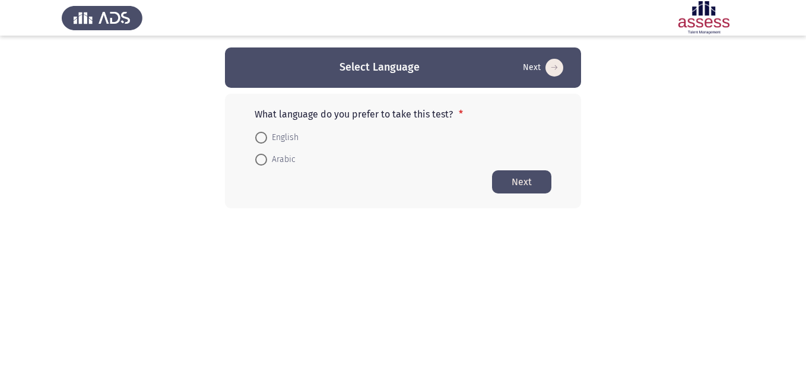
click at [257, 136] on span at bounding box center [261, 138] width 12 height 12
click at [257, 136] on input "English" at bounding box center [261, 138] width 12 height 12
radio input "true"
click at [524, 179] on button "Next" at bounding box center [521, 181] width 59 height 23
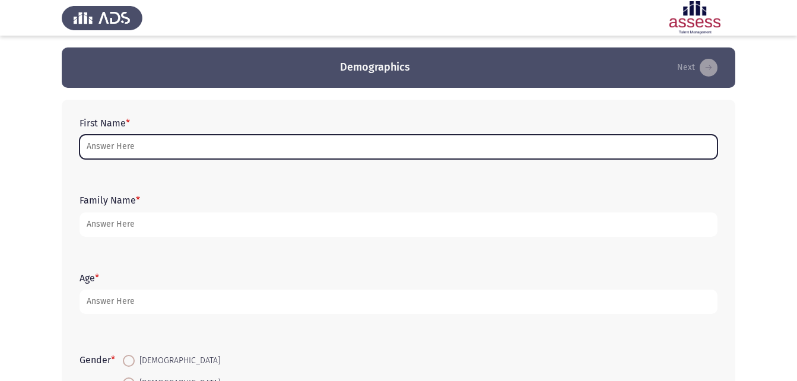
click at [211, 144] on input "First Name *" at bounding box center [399, 147] width 638 height 24
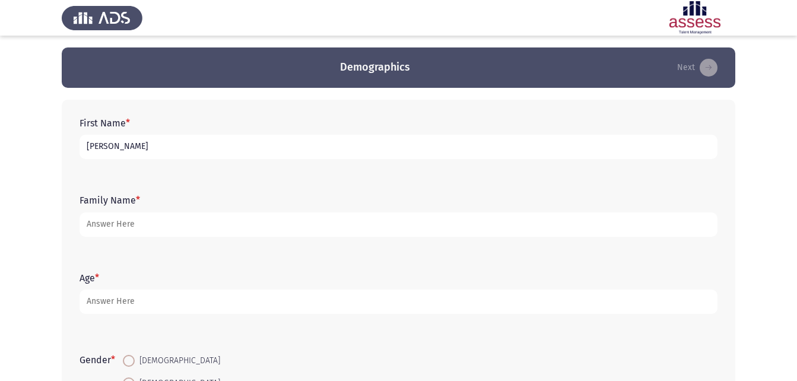
type input "[PERSON_NAME]"
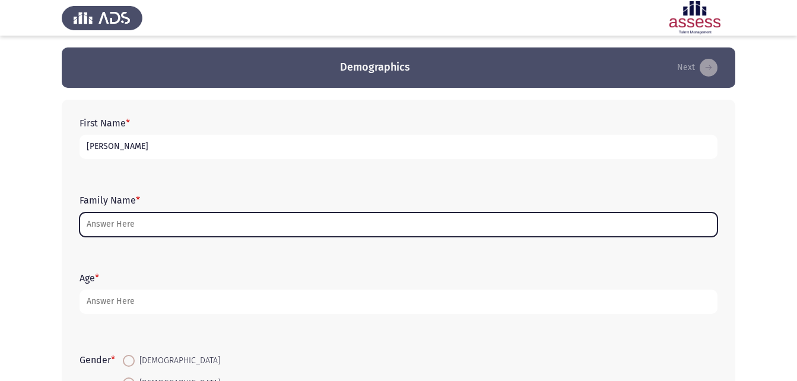
click at [102, 226] on input "Family Name *" at bounding box center [399, 225] width 638 height 24
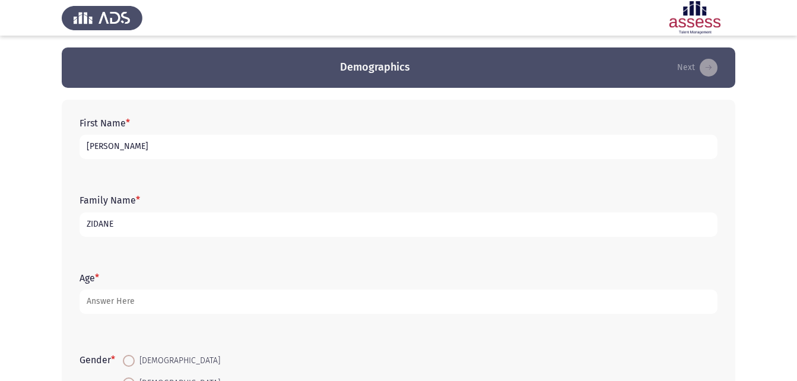
type input "ZIDANE"
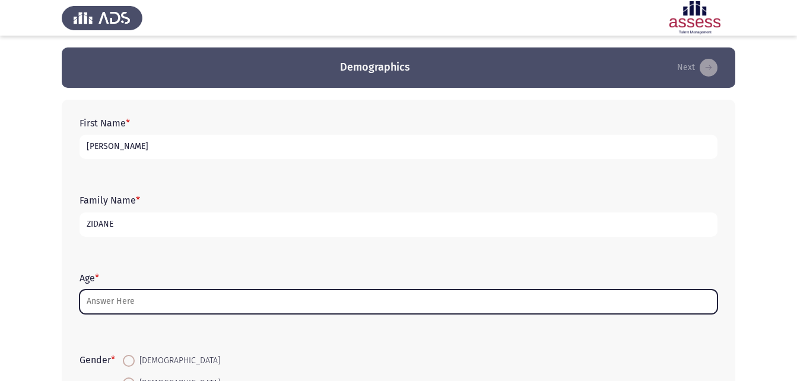
click at [86, 303] on input "Age *" at bounding box center [399, 302] width 638 height 24
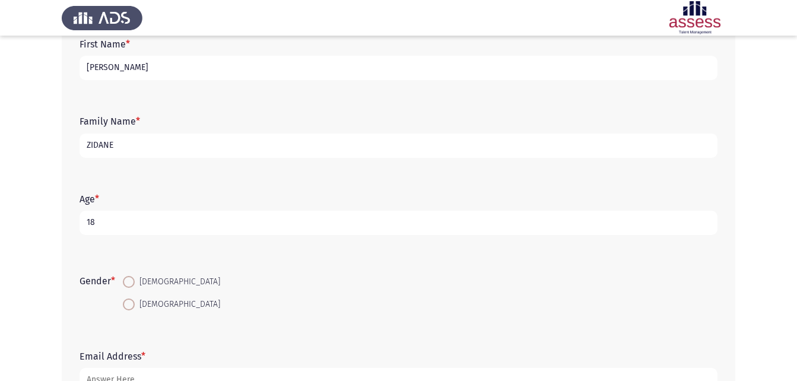
scroll to position [82, 0]
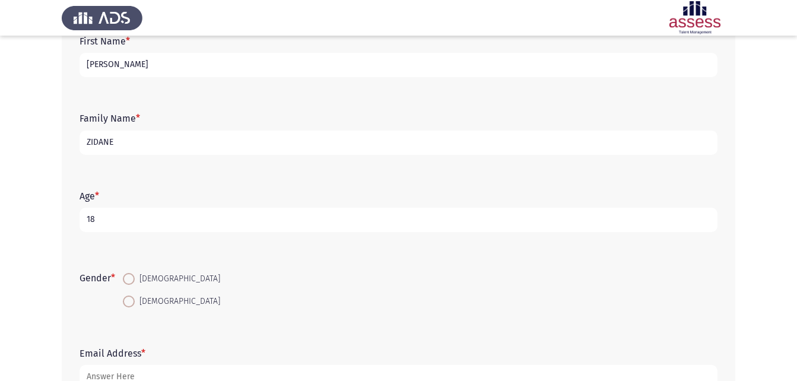
type input "18"
click at [134, 278] on span at bounding box center [129, 279] width 12 height 12
click at [134, 278] on input "[DEMOGRAPHIC_DATA]" at bounding box center [129, 279] width 12 height 12
radio input "true"
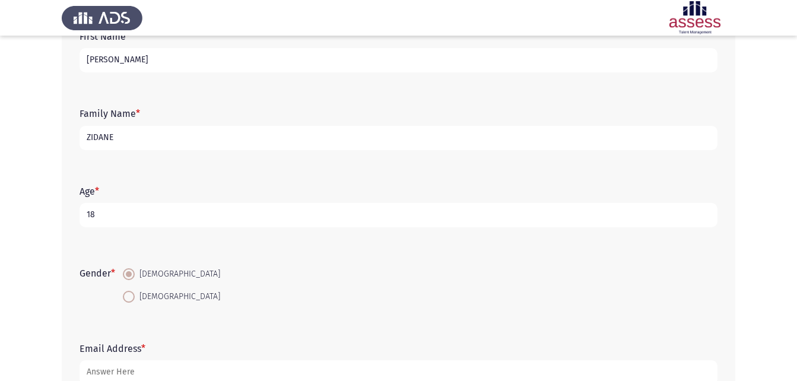
scroll to position [87, 0]
drag, startPoint x: 113, startPoint y: 136, endPoint x: 68, endPoint y: 132, distance: 45.3
click at [68, 132] on div "First Name * [PERSON_NAME] Family Name * [PERSON_NAME] Age * [DEMOGRAPHIC_DATA]…" at bounding box center [399, 207] width 674 height 390
type input "."
drag, startPoint x: 126, startPoint y: 59, endPoint x: 73, endPoint y: 56, distance: 53.5
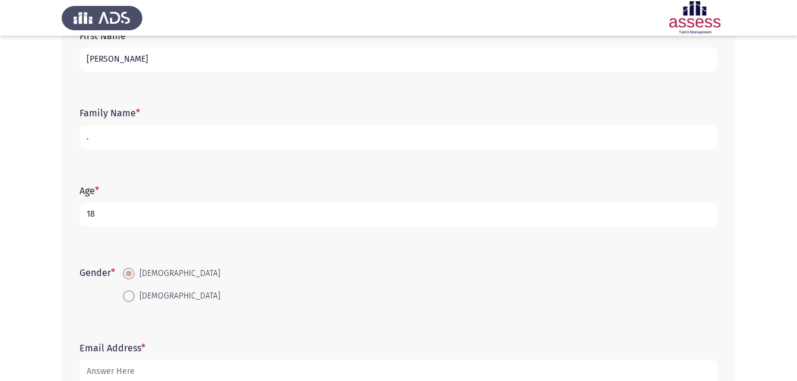
click at [73, 56] on div "First Name * [PERSON_NAME] Family Name * . Age * [DEMOGRAPHIC_DATA] Gender * [D…" at bounding box center [399, 207] width 674 height 390
type input "."
click at [265, 146] on input "." at bounding box center [399, 137] width 638 height 24
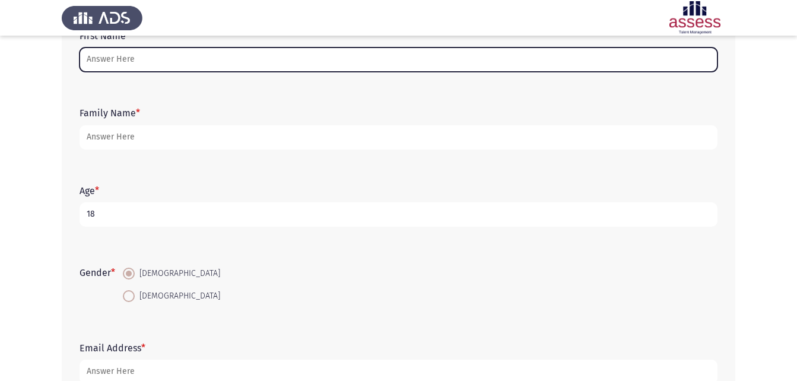
click at [274, 61] on input "First Name *" at bounding box center [399, 60] width 638 height 24
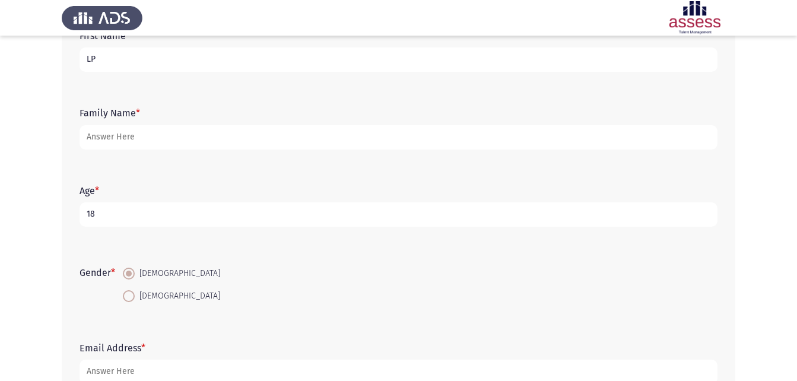
type input "L"
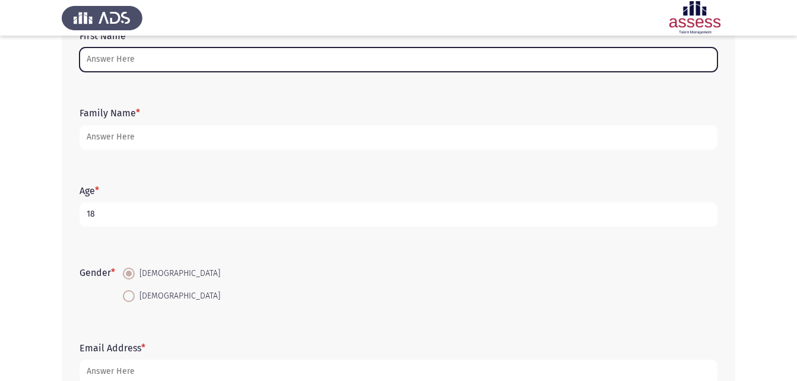
type input "O"
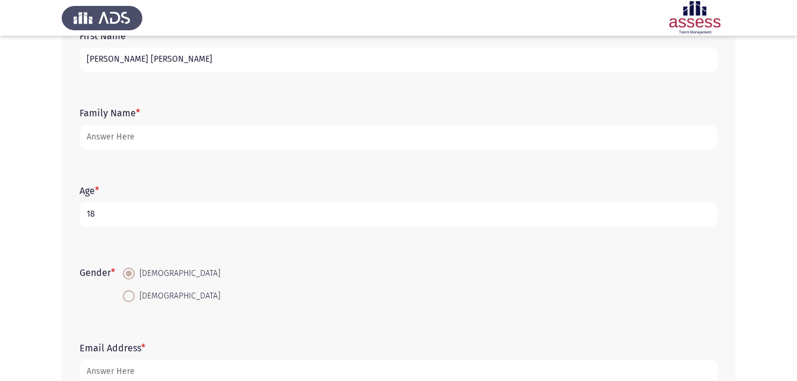
type input "[PERSON_NAME] [PERSON_NAME]"
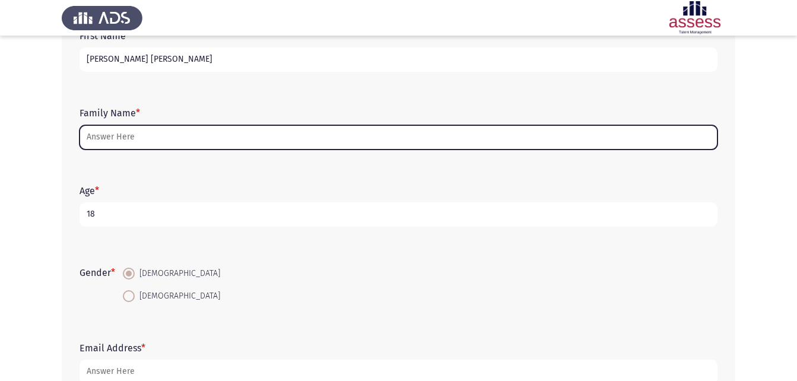
click at [182, 137] on input "Family Name *" at bounding box center [399, 137] width 638 height 24
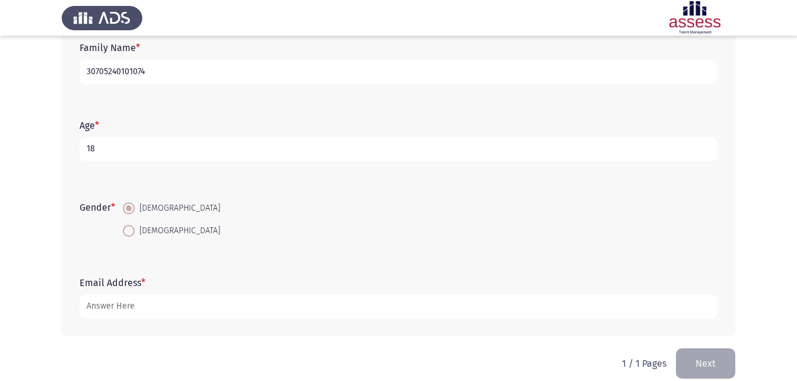
scroll to position [167, 0]
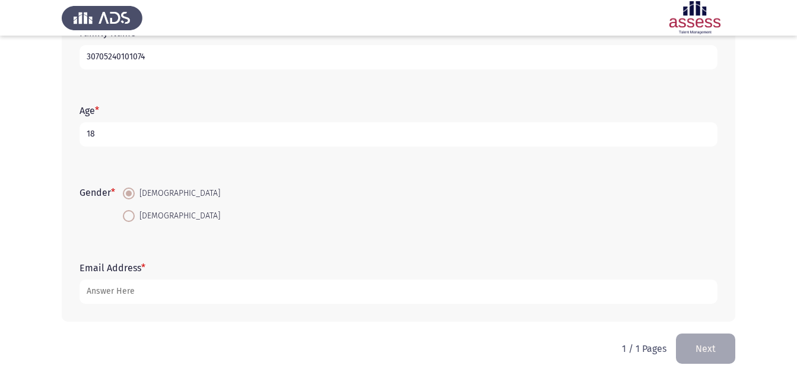
type input "30705240101074"
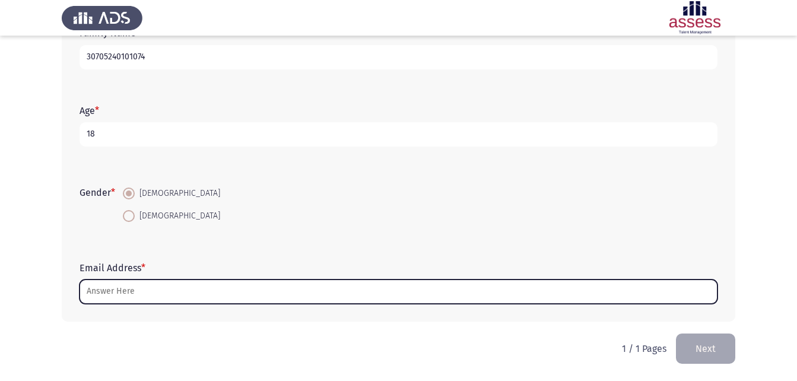
click at [183, 286] on input "Email Address *" at bounding box center [399, 292] width 638 height 24
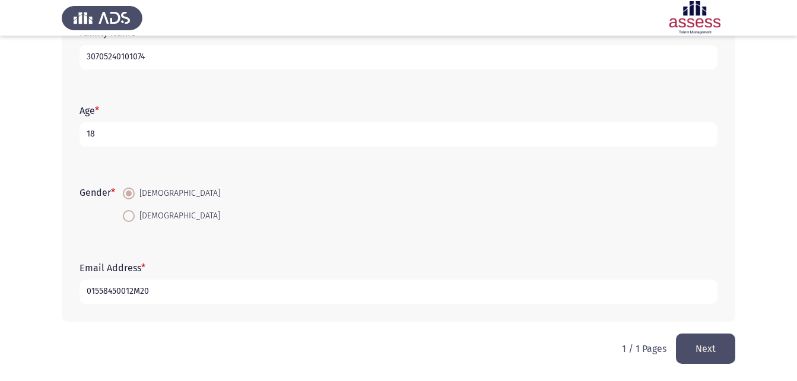
click at [140, 290] on input "01558450012M20" at bounding box center [399, 292] width 638 height 24
click at [137, 293] on input "01558450012M." at bounding box center [399, 292] width 638 height 24
click at [137, 292] on input "01558450012M." at bounding box center [399, 292] width 638 height 24
type input "[EMAIL_ADDRESS][DOMAIN_NAME]"
click at [721, 347] on button "Next" at bounding box center [705, 349] width 59 height 30
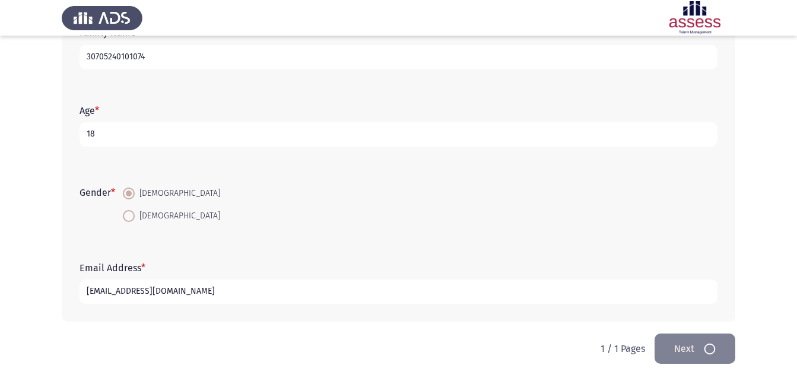
scroll to position [0, 0]
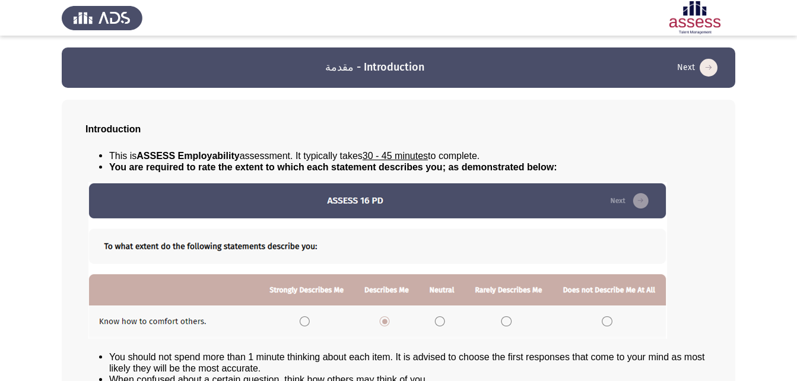
click at [700, 66] on button "Next" at bounding box center [698, 67] width 48 height 19
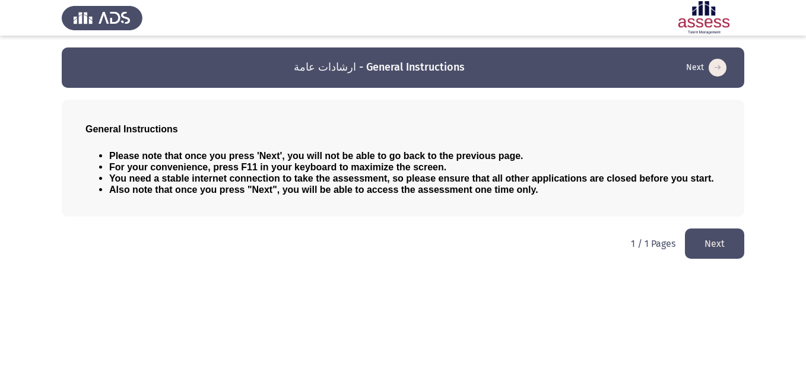
click at [711, 68] on icon "load next page" at bounding box center [718, 68] width 18 height 18
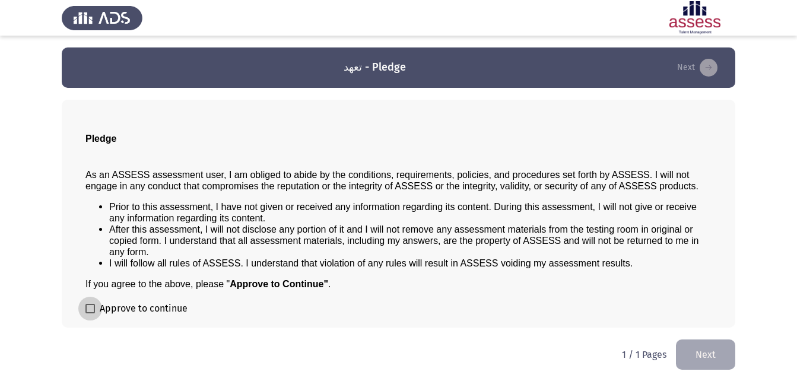
click at [97, 303] on label "Approve to continue" at bounding box center [137, 309] width 102 height 14
click at [90, 314] on input "Approve to continue" at bounding box center [90, 314] width 1 height 1
checkbox input "true"
click at [703, 341] on button "Next" at bounding box center [705, 355] width 59 height 30
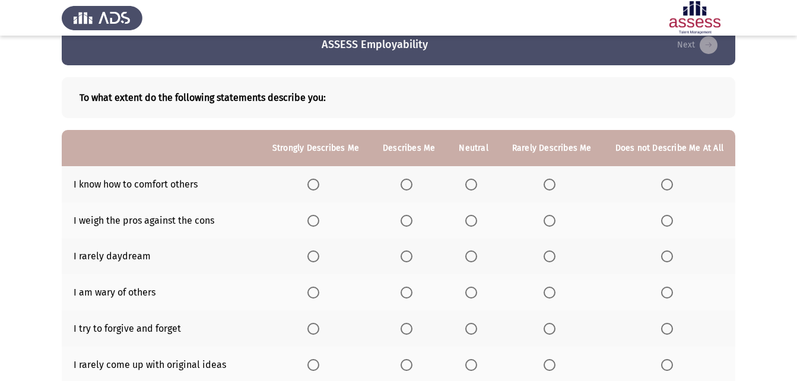
scroll to position [29, 0]
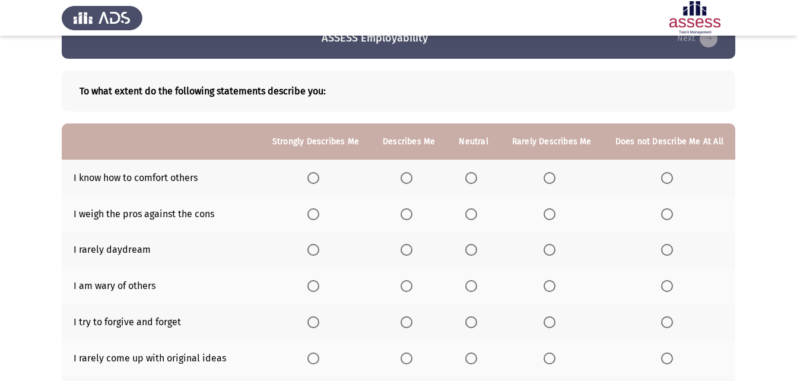
click at [413, 183] on span "Select an option" at bounding box center [407, 178] width 12 height 12
click at [413, 183] on input "Select an option" at bounding box center [407, 178] width 12 height 12
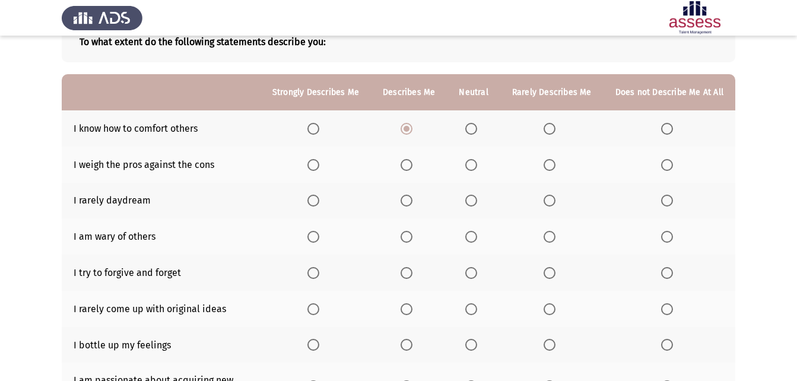
scroll to position [95, 0]
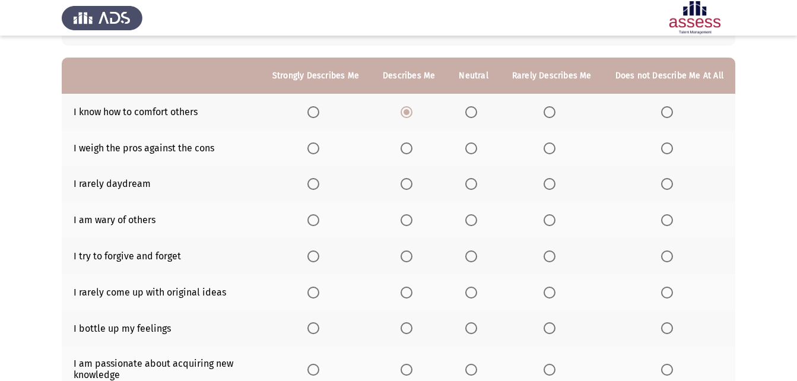
click at [319, 151] on span "Select an option" at bounding box center [314, 149] width 12 height 12
click at [319, 151] on input "Select an option" at bounding box center [314, 149] width 12 height 12
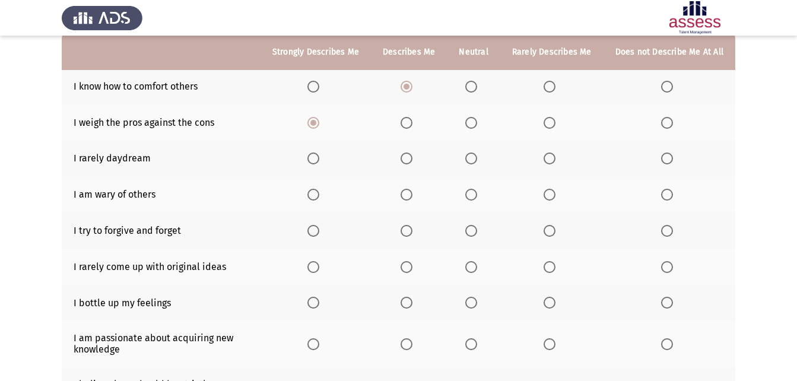
scroll to position [122, 0]
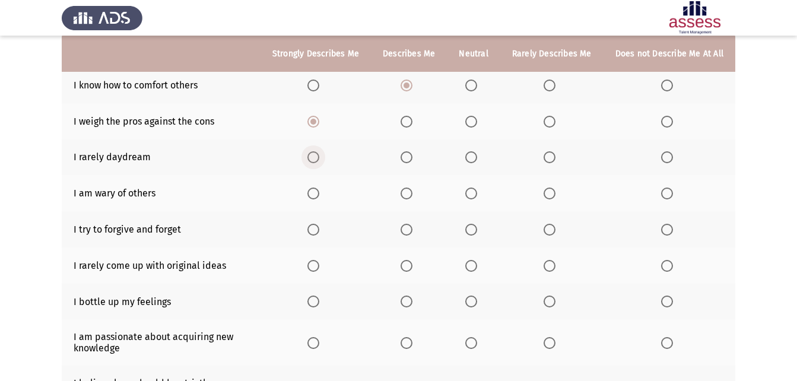
click at [319, 162] on span "Select an option" at bounding box center [314, 157] width 12 height 12
click at [319, 162] on input "Select an option" at bounding box center [314, 157] width 12 height 12
click at [413, 154] on span "Select an option" at bounding box center [407, 157] width 12 height 12
click at [413, 154] on input "Select an option" at bounding box center [407, 157] width 12 height 12
click at [476, 200] on th at bounding box center [473, 193] width 53 height 36
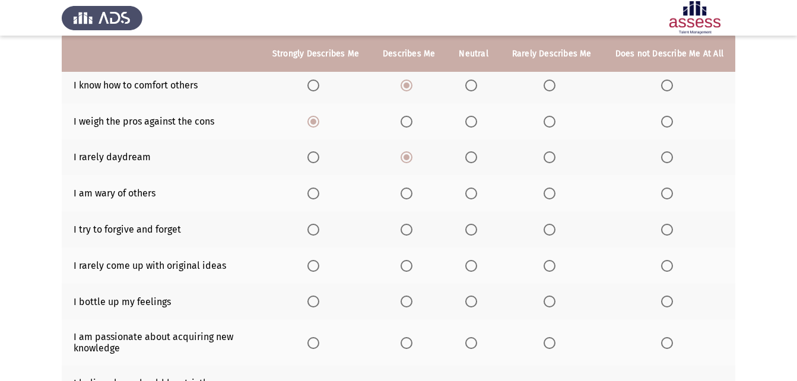
click at [477, 195] on span "Select an option" at bounding box center [472, 194] width 12 height 12
click at [477, 195] on input "Select an option" at bounding box center [472, 194] width 12 height 12
click at [413, 226] on span "Select an option" at bounding box center [407, 230] width 12 height 12
click at [413, 226] on input "Select an option" at bounding box center [407, 230] width 12 height 12
click at [555, 266] on span "Select an option" at bounding box center [550, 266] width 12 height 12
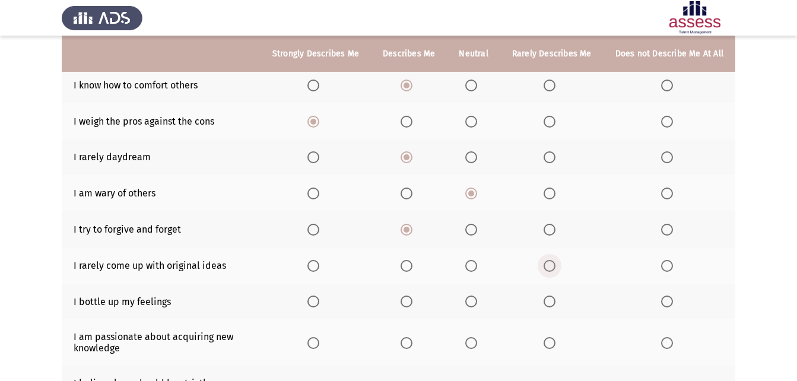
click at [555, 266] on input "Select an option" at bounding box center [550, 266] width 12 height 12
click at [474, 303] on span "Select an option" at bounding box center [472, 302] width 12 height 12
click at [474, 303] on input "Select an option" at bounding box center [472, 302] width 12 height 12
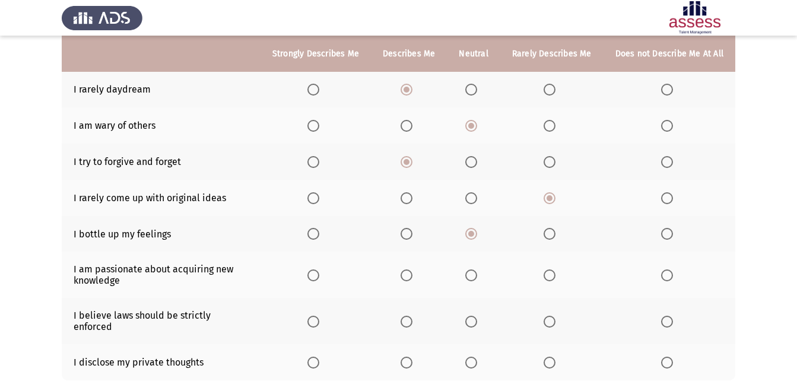
scroll to position [197, 0]
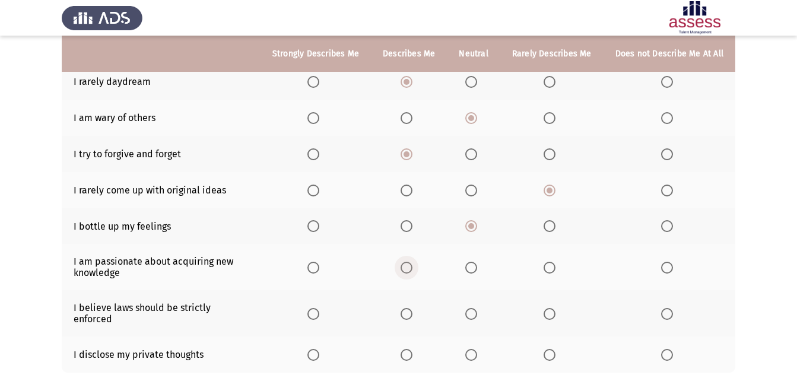
click at [413, 268] on span "Select an option" at bounding box center [407, 268] width 12 height 12
click at [413, 268] on input "Select an option" at bounding box center [407, 268] width 12 height 12
click at [319, 311] on span "Select an option" at bounding box center [314, 314] width 12 height 12
click at [319, 311] on input "Select an option" at bounding box center [314, 314] width 12 height 12
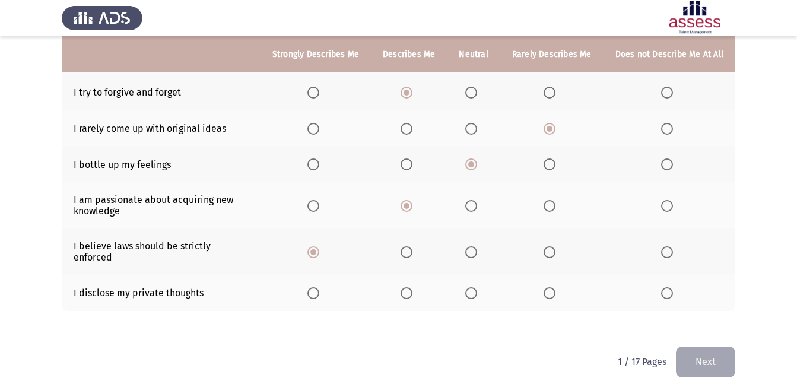
scroll to position [259, 0]
click at [550, 287] on span "Select an option" at bounding box center [550, 293] width 12 height 12
click at [550, 287] on input "Select an option" at bounding box center [550, 293] width 12 height 12
click at [713, 348] on button "Next" at bounding box center [705, 361] width 59 height 30
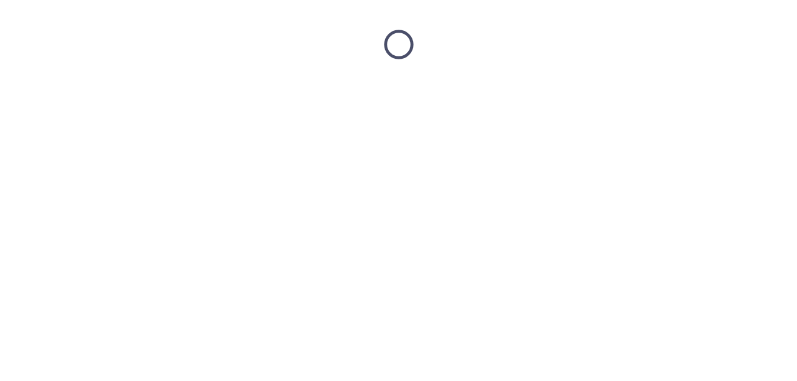
scroll to position [0, 0]
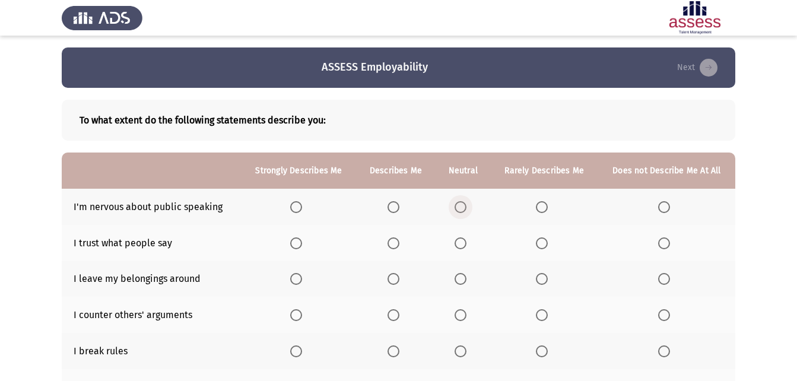
click at [461, 208] on span "Select an option" at bounding box center [461, 207] width 12 height 12
click at [461, 208] on input "Select an option" at bounding box center [461, 207] width 12 height 12
click at [458, 244] on span "Select an option" at bounding box center [461, 244] width 12 height 12
click at [458, 244] on input "Select an option" at bounding box center [461, 244] width 12 height 12
click at [666, 277] on span "Select an option" at bounding box center [665, 279] width 12 height 12
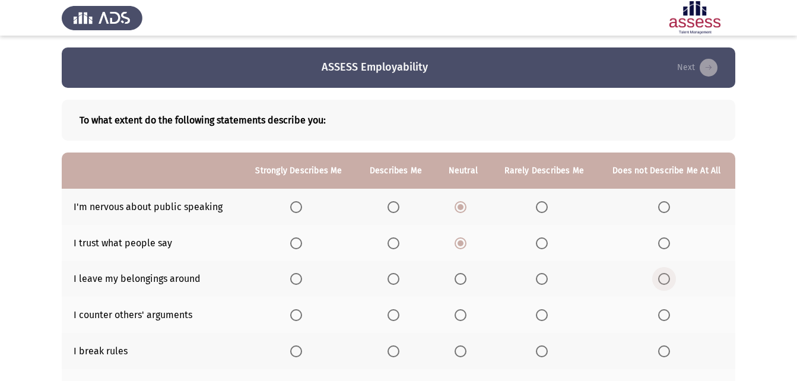
click at [666, 277] on input "Select an option" at bounding box center [665, 279] width 12 height 12
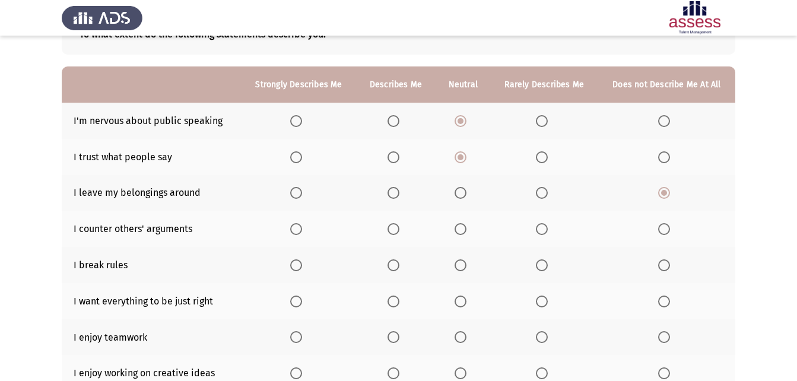
scroll to position [88, 0]
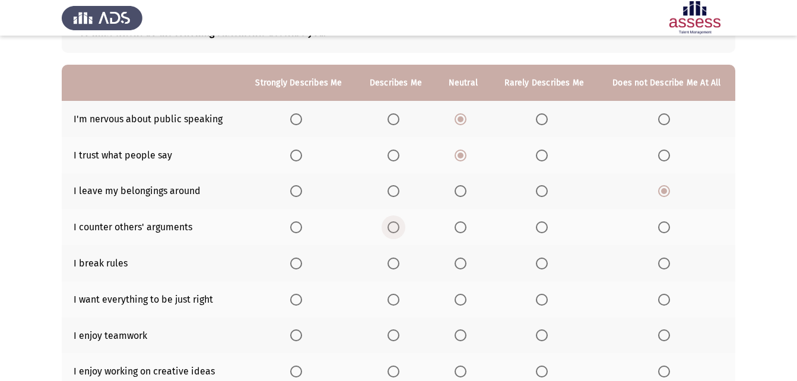
click at [395, 228] on span "Select an option" at bounding box center [394, 227] width 12 height 12
click at [395, 228] on input "Select an option" at bounding box center [394, 227] width 12 height 12
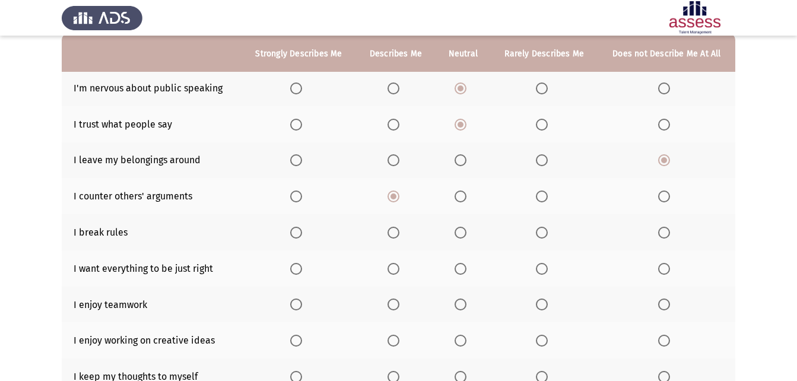
scroll to position [126, 0]
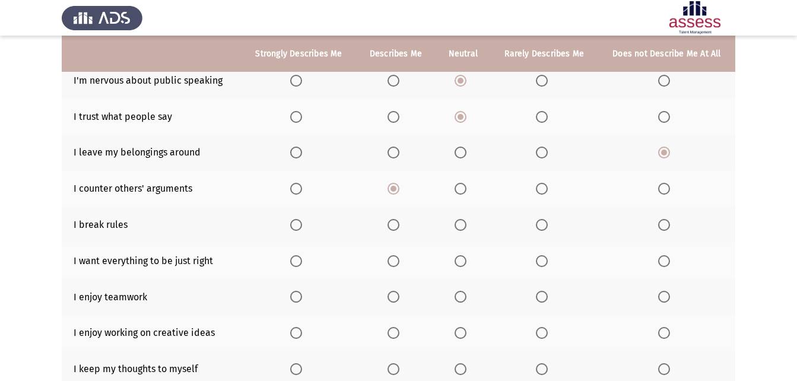
click at [666, 224] on span "Select an option" at bounding box center [665, 225] width 12 height 12
click at [666, 224] on input "Select an option" at bounding box center [665, 225] width 12 height 12
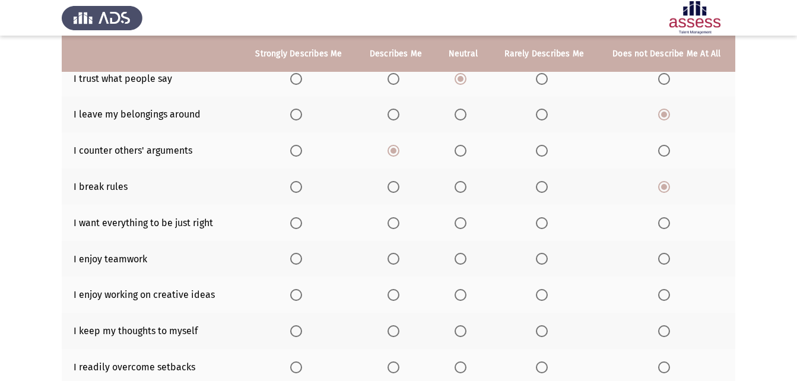
scroll to position [174, 0]
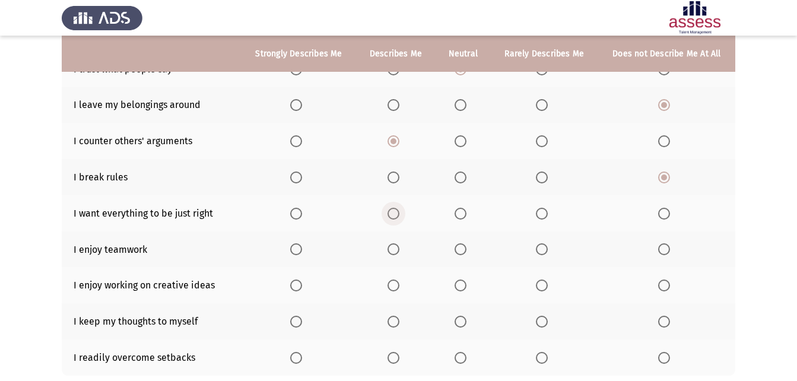
click at [393, 215] on span "Select an option" at bounding box center [394, 214] width 12 height 12
click at [393, 215] on input "Select an option" at bounding box center [394, 214] width 12 height 12
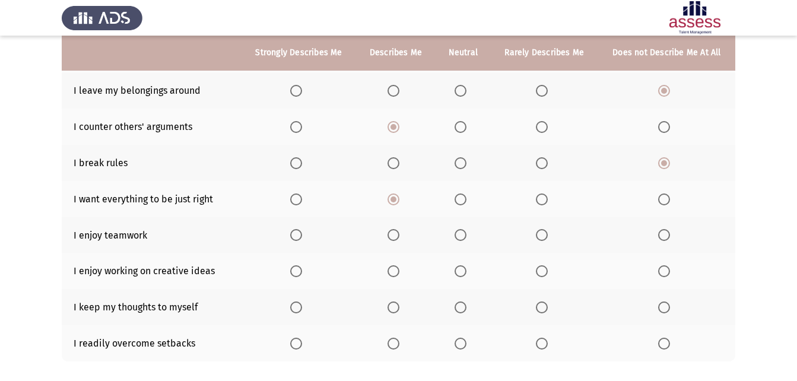
scroll to position [197, 0]
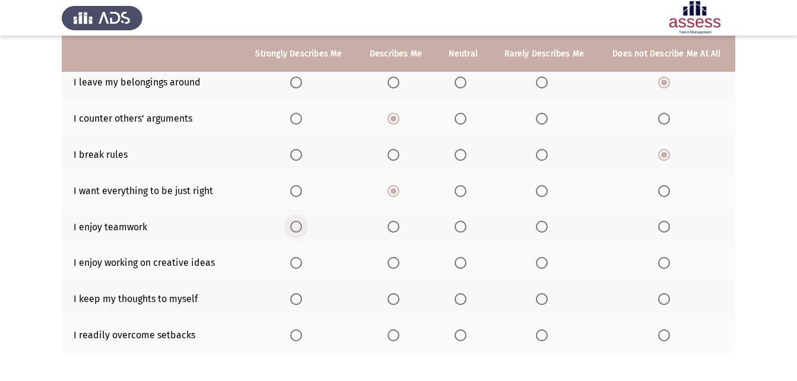
click at [295, 229] on span "Select an option" at bounding box center [296, 227] width 12 height 12
click at [295, 229] on input "Select an option" at bounding box center [296, 227] width 12 height 12
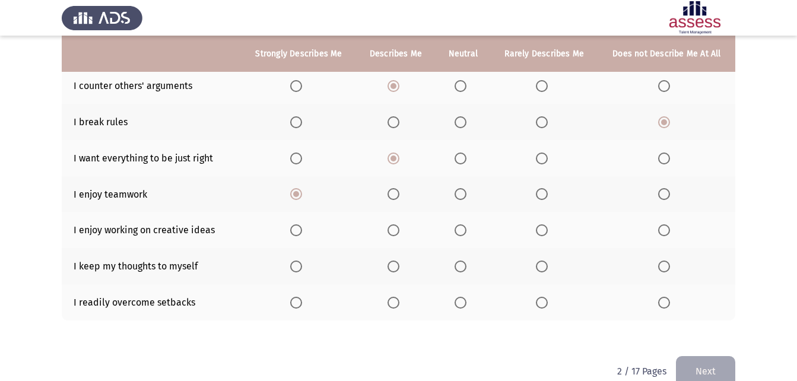
scroll to position [252, 0]
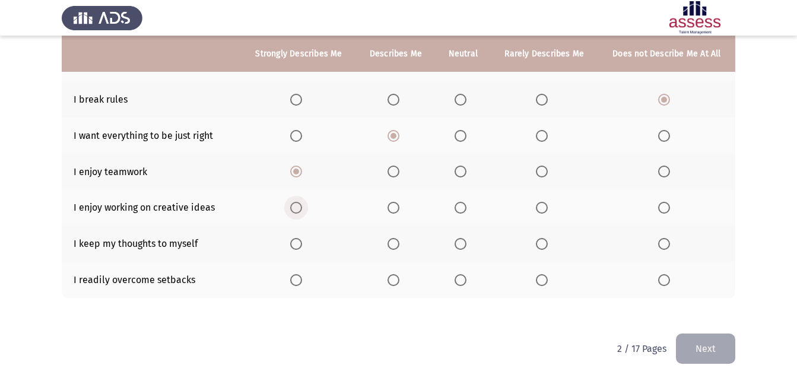
click at [300, 211] on span "Select an option" at bounding box center [296, 208] width 12 height 12
click at [300, 211] on input "Select an option" at bounding box center [296, 208] width 12 height 12
click at [395, 243] on span "Select an option" at bounding box center [394, 244] width 12 height 12
click at [395, 243] on input "Select an option" at bounding box center [394, 244] width 12 height 12
click at [462, 277] on span "Select an option" at bounding box center [461, 280] width 12 height 12
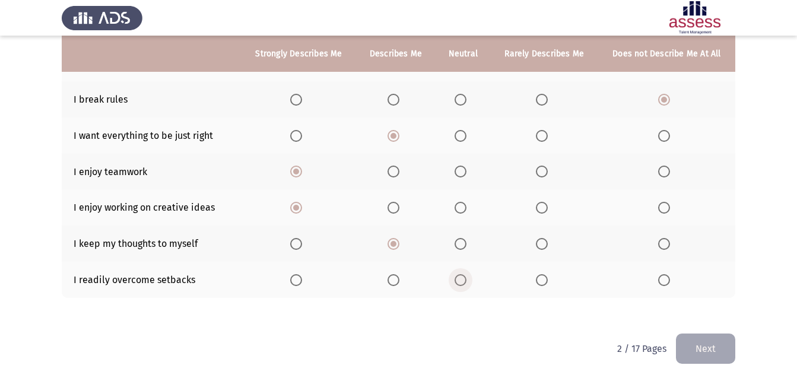
click at [462, 277] on input "Select an option" at bounding box center [461, 280] width 12 height 12
click at [394, 280] on span "Select an option" at bounding box center [394, 280] width 0 height 0
click at [395, 280] on input "Select an option" at bounding box center [394, 280] width 12 height 12
click at [697, 343] on button "Next" at bounding box center [705, 349] width 59 height 30
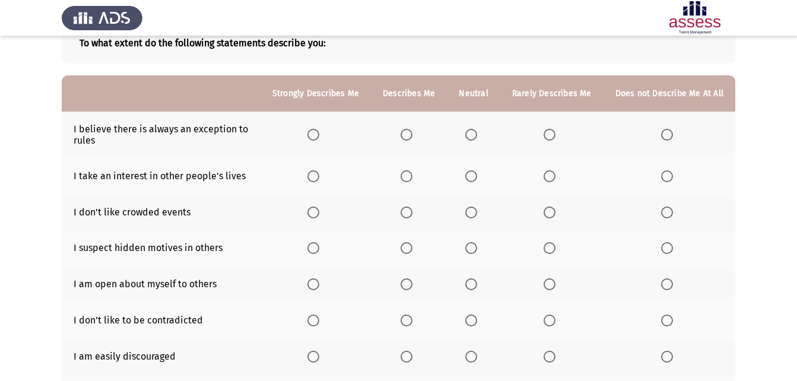
scroll to position [68, 0]
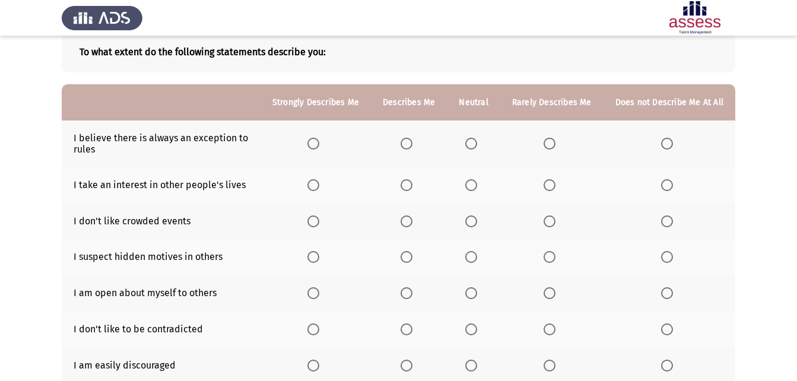
click at [413, 143] on span "Select an option" at bounding box center [407, 144] width 12 height 12
click at [413, 143] on input "Select an option" at bounding box center [407, 144] width 12 height 12
click at [553, 186] on span "Select an option" at bounding box center [550, 185] width 12 height 12
click at [553, 186] on input "Select an option" at bounding box center [550, 185] width 12 height 12
click at [317, 224] on span "Select an option" at bounding box center [314, 222] width 12 height 12
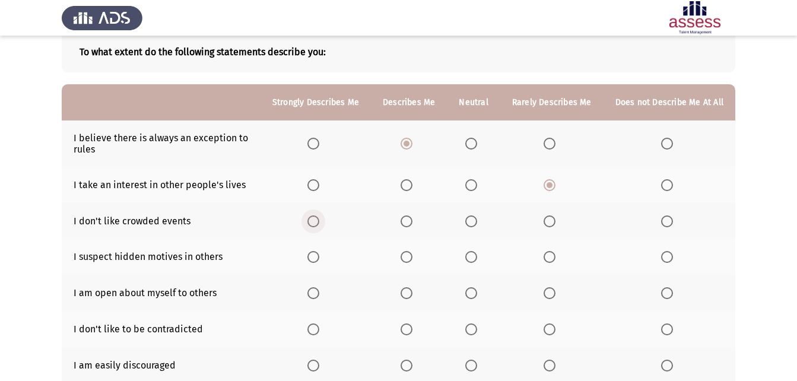
click at [317, 224] on input "Select an option" at bounding box center [314, 222] width 12 height 12
click at [477, 259] on span "Select an option" at bounding box center [472, 257] width 12 height 12
click at [477, 259] on input "Select an option" at bounding box center [472, 257] width 12 height 12
click at [556, 290] on span "Select an option" at bounding box center [550, 293] width 12 height 12
click at [556, 290] on input "Select an option" at bounding box center [550, 293] width 12 height 12
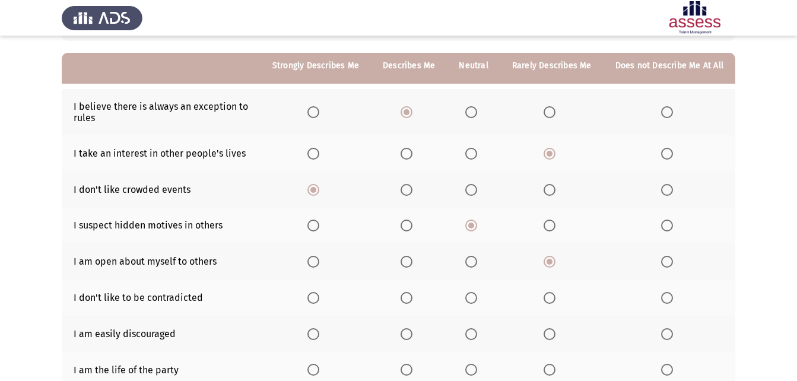
scroll to position [131, 0]
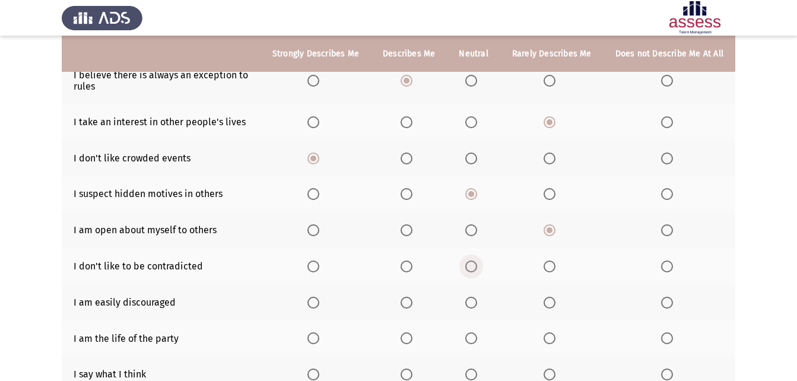
click at [474, 265] on span "Select an option" at bounding box center [472, 267] width 12 height 12
click at [474, 265] on input "Select an option" at bounding box center [472, 267] width 12 height 12
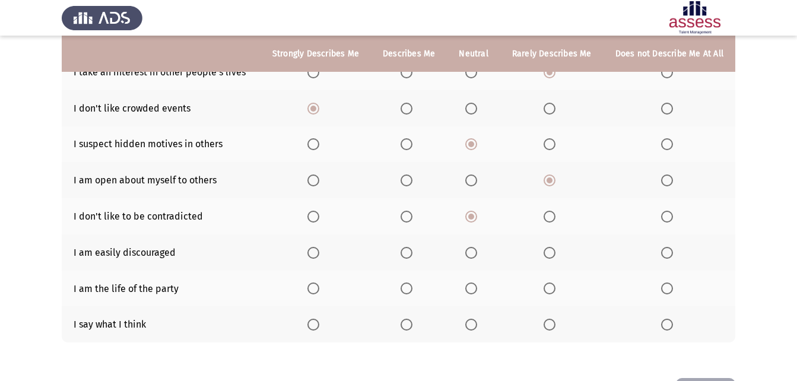
scroll to position [200, 0]
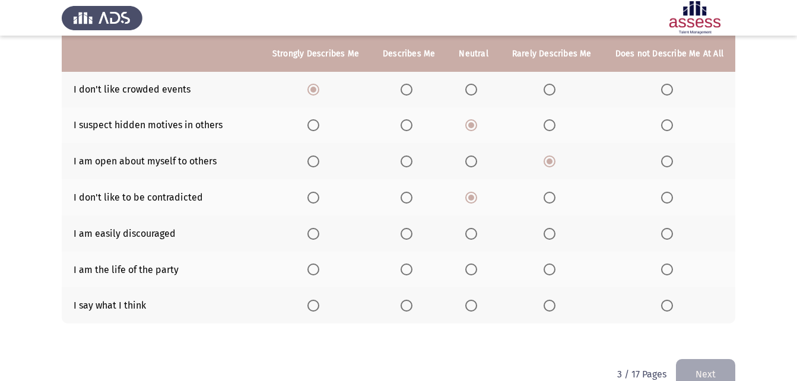
click at [666, 236] on span "Select an option" at bounding box center [667, 234] width 12 height 12
click at [666, 236] on input "Select an option" at bounding box center [667, 234] width 12 height 12
click at [669, 269] on span "Select an option" at bounding box center [667, 270] width 12 height 12
click at [669, 269] on input "Select an option" at bounding box center [667, 270] width 12 height 12
click at [318, 311] on span "Select an option" at bounding box center [314, 306] width 12 height 12
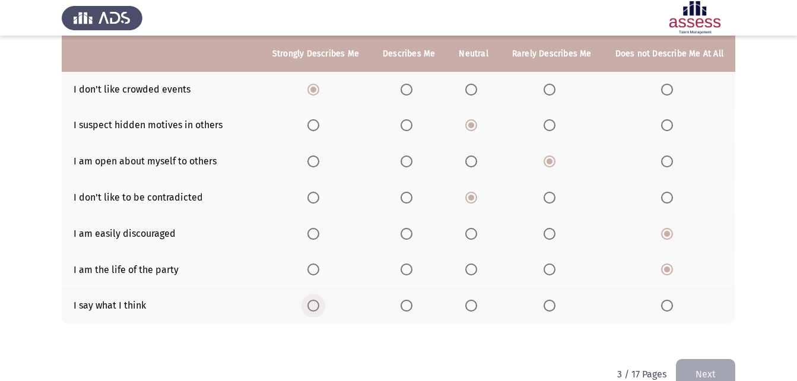
click at [318, 311] on input "Select an option" at bounding box center [314, 306] width 12 height 12
click at [704, 366] on button "Next" at bounding box center [705, 374] width 59 height 30
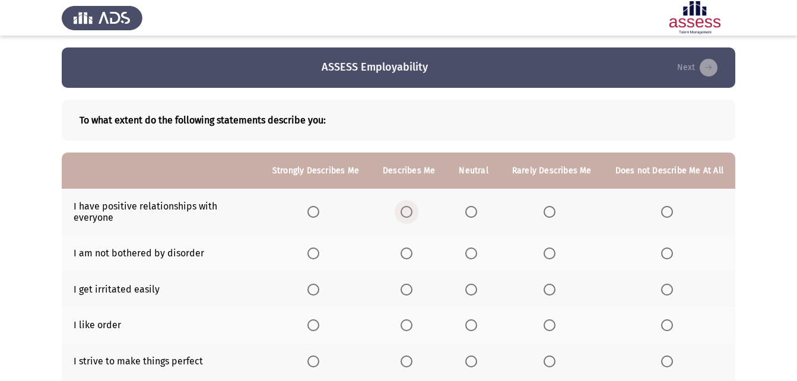
click at [412, 211] on span "Select an option" at bounding box center [407, 212] width 12 height 12
click at [412, 211] on input "Select an option" at bounding box center [407, 212] width 12 height 12
click at [476, 255] on span "Select an option" at bounding box center [472, 254] width 12 height 12
click at [476, 255] on input "Select an option" at bounding box center [472, 254] width 12 height 12
click at [553, 289] on span "Select an option" at bounding box center [550, 290] width 12 height 12
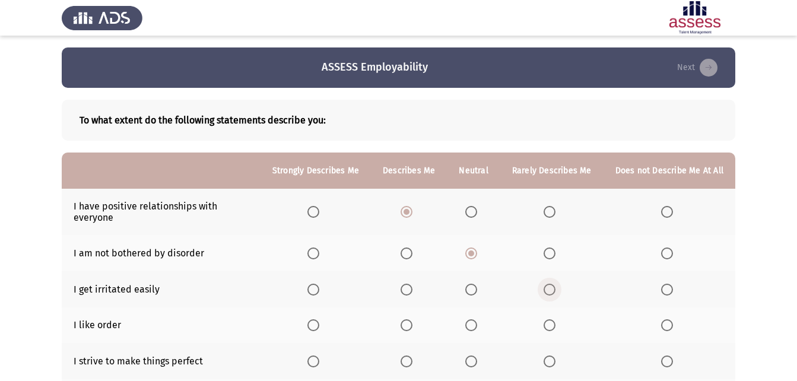
click at [553, 289] on input "Select an option" at bounding box center [550, 290] width 12 height 12
click at [410, 327] on span "Select an option" at bounding box center [407, 325] width 12 height 12
click at [410, 327] on input "Select an option" at bounding box center [407, 325] width 12 height 12
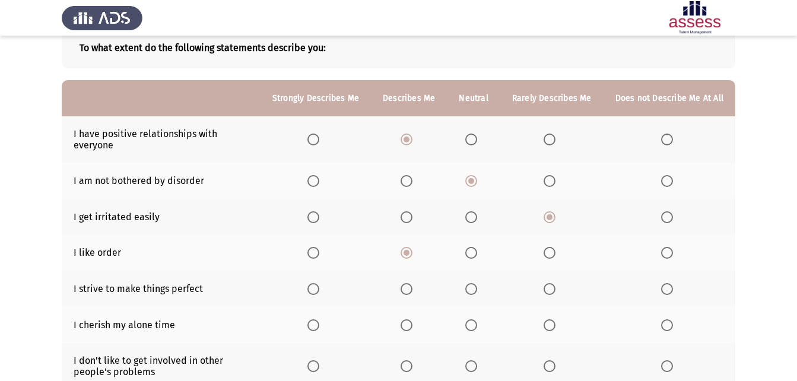
scroll to position [88, 0]
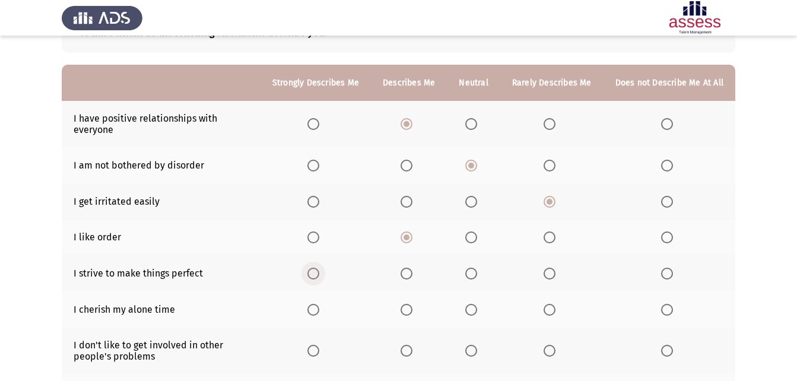
click at [319, 271] on span "Select an option" at bounding box center [314, 274] width 12 height 12
click at [319, 271] on input "Select an option" at bounding box center [314, 274] width 12 height 12
click at [319, 312] on span "Select an option" at bounding box center [314, 310] width 12 height 12
click at [319, 312] on input "Select an option" at bounding box center [314, 310] width 12 height 12
click at [553, 348] on span "Select an option" at bounding box center [550, 351] width 12 height 12
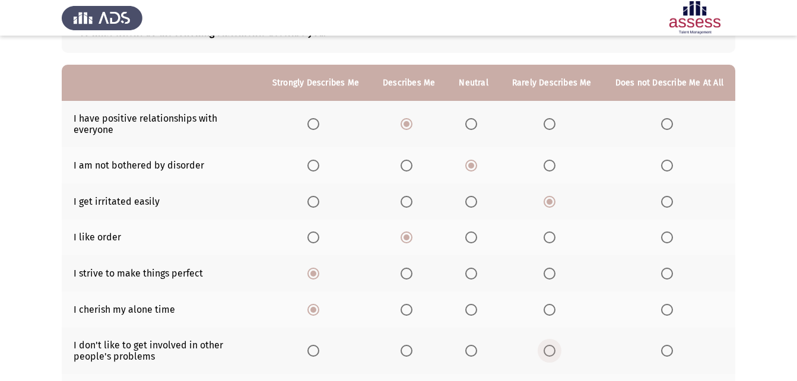
click at [553, 348] on input "Select an option" at bounding box center [550, 351] width 12 height 12
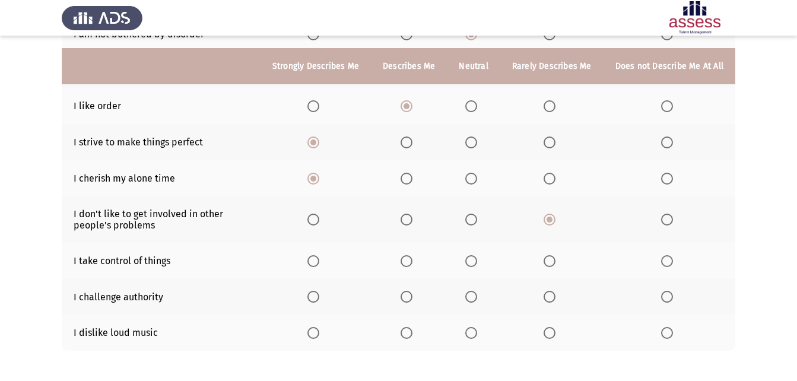
scroll to position [239, 0]
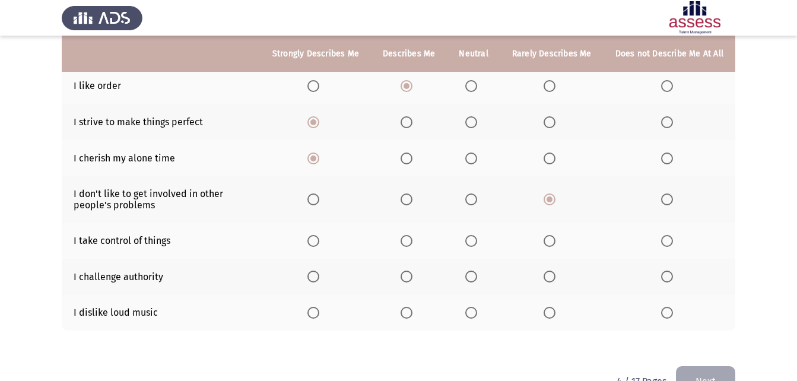
click at [410, 238] on span "Select an option" at bounding box center [407, 241] width 12 height 12
click at [410, 238] on input "Select an option" at bounding box center [407, 241] width 12 height 12
click at [474, 276] on span "Select an option" at bounding box center [472, 277] width 12 height 12
click at [474, 276] on input "Select an option" at bounding box center [472, 277] width 12 height 12
click at [319, 312] on span "Select an option" at bounding box center [314, 313] width 12 height 12
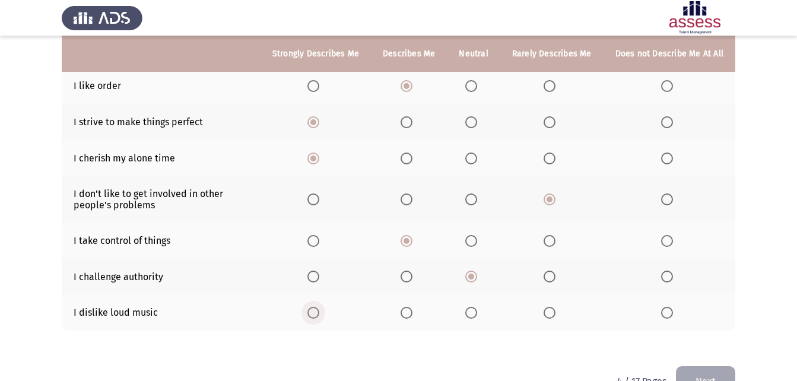
click at [319, 312] on input "Select an option" at bounding box center [314, 313] width 12 height 12
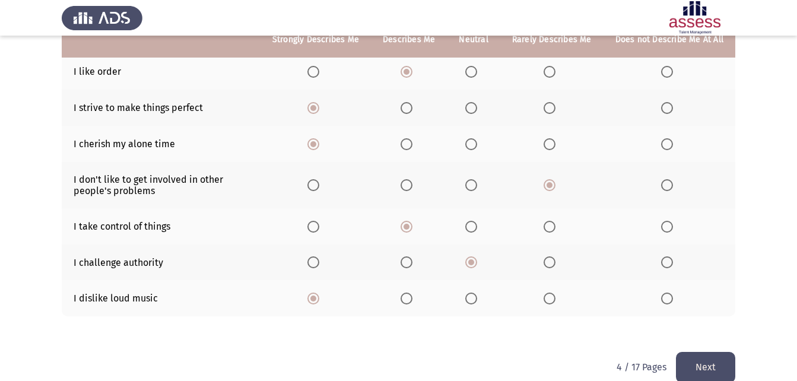
scroll to position [272, 0]
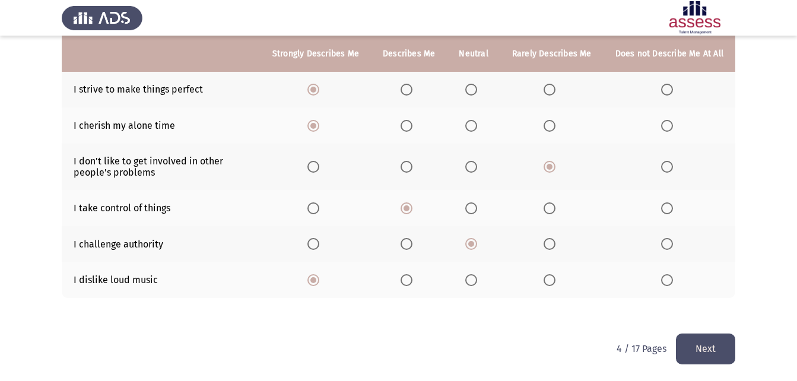
click at [412, 282] on span "Select an option" at bounding box center [407, 280] width 12 height 12
click at [412, 282] on input "Select an option" at bounding box center [407, 280] width 12 height 12
click at [703, 341] on button "Next" at bounding box center [705, 349] width 59 height 30
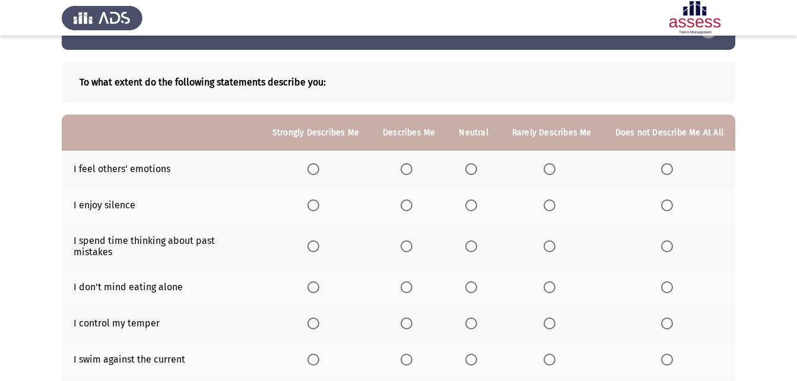
scroll to position [33, 0]
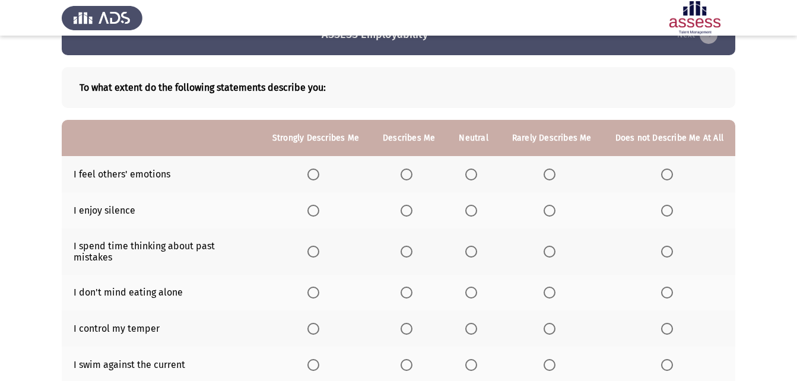
click at [315, 175] on span "Select an option" at bounding box center [314, 175] width 12 height 12
click at [315, 175] on input "Select an option" at bounding box center [314, 175] width 12 height 12
click at [413, 212] on span "Select an option" at bounding box center [407, 211] width 12 height 12
click at [413, 212] on input "Select an option" at bounding box center [407, 211] width 12 height 12
click at [412, 246] on span "Select an option" at bounding box center [407, 252] width 12 height 12
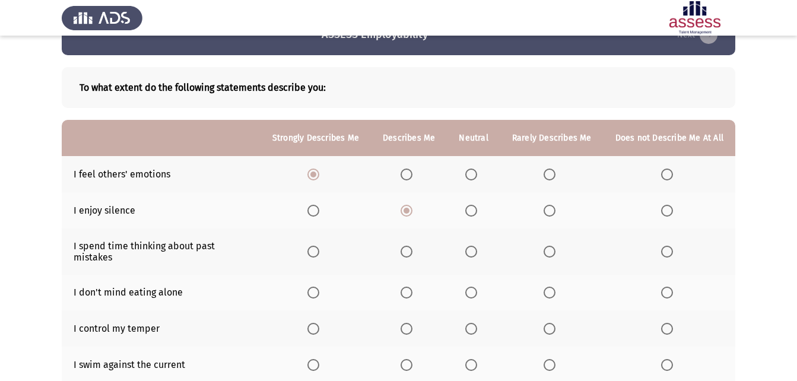
click at [412, 246] on input "Select an option" at bounding box center [407, 252] width 12 height 12
click at [474, 287] on span "Select an option" at bounding box center [472, 293] width 12 height 12
click at [474, 287] on input "Select an option" at bounding box center [472, 293] width 12 height 12
click at [413, 323] on span "Select an option" at bounding box center [407, 329] width 12 height 12
click at [413, 323] on input "Select an option" at bounding box center [407, 329] width 12 height 12
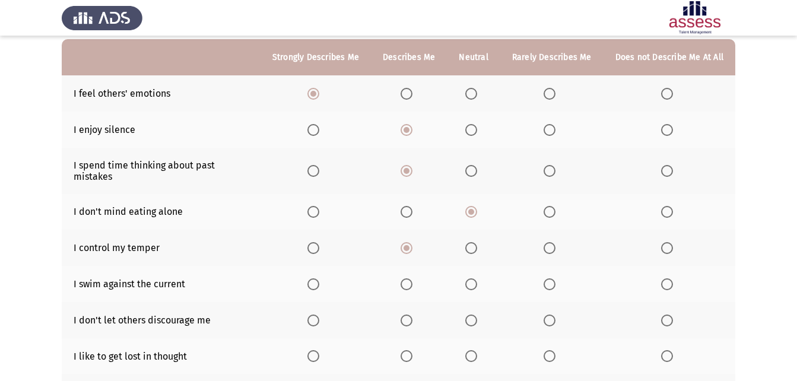
scroll to position [117, 0]
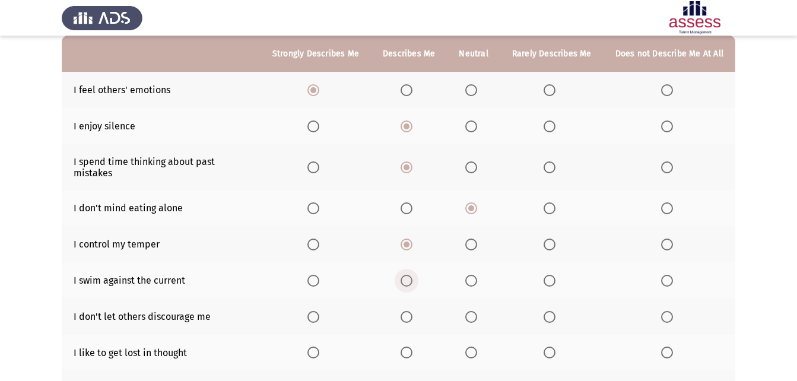
click at [408, 275] on span "Select an option" at bounding box center [407, 281] width 12 height 12
click at [408, 275] on input "Select an option" at bounding box center [407, 281] width 12 height 12
click at [477, 311] on span "Select an option" at bounding box center [472, 317] width 12 height 12
click at [477, 311] on input "Select an option" at bounding box center [472, 317] width 12 height 12
click at [550, 347] on span "Select an option" at bounding box center [550, 353] width 12 height 12
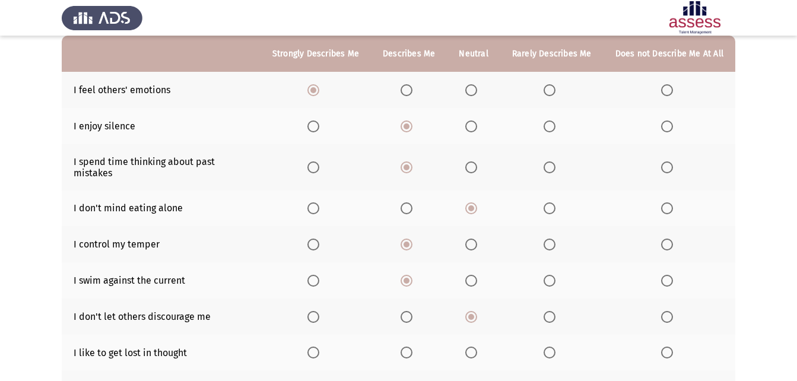
click at [550, 347] on input "Select an option" at bounding box center [550, 353] width 12 height 12
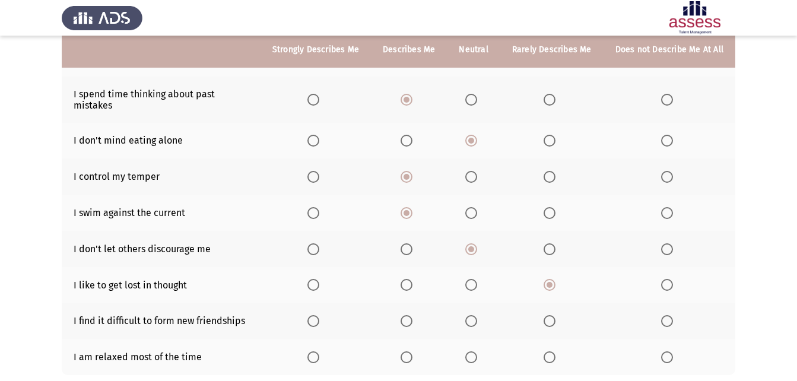
scroll to position [201, 0]
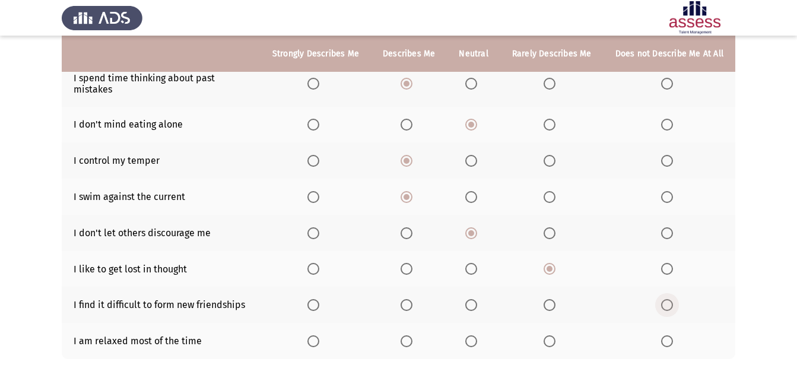
click at [669, 299] on span "Select an option" at bounding box center [667, 305] width 12 height 12
click at [669, 299] on input "Select an option" at bounding box center [667, 305] width 12 height 12
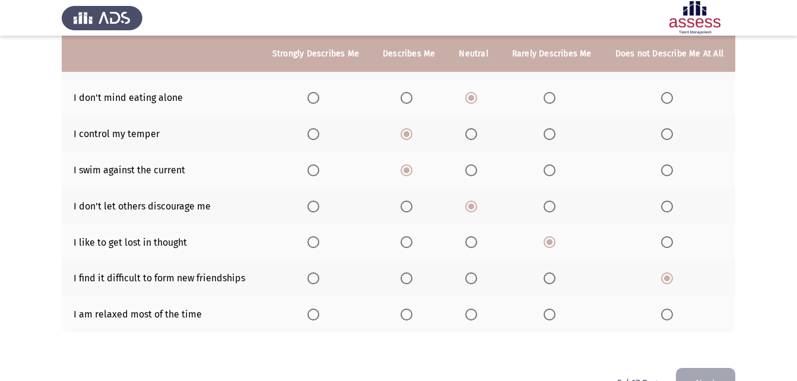
scroll to position [229, 0]
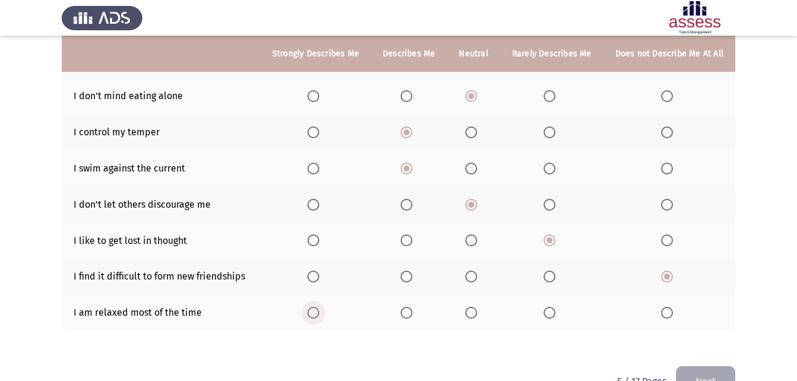
click at [315, 307] on span "Select an option" at bounding box center [314, 313] width 12 height 12
click at [315, 307] on input "Select an option" at bounding box center [314, 313] width 12 height 12
click at [699, 373] on button "Next" at bounding box center [705, 381] width 59 height 30
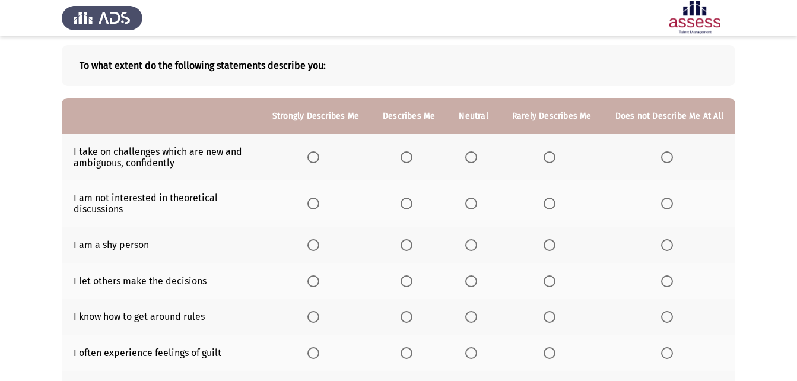
scroll to position [20, 0]
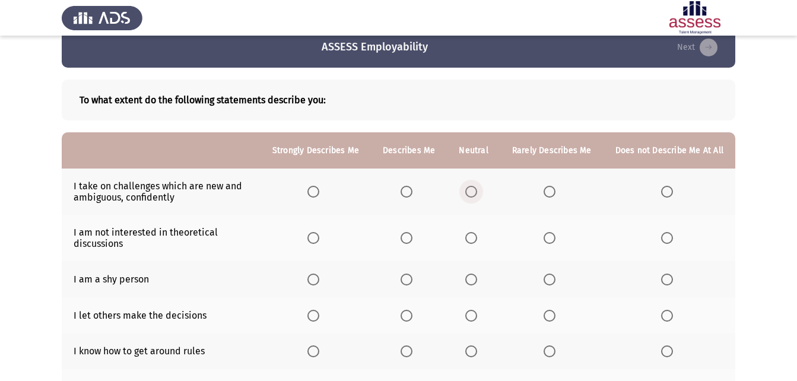
click at [470, 188] on span "Select an option" at bounding box center [472, 192] width 12 height 12
click at [470, 188] on input "Select an option" at bounding box center [472, 192] width 12 height 12
click at [469, 240] on th at bounding box center [473, 238] width 53 height 46
click at [473, 234] on span "Select an option" at bounding box center [472, 238] width 12 height 12
click at [473, 234] on input "Select an option" at bounding box center [472, 238] width 12 height 12
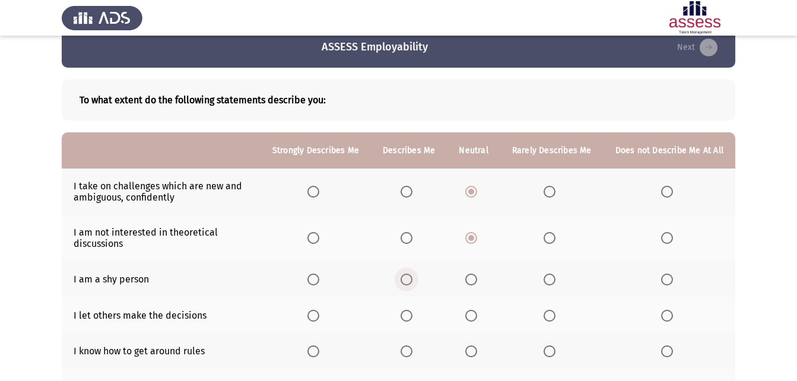
click at [409, 277] on span "Select an option" at bounding box center [407, 280] width 12 height 12
click at [409, 277] on input "Select an option" at bounding box center [407, 280] width 12 height 12
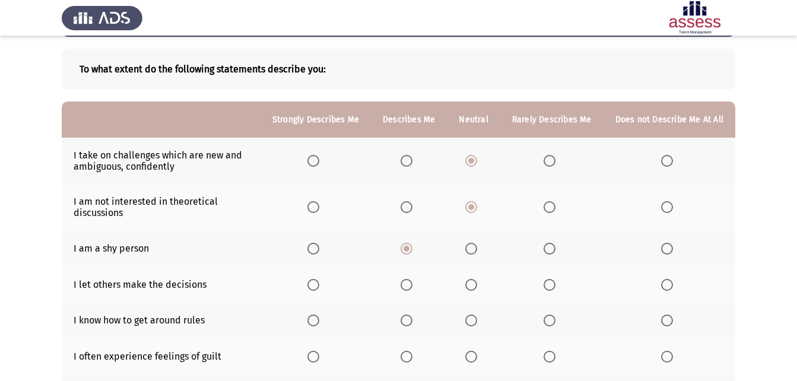
scroll to position [68, 0]
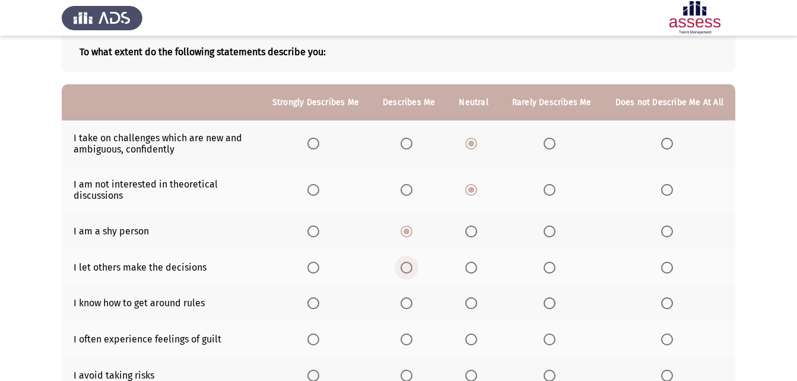
click at [413, 267] on span "Select an option" at bounding box center [407, 268] width 12 height 12
click at [413, 267] on input "Select an option" at bounding box center [407, 268] width 12 height 12
click at [409, 308] on span "Select an option" at bounding box center [407, 303] width 12 height 12
click at [409, 308] on input "Select an option" at bounding box center [407, 303] width 12 height 12
click at [409, 339] on span "Select an option" at bounding box center [407, 340] width 12 height 12
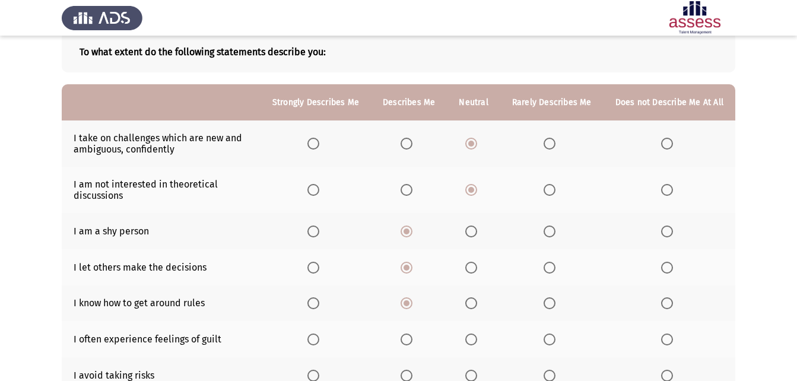
click at [409, 339] on input "Select an option" at bounding box center [407, 340] width 12 height 12
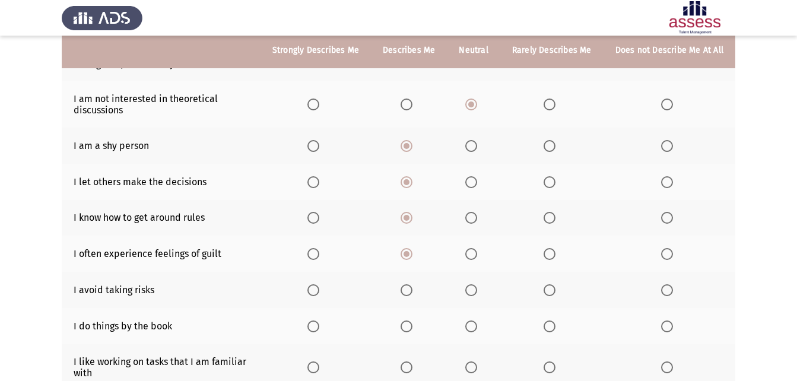
scroll to position [159, 0]
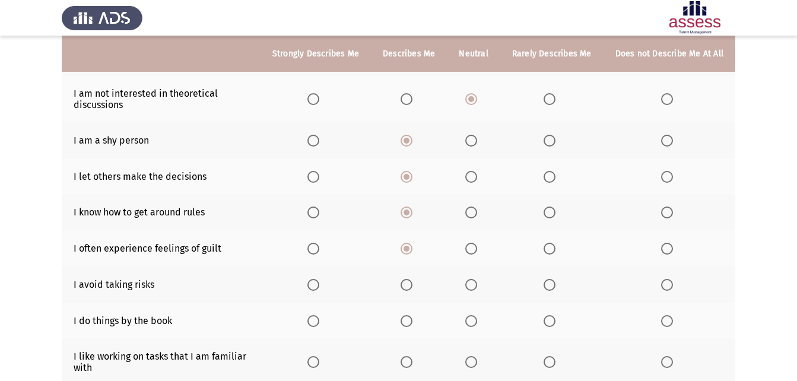
click at [410, 284] on span "Select an option" at bounding box center [407, 285] width 12 height 12
click at [410, 284] on input "Select an option" at bounding box center [407, 285] width 12 height 12
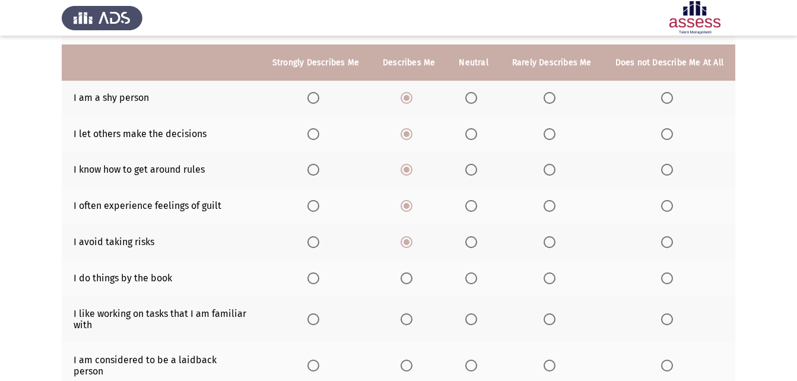
scroll to position [212, 0]
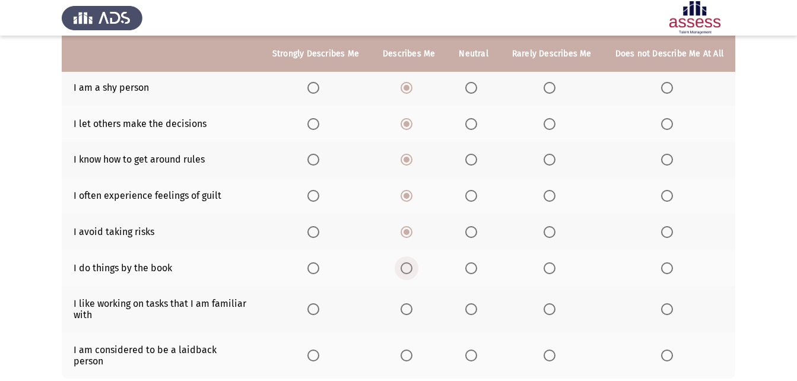
click at [410, 270] on span "Select an option" at bounding box center [407, 268] width 12 height 12
click at [410, 270] on input "Select an option" at bounding box center [407, 268] width 12 height 12
click at [409, 310] on span "Select an option" at bounding box center [407, 309] width 12 height 12
click at [409, 310] on input "Select an option" at bounding box center [407, 309] width 12 height 12
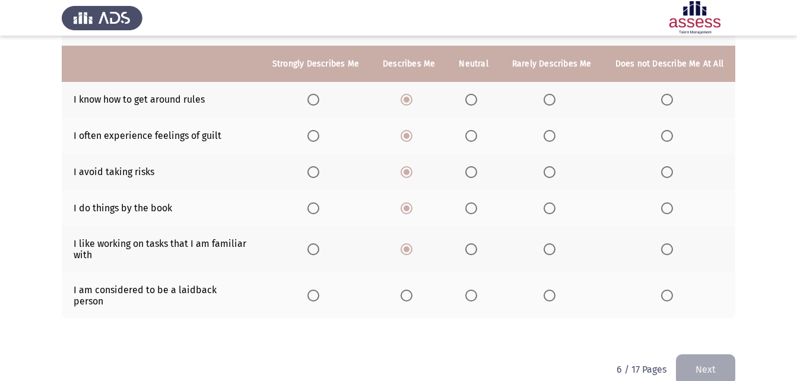
scroll to position [282, 0]
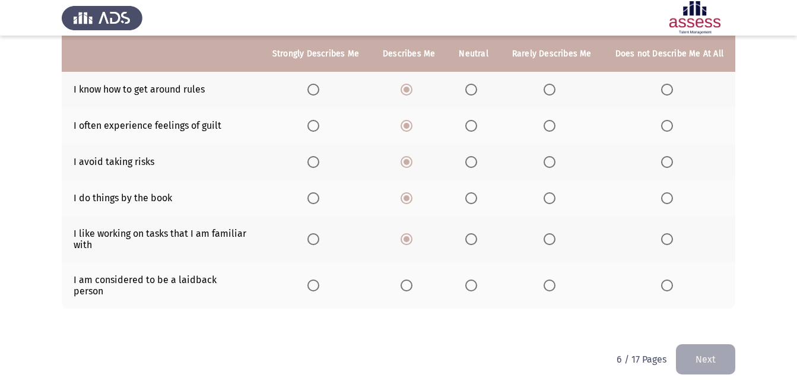
click at [412, 280] on span "Select an option" at bounding box center [407, 286] width 12 height 12
click at [412, 280] on input "Select an option" at bounding box center [407, 286] width 12 height 12
click at [726, 348] on button "Next" at bounding box center [705, 359] width 59 height 30
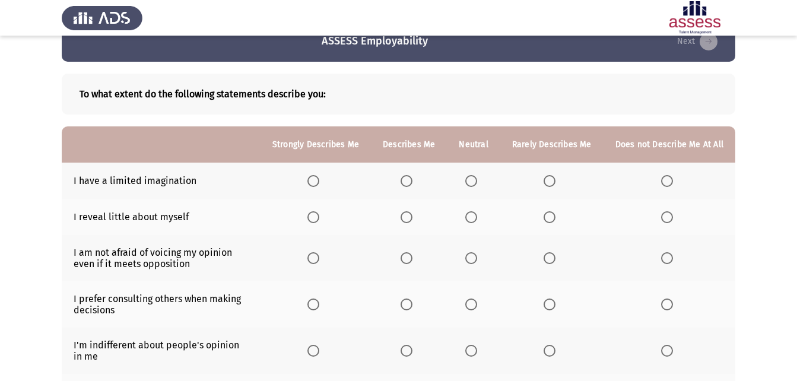
scroll to position [41, 0]
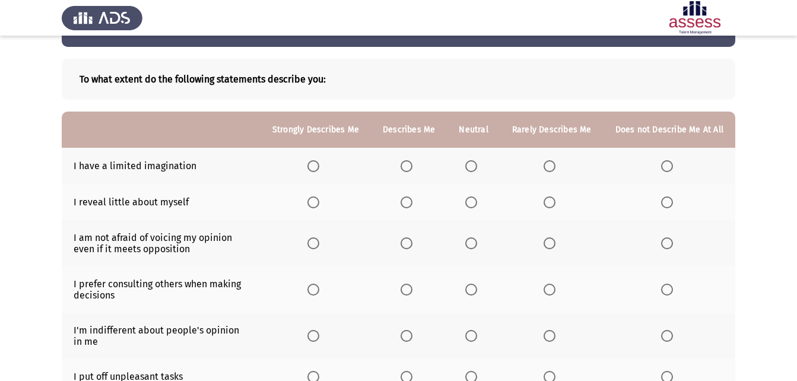
click at [555, 167] on span "Select an option" at bounding box center [550, 166] width 12 height 12
click at [555, 167] on input "Select an option" at bounding box center [550, 166] width 12 height 12
click at [476, 199] on span "Select an option" at bounding box center [472, 203] width 12 height 12
click at [476, 199] on input "Select an option" at bounding box center [472, 203] width 12 height 12
click at [477, 240] on span "Select an option" at bounding box center [472, 244] width 12 height 12
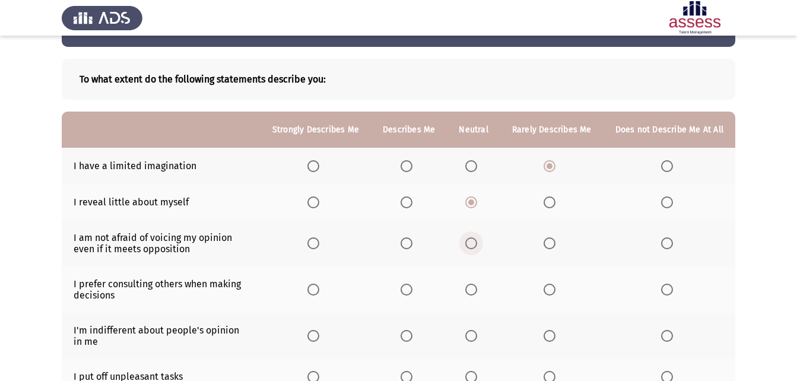
click at [477, 240] on input "Select an option" at bounding box center [472, 244] width 12 height 12
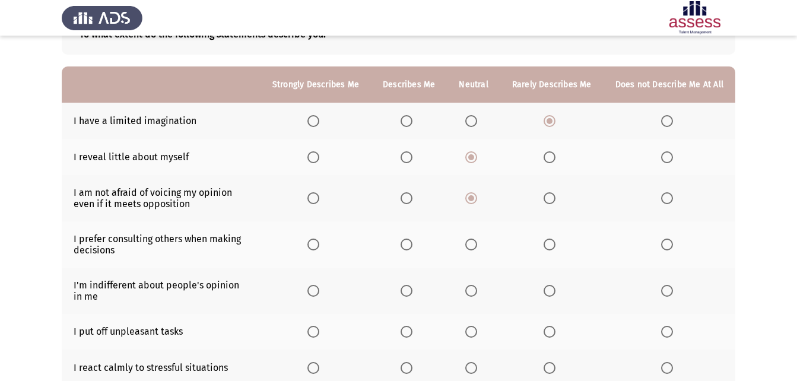
scroll to position [93, 0]
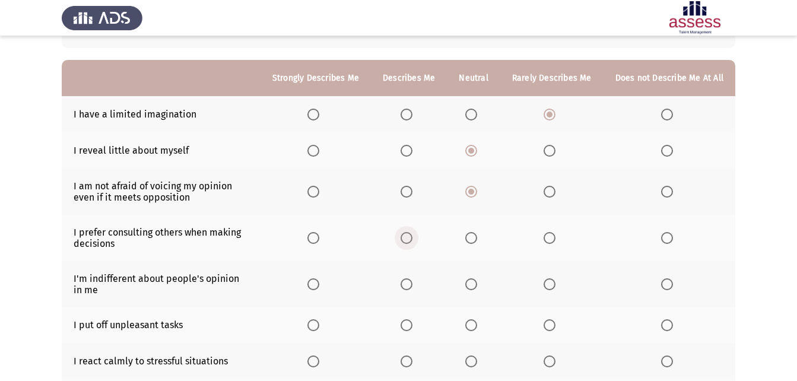
click at [411, 239] on span "Select an option" at bounding box center [407, 238] width 12 height 12
click at [411, 239] on input "Select an option" at bounding box center [407, 238] width 12 height 12
click at [554, 281] on span "Select an option" at bounding box center [550, 284] width 12 height 12
click at [554, 281] on input "Select an option" at bounding box center [550, 284] width 12 height 12
click at [474, 325] on span "Select an option" at bounding box center [472, 325] width 12 height 12
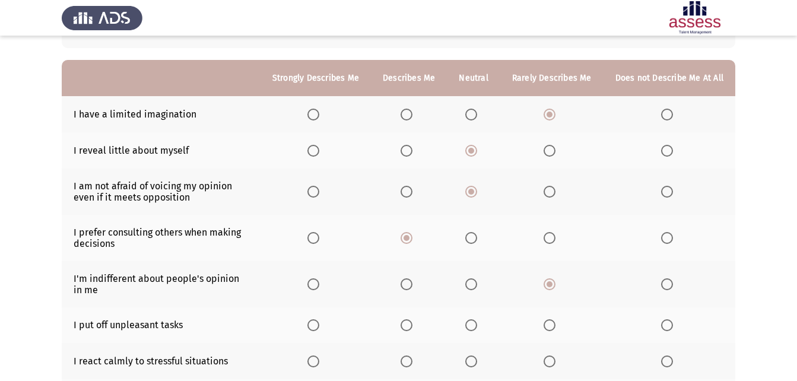
click at [474, 325] on input "Select an option" at bounding box center [472, 325] width 12 height 12
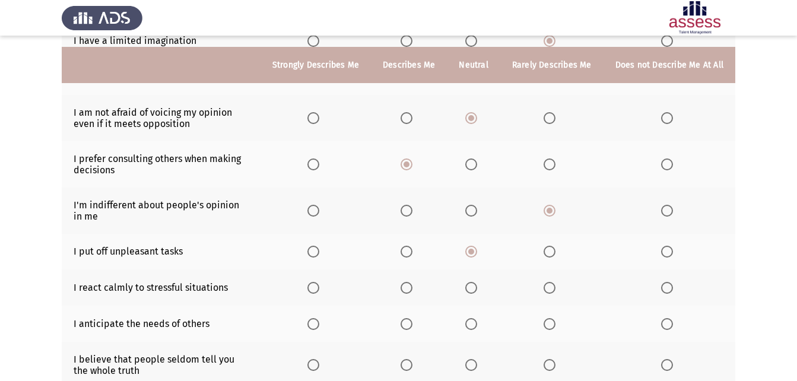
scroll to position [178, 0]
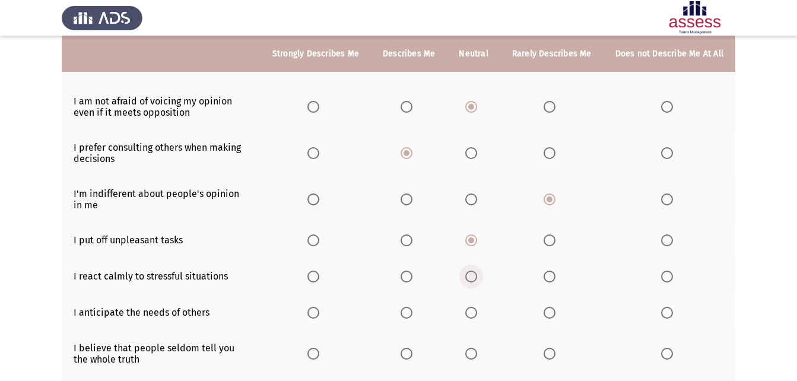
click at [474, 278] on span "Select an option" at bounding box center [472, 277] width 12 height 12
click at [474, 278] on input "Select an option" at bounding box center [472, 277] width 12 height 12
click at [411, 314] on span "Select an option" at bounding box center [407, 313] width 12 height 12
click at [411, 314] on input "Select an option" at bounding box center [407, 313] width 12 height 12
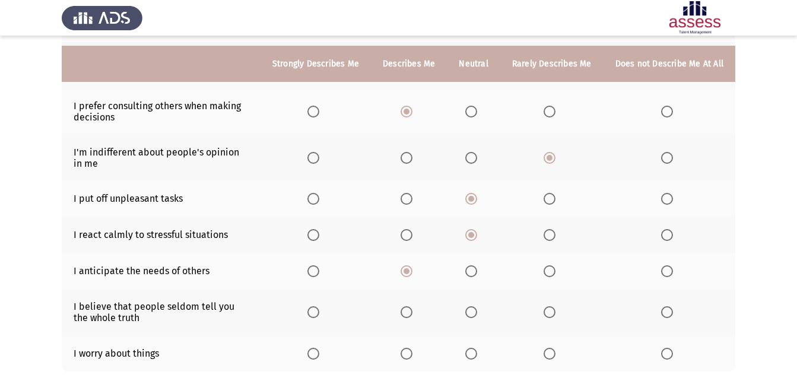
scroll to position [229, 0]
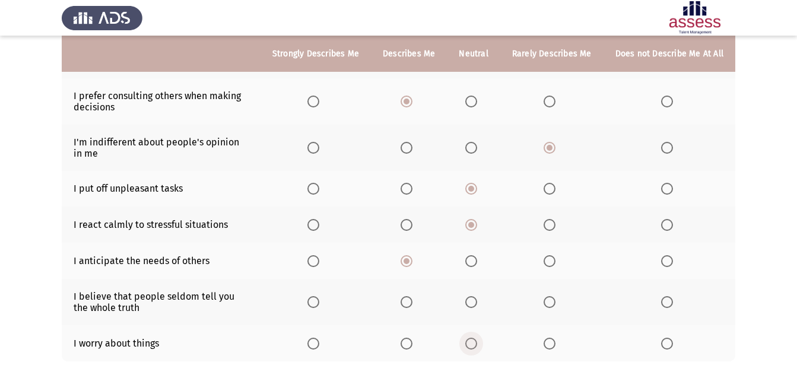
click at [471, 342] on span "Select an option" at bounding box center [472, 344] width 12 height 12
click at [471, 342] on input "Select an option" at bounding box center [472, 344] width 12 height 12
click at [477, 299] on span "Select an option" at bounding box center [472, 302] width 12 height 12
click at [477, 299] on input "Select an option" at bounding box center [472, 302] width 12 height 12
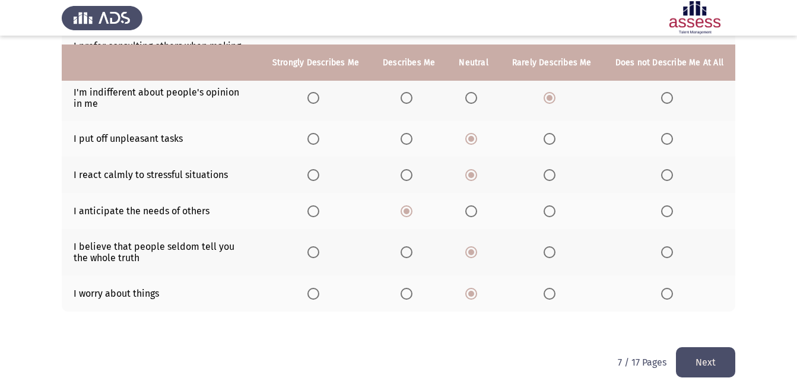
scroll to position [293, 0]
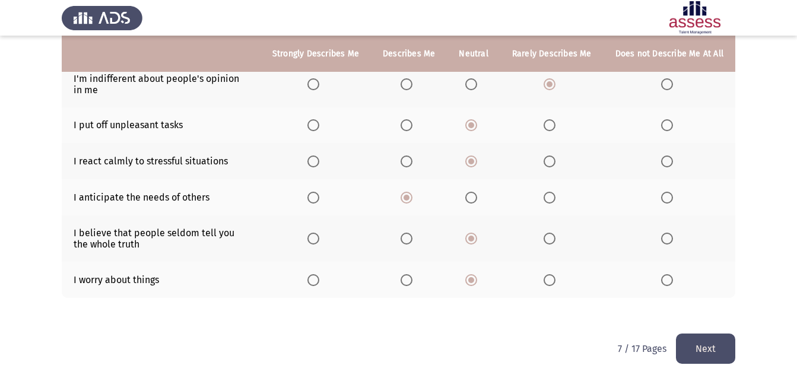
click at [692, 347] on button "Next" at bounding box center [705, 349] width 59 height 30
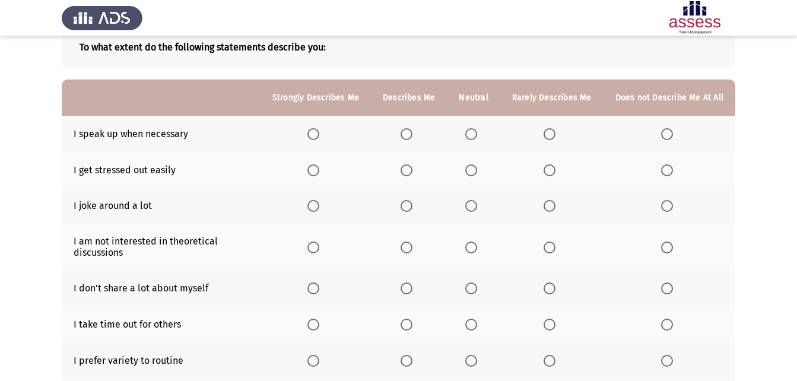
scroll to position [75, 0]
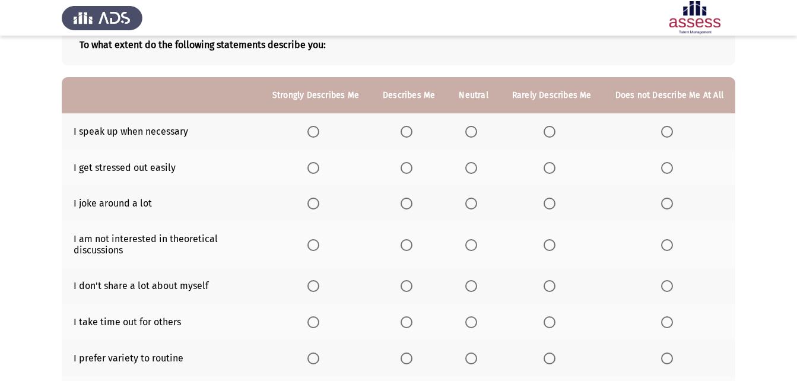
click at [412, 134] on span "Select an option" at bounding box center [407, 132] width 12 height 12
click at [412, 134] on input "Select an option" at bounding box center [407, 132] width 12 height 12
click at [470, 167] on span "Select an option" at bounding box center [472, 168] width 12 height 12
click at [470, 167] on input "Select an option" at bounding box center [472, 168] width 12 height 12
click at [471, 206] on span "Select an option" at bounding box center [472, 204] width 12 height 12
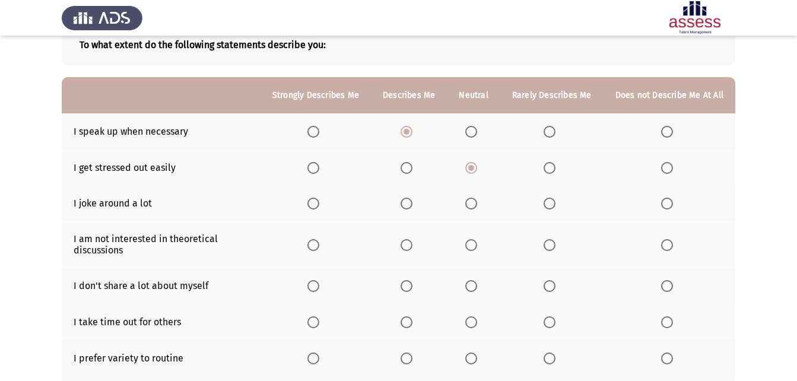
click at [471, 206] on input "Select an option" at bounding box center [472, 204] width 12 height 12
click at [470, 240] on span "Select an option" at bounding box center [472, 245] width 12 height 12
click at [470, 240] on input "Select an option" at bounding box center [472, 245] width 12 height 12
click at [406, 286] on span "Select an option" at bounding box center [407, 286] width 12 height 12
click at [406, 286] on input "Select an option" at bounding box center [407, 286] width 12 height 12
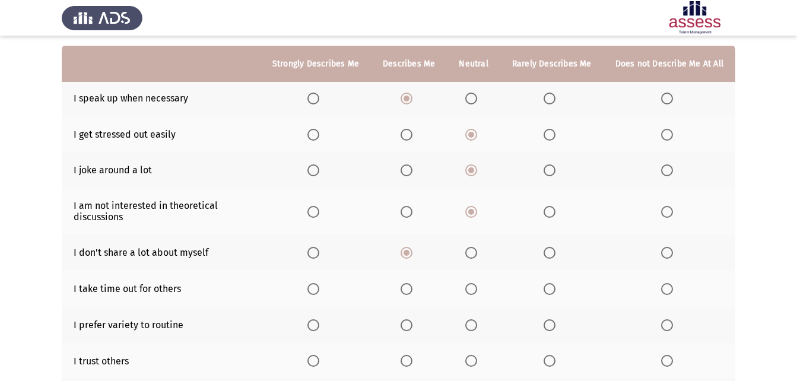
scroll to position [125, 0]
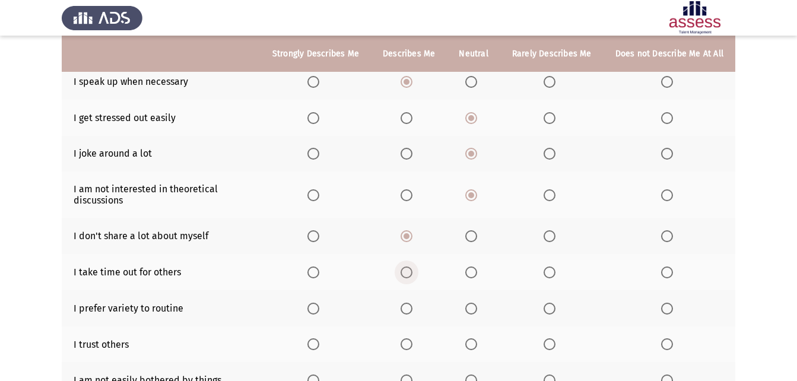
click at [410, 273] on span "Select an option" at bounding box center [407, 273] width 12 height 12
click at [410, 273] on input "Select an option" at bounding box center [407, 273] width 12 height 12
click at [475, 303] on span "Select an option" at bounding box center [472, 309] width 12 height 12
click at [475, 303] on input "Select an option" at bounding box center [472, 309] width 12 height 12
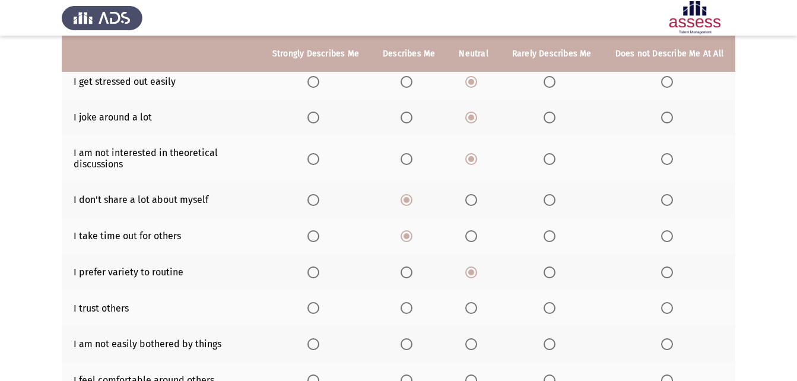
scroll to position [176, 0]
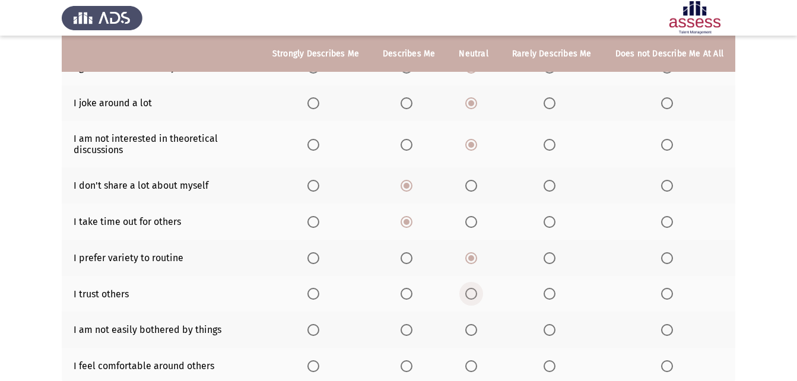
click at [476, 290] on span "Select an option" at bounding box center [472, 294] width 12 height 12
click at [476, 290] on input "Select an option" at bounding box center [472, 294] width 12 height 12
click at [470, 328] on span "Select an option" at bounding box center [472, 330] width 12 height 12
click at [470, 328] on input "Select an option" at bounding box center [472, 330] width 12 height 12
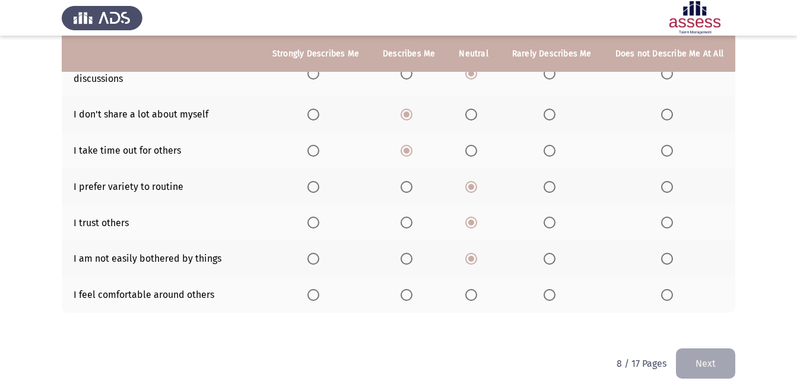
scroll to position [262, 0]
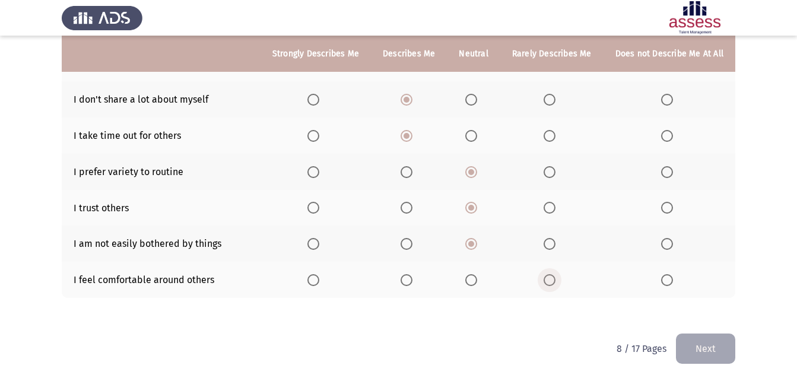
click at [556, 285] on span "Select an option" at bounding box center [550, 280] width 12 height 12
click at [556, 285] on input "Select an option" at bounding box center [550, 280] width 12 height 12
click at [691, 344] on button "Next" at bounding box center [705, 349] width 59 height 30
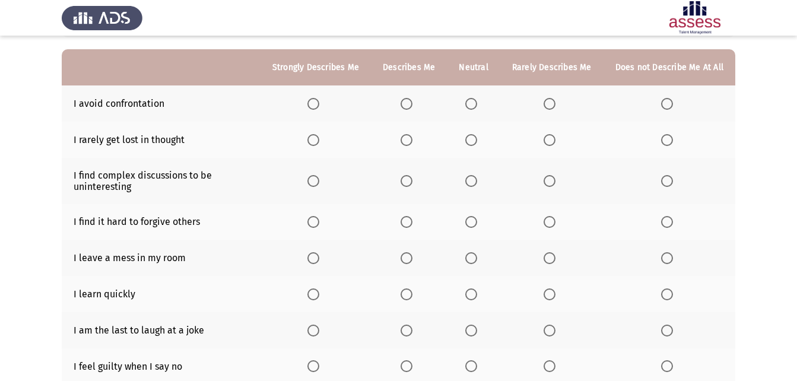
scroll to position [90, 0]
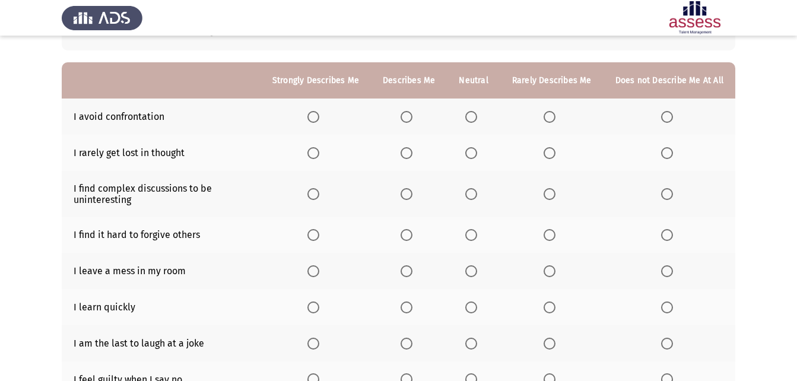
click at [477, 119] on span "Select an option" at bounding box center [472, 117] width 12 height 12
click at [477, 119] on input "Select an option" at bounding box center [472, 117] width 12 height 12
click at [474, 152] on span "Select an option" at bounding box center [472, 153] width 12 height 12
click at [474, 152] on input "Select an option" at bounding box center [472, 153] width 12 height 12
click at [410, 198] on span "Select an option" at bounding box center [407, 194] width 12 height 12
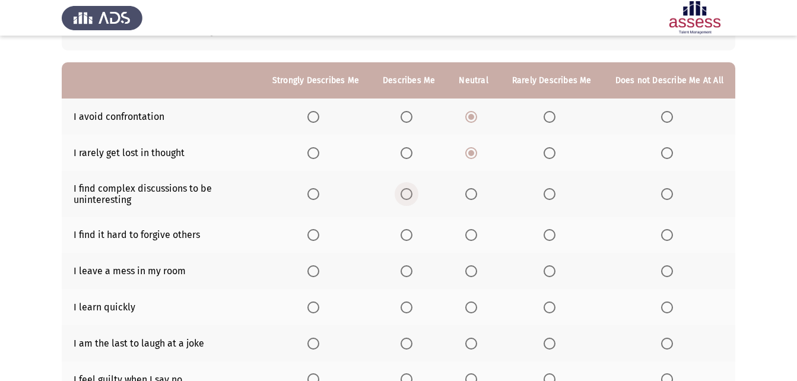
click at [410, 198] on input "Select an option" at bounding box center [407, 194] width 12 height 12
click at [470, 235] on span "Select an option" at bounding box center [472, 235] width 12 height 12
click at [470, 235] on input "Select an option" at bounding box center [472, 235] width 12 height 12
click at [476, 274] on span "Select an option" at bounding box center [472, 271] width 12 height 12
click at [476, 274] on input "Select an option" at bounding box center [472, 271] width 12 height 12
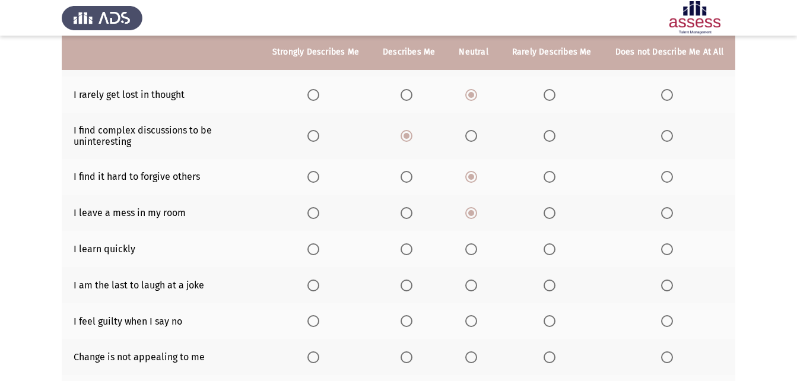
scroll to position [156, 0]
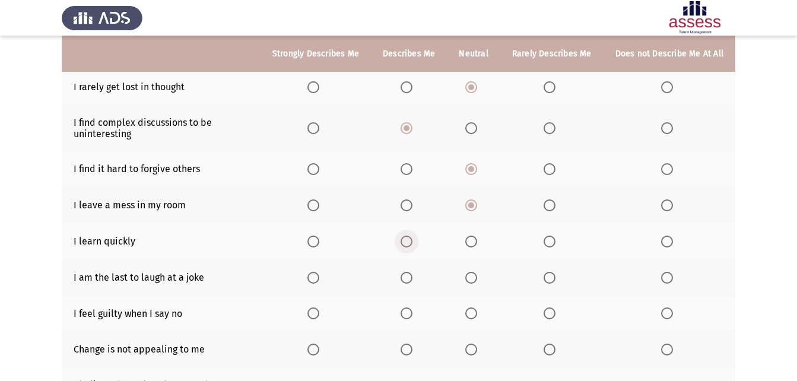
click at [413, 240] on span "Select an option" at bounding box center [407, 242] width 12 height 12
click at [413, 240] on input "Select an option" at bounding box center [407, 242] width 12 height 12
click at [471, 272] on span "Select an option" at bounding box center [472, 278] width 12 height 12
click at [471, 272] on input "Select an option" at bounding box center [472, 278] width 12 height 12
click at [553, 316] on span "Select an option" at bounding box center [550, 314] width 12 height 12
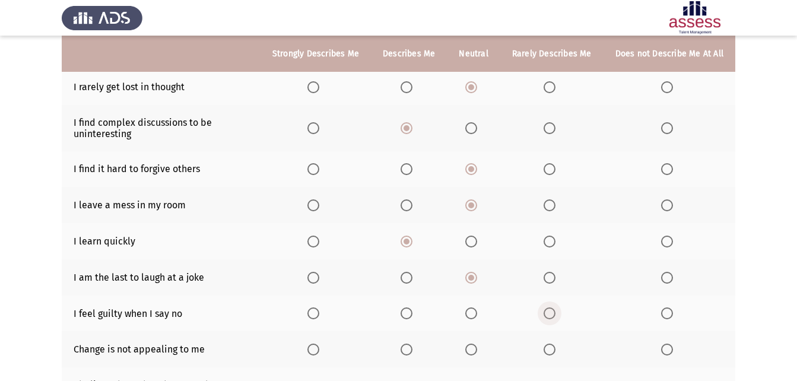
click at [553, 316] on input "Select an option" at bounding box center [550, 314] width 12 height 12
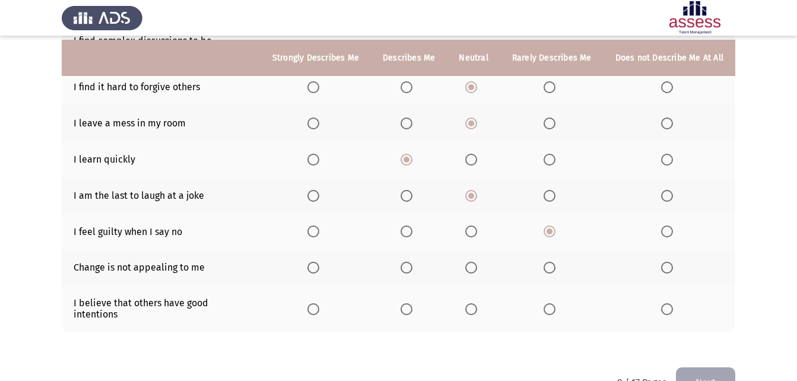
scroll to position [262, 0]
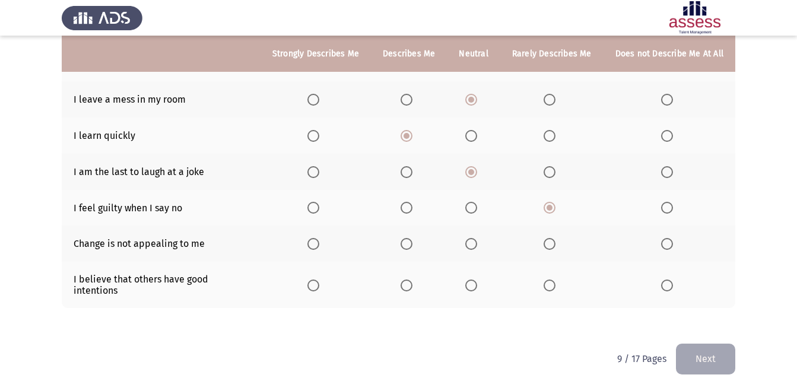
click at [474, 239] on span "Select an option" at bounding box center [472, 244] width 12 height 12
click at [474, 239] on input "Select an option" at bounding box center [472, 244] width 12 height 12
click at [477, 280] on span "Select an option" at bounding box center [472, 286] width 12 height 12
click at [477, 280] on input "Select an option" at bounding box center [472, 286] width 12 height 12
click at [702, 346] on button "Next" at bounding box center [705, 359] width 59 height 30
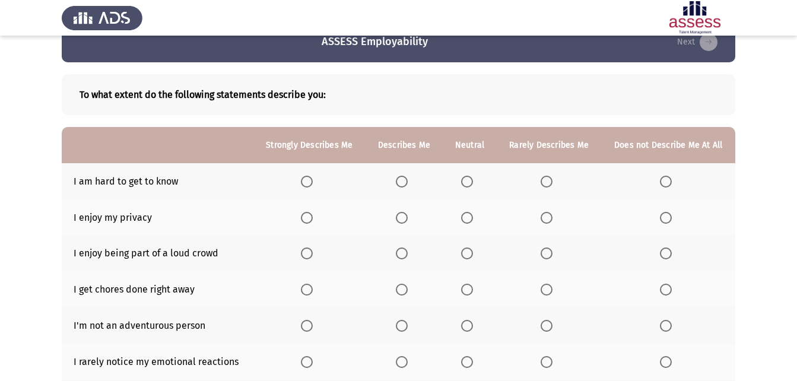
scroll to position [67, 0]
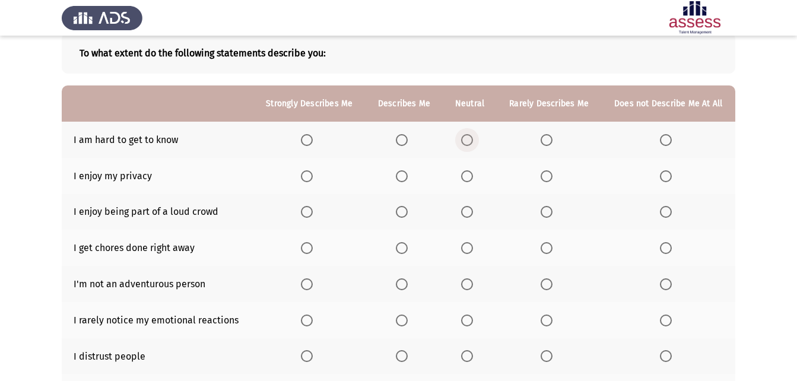
click at [461, 134] on span "Select an option" at bounding box center [467, 140] width 12 height 12
click at [461, 134] on input "Select an option" at bounding box center [467, 140] width 12 height 12
click at [399, 177] on span "Select an option" at bounding box center [402, 176] width 12 height 12
click at [399, 177] on input "Select an option" at bounding box center [402, 176] width 12 height 12
click at [550, 210] on span "Select an option" at bounding box center [547, 212] width 12 height 12
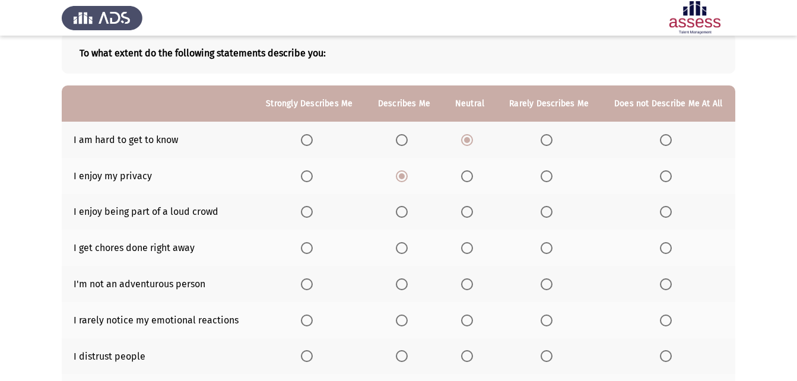
click at [550, 210] on input "Select an option" at bounding box center [547, 212] width 12 height 12
click at [473, 249] on span "Select an option" at bounding box center [467, 248] width 12 height 12
click at [473, 249] on input "Select an option" at bounding box center [467, 248] width 12 height 12
click at [471, 286] on span "Select an option" at bounding box center [467, 284] width 12 height 12
click at [471, 286] on input "Select an option" at bounding box center [467, 284] width 12 height 12
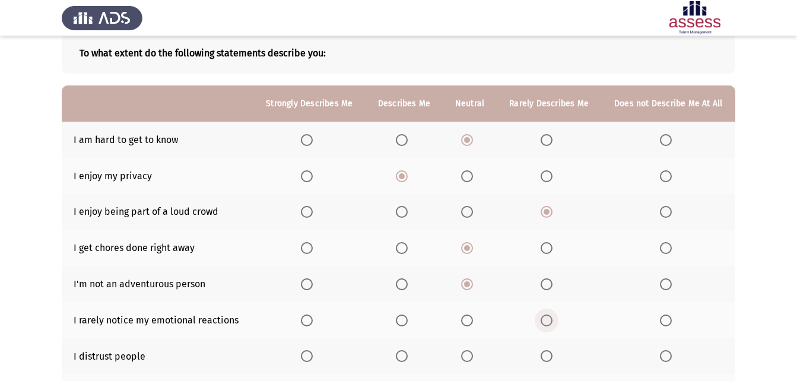
click at [548, 315] on span "Select an option" at bounding box center [547, 321] width 12 height 12
click at [548, 315] on input "Select an option" at bounding box center [547, 321] width 12 height 12
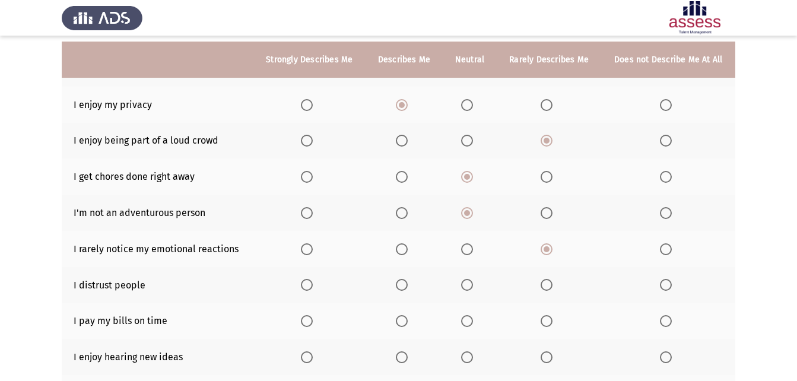
scroll to position [148, 0]
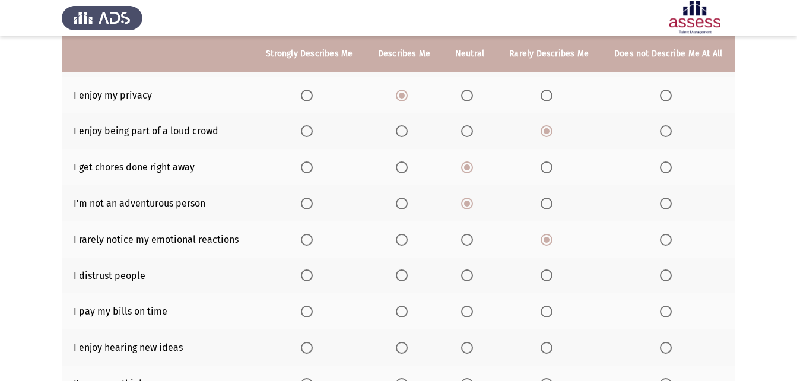
click at [549, 275] on span "Select an option" at bounding box center [547, 276] width 12 height 12
click at [549, 275] on input "Select an option" at bounding box center [547, 276] width 12 height 12
click at [663, 274] on span "Select an option" at bounding box center [666, 276] width 12 height 12
click at [663, 274] on input "Select an option" at bounding box center [666, 276] width 12 height 12
click at [669, 309] on span "Select an option" at bounding box center [666, 312] width 12 height 12
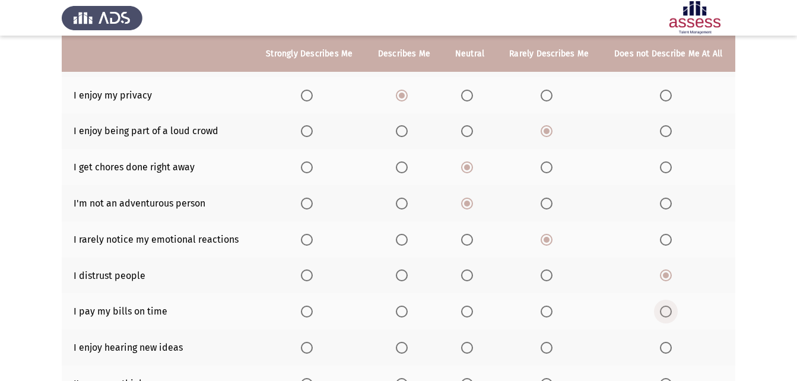
click at [669, 309] on input "Select an option" at bounding box center [666, 312] width 12 height 12
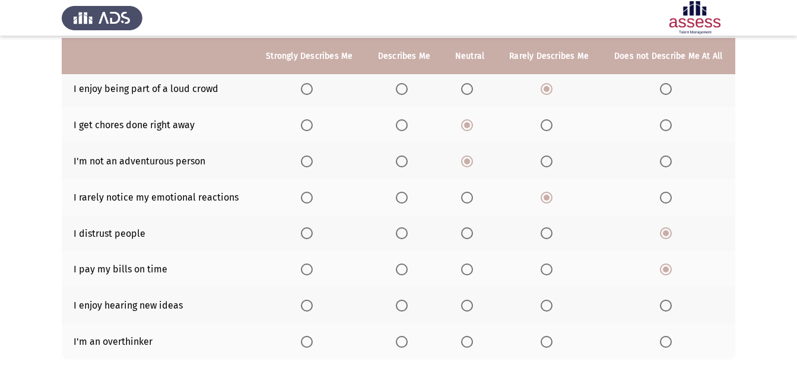
scroll to position [192, 0]
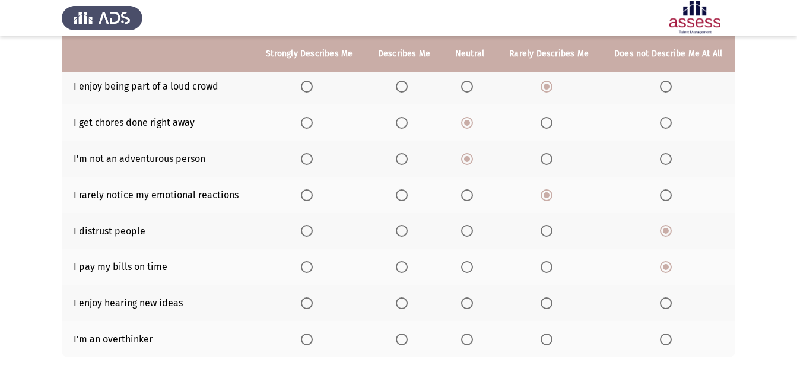
click at [401, 303] on span "Select an option" at bounding box center [402, 303] width 12 height 12
click at [401, 303] on input "Select an option" at bounding box center [402, 303] width 12 height 12
click at [466, 335] on span "Select an option" at bounding box center [467, 340] width 12 height 12
click at [466, 335] on input "Select an option" at bounding box center [467, 340] width 12 height 12
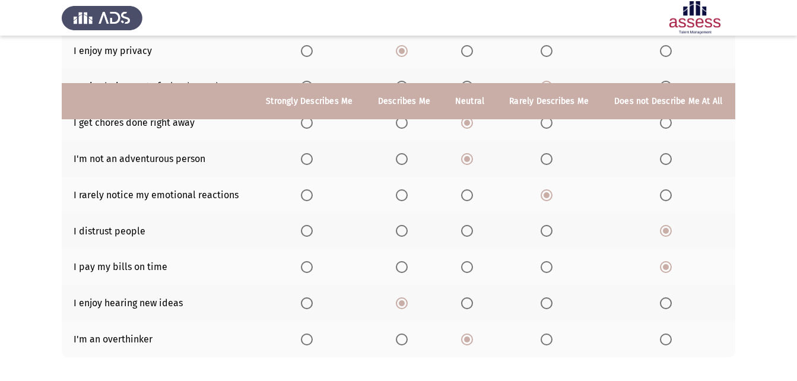
scroll to position [252, 0]
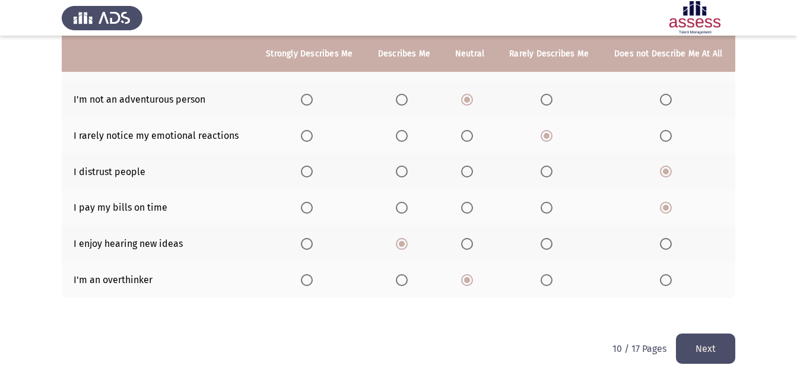
click at [695, 353] on button "Next" at bounding box center [705, 349] width 59 height 30
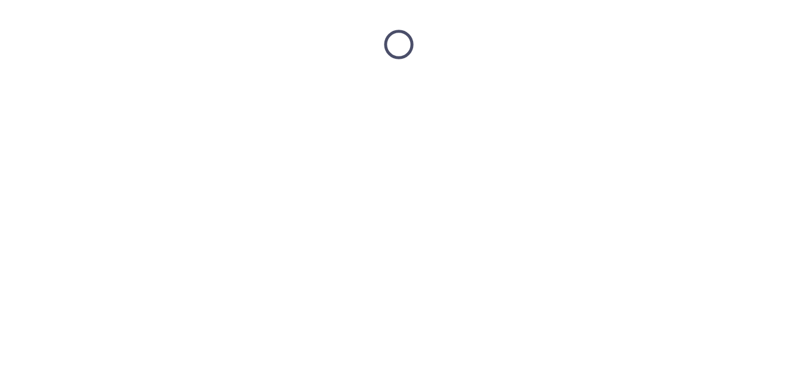
scroll to position [0, 0]
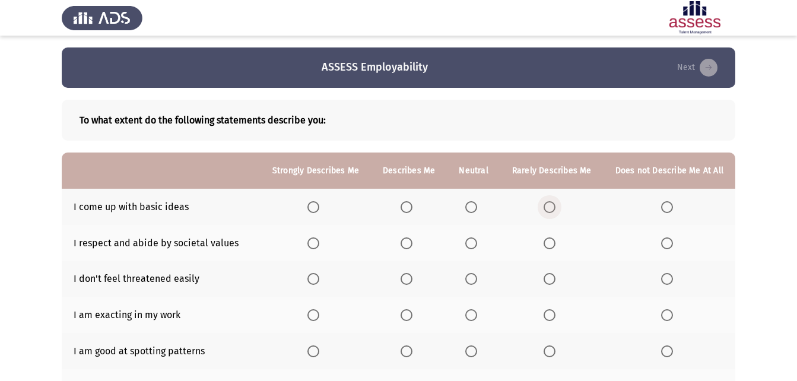
click at [555, 204] on span "Select an option" at bounding box center [550, 207] width 12 height 12
click at [555, 204] on input "Select an option" at bounding box center [550, 207] width 12 height 12
click at [310, 245] on th at bounding box center [316, 243] width 110 height 36
click at [319, 245] on span "Select an option" at bounding box center [314, 244] width 12 height 12
click at [319, 245] on input "Select an option" at bounding box center [314, 244] width 12 height 12
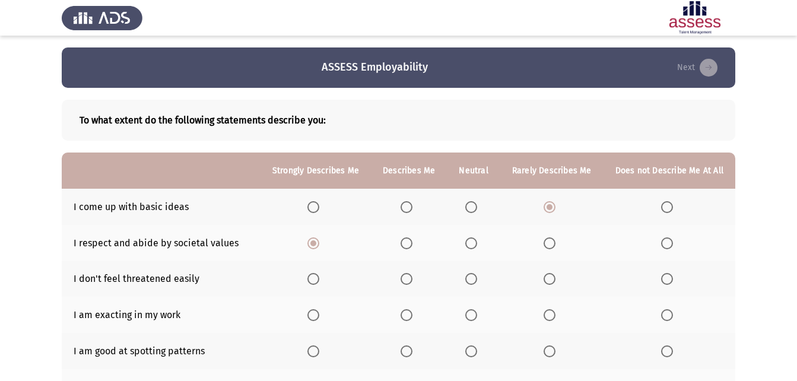
click at [472, 279] on span "Select an option" at bounding box center [472, 279] width 12 height 12
click at [472, 279] on input "Select an option" at bounding box center [472, 279] width 12 height 12
click at [472, 317] on span "Select an option" at bounding box center [472, 315] width 12 height 12
click at [472, 317] on input "Select an option" at bounding box center [472, 315] width 12 height 12
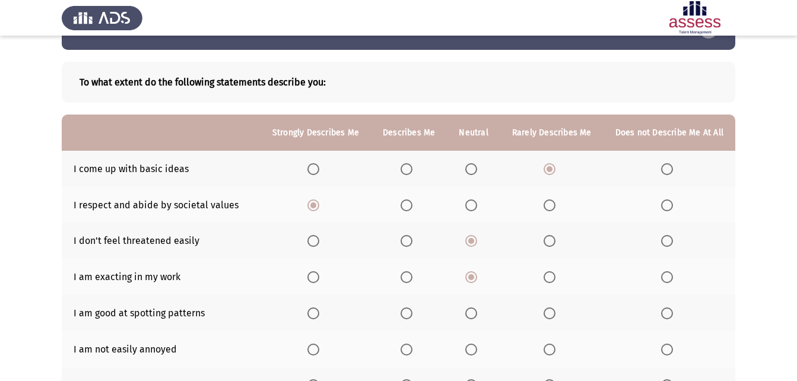
scroll to position [61, 0]
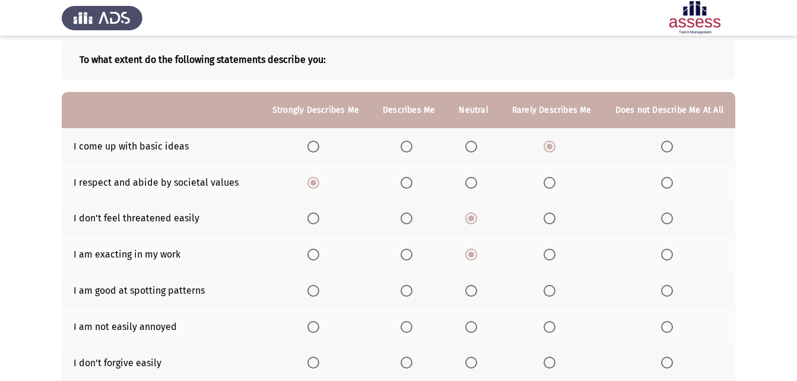
click at [471, 290] on span "Select an option" at bounding box center [472, 291] width 12 height 12
click at [471, 290] on input "Select an option" at bounding box center [472, 291] width 12 height 12
click at [409, 328] on span "Select an option" at bounding box center [407, 327] width 12 height 12
click at [409, 328] on input "Select an option" at bounding box center [407, 327] width 12 height 12
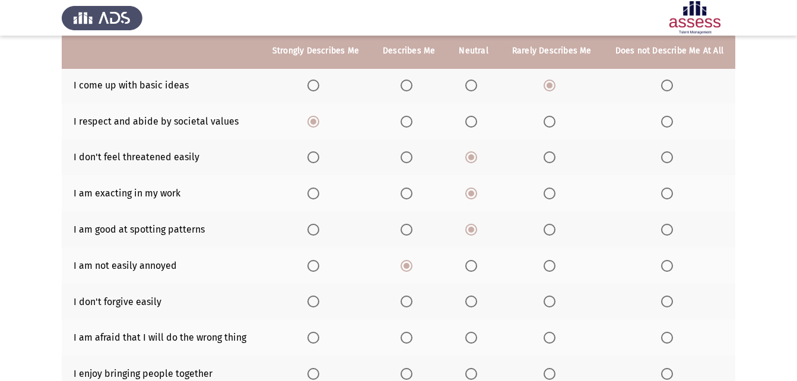
scroll to position [148, 0]
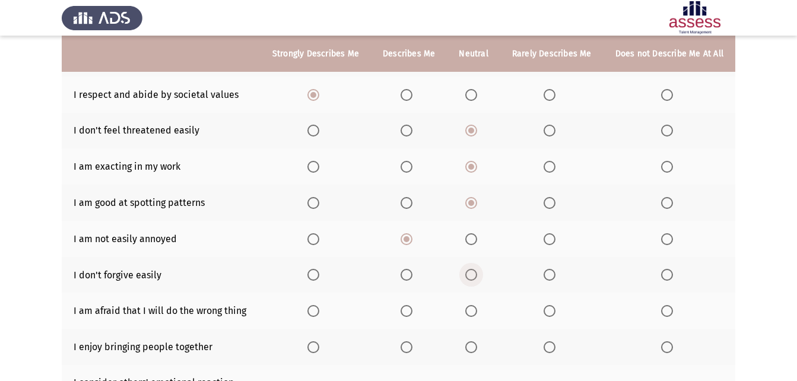
click at [474, 271] on span "Select an option" at bounding box center [472, 275] width 12 height 12
click at [474, 271] on input "Select an option" at bounding box center [472, 275] width 12 height 12
click at [413, 311] on span "Select an option" at bounding box center [407, 311] width 12 height 12
click at [413, 311] on input "Select an option" at bounding box center [407, 311] width 12 height 12
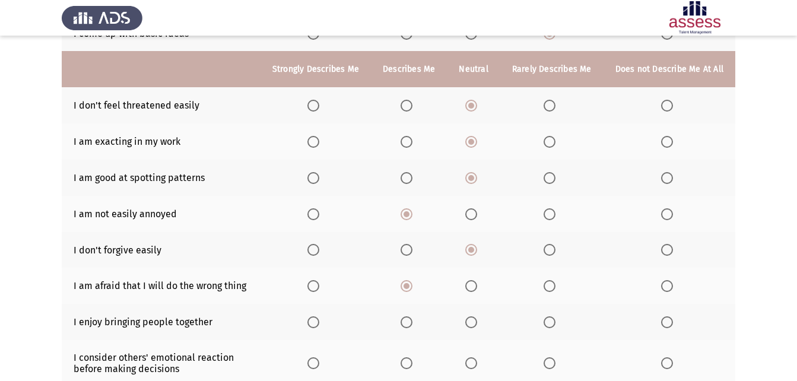
scroll to position [198, 0]
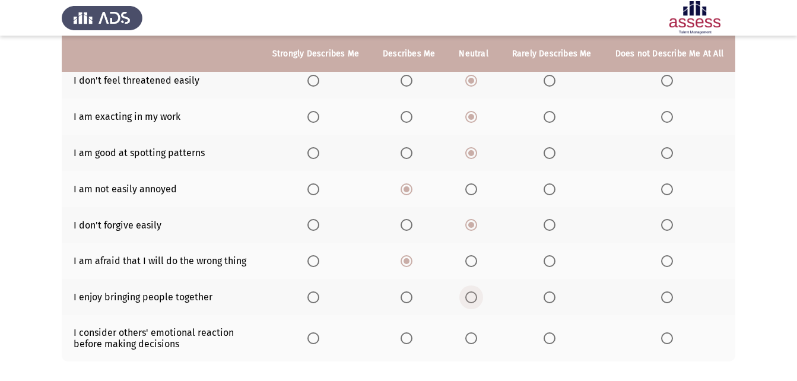
click at [477, 297] on span "Select an option" at bounding box center [472, 298] width 12 height 12
click at [477, 297] on input "Select an option" at bounding box center [472, 298] width 12 height 12
click at [477, 338] on span "Select an option" at bounding box center [472, 339] width 12 height 12
click at [477, 338] on input "Select an option" at bounding box center [472, 339] width 12 height 12
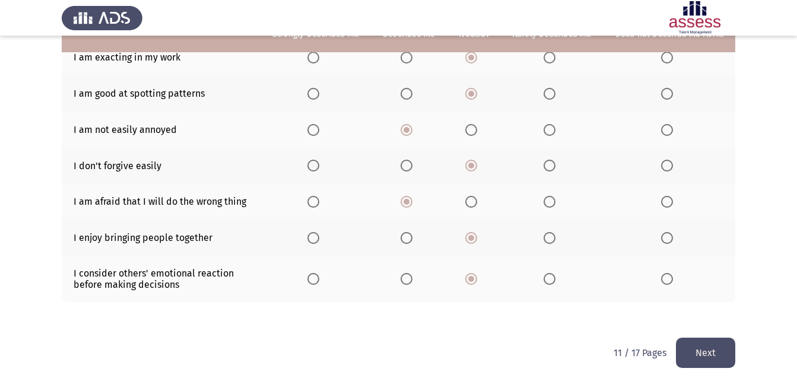
scroll to position [262, 0]
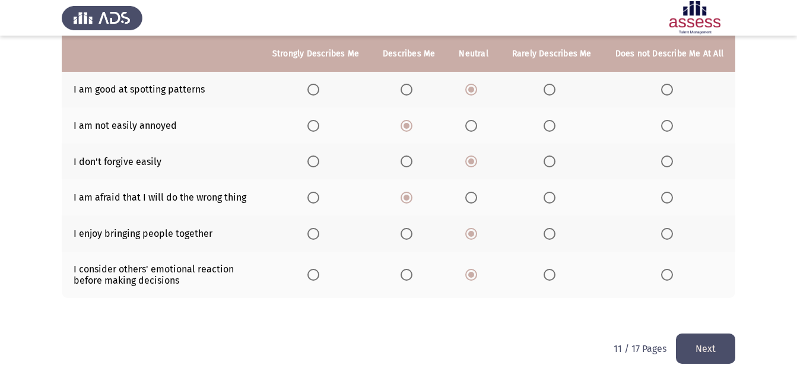
click at [683, 335] on button "Next" at bounding box center [705, 349] width 59 height 30
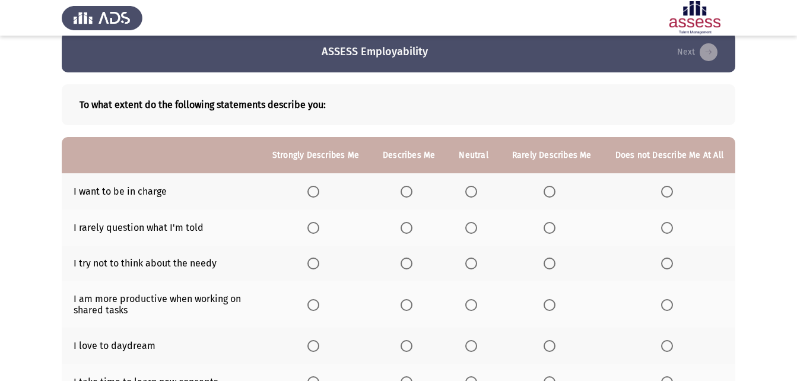
scroll to position [34, 0]
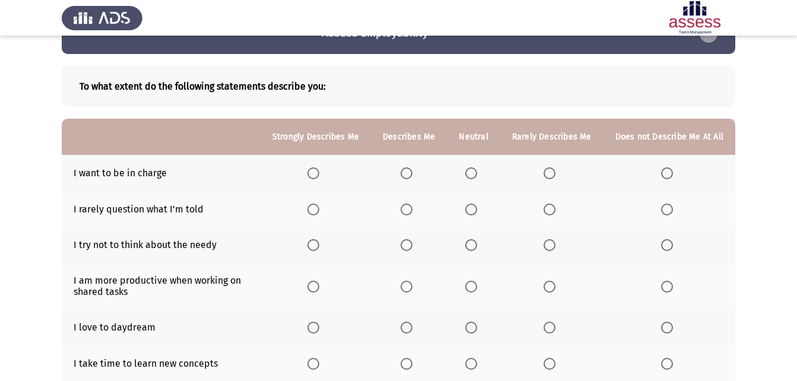
click at [477, 171] on span "Select an option" at bounding box center [472, 173] width 12 height 12
click at [477, 171] on input "Select an option" at bounding box center [472, 173] width 12 height 12
click at [477, 206] on span "Select an option" at bounding box center [472, 210] width 12 height 12
click at [477, 206] on input "Select an option" at bounding box center [472, 210] width 12 height 12
click at [477, 245] on span "Select an option" at bounding box center [472, 245] width 12 height 12
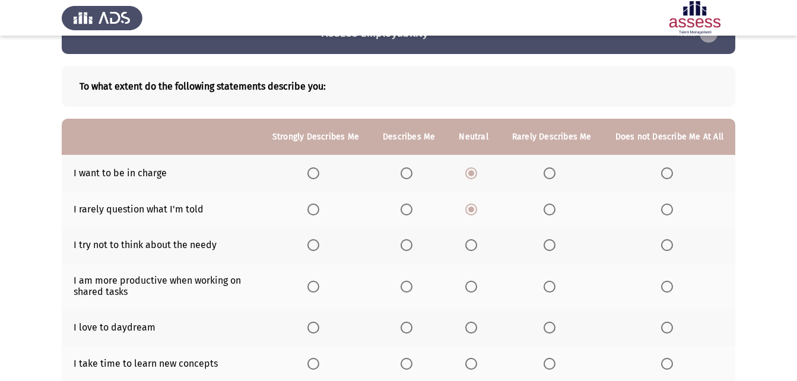
click at [477, 245] on input "Select an option" at bounding box center [472, 245] width 12 height 12
click at [319, 284] on span "Select an option" at bounding box center [314, 287] width 12 height 12
click at [319, 284] on input "Select an option" at bounding box center [314, 287] width 12 height 12
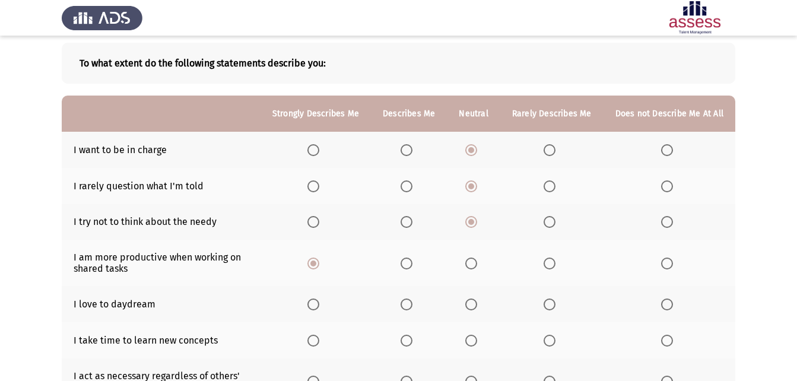
scroll to position [62, 0]
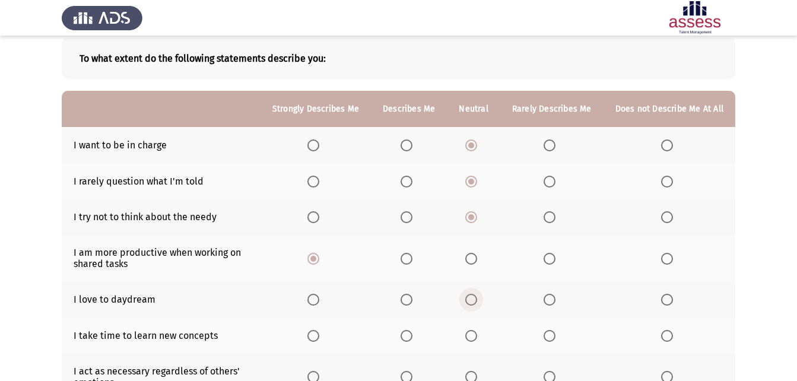
click at [475, 298] on span "Select an option" at bounding box center [472, 300] width 12 height 12
click at [475, 298] on input "Select an option" at bounding box center [472, 300] width 12 height 12
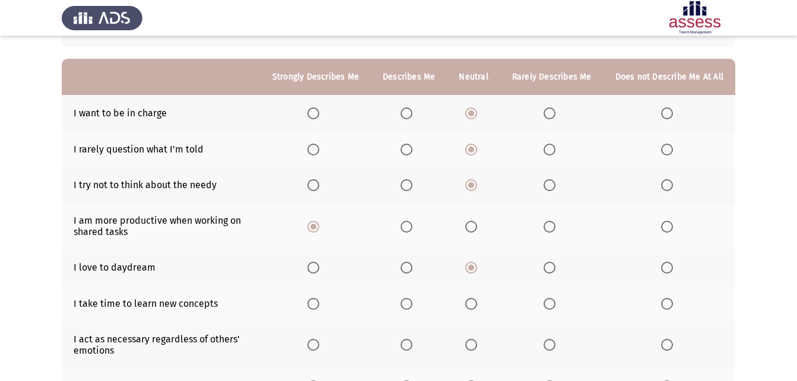
scroll to position [102, 0]
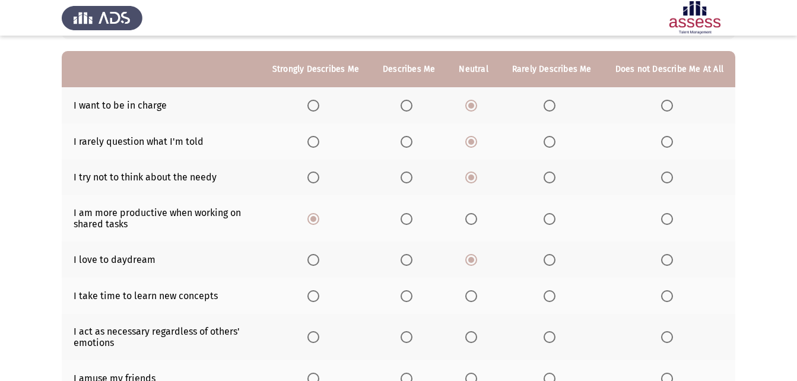
click at [474, 296] on span "Select an option" at bounding box center [472, 296] width 12 height 12
click at [474, 296] on input "Select an option" at bounding box center [472, 296] width 12 height 12
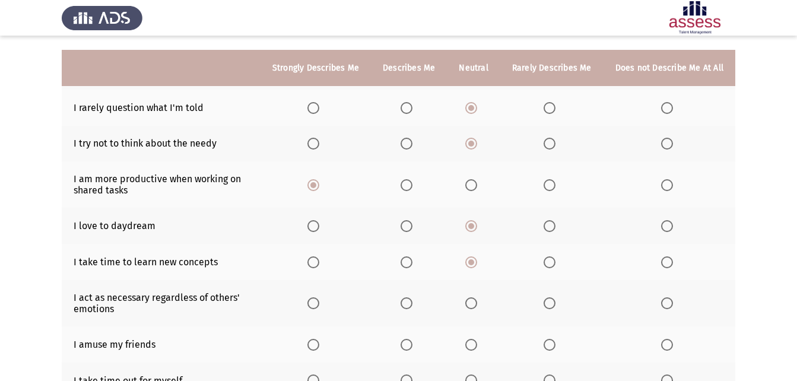
scroll to position [156, 0]
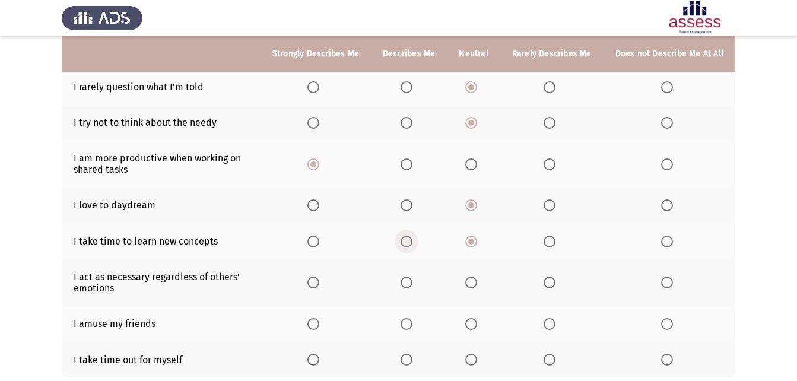
click at [409, 239] on span "Select an option" at bounding box center [407, 242] width 12 height 12
click at [409, 239] on input "Select an option" at bounding box center [407, 242] width 12 height 12
click at [474, 284] on span "Select an option" at bounding box center [472, 283] width 12 height 12
click at [474, 284] on input "Select an option" at bounding box center [472, 283] width 12 height 12
click at [477, 324] on span "Select an option" at bounding box center [472, 324] width 12 height 12
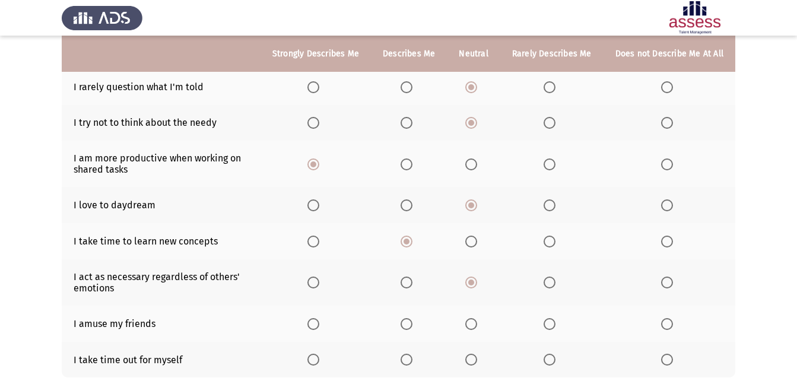
click at [477, 324] on input "Select an option" at bounding box center [472, 324] width 12 height 12
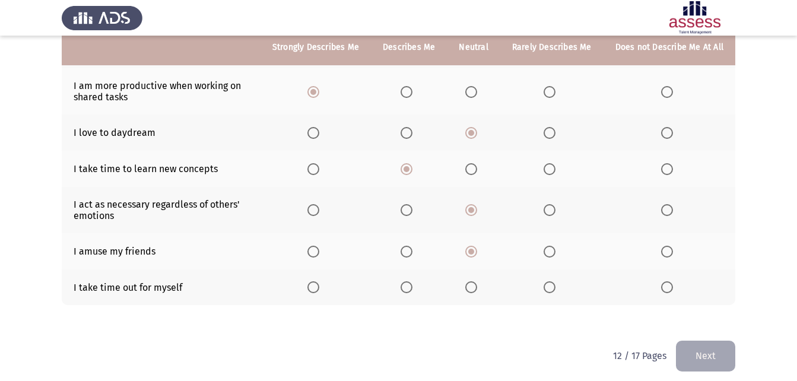
scroll to position [236, 0]
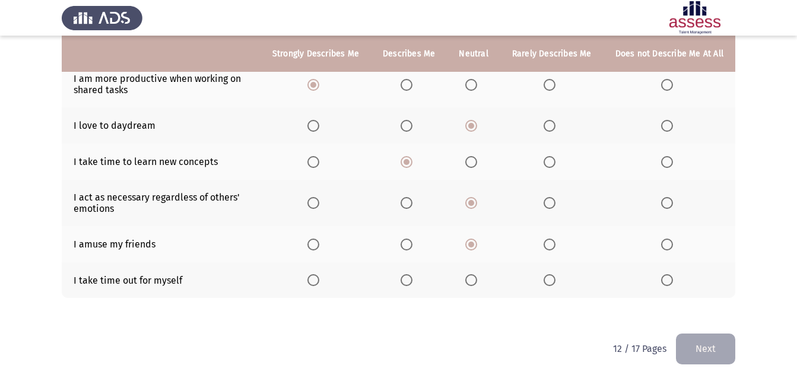
click at [475, 283] on span "Select an option" at bounding box center [472, 280] width 12 height 12
click at [475, 283] on input "Select an option" at bounding box center [472, 280] width 12 height 12
click at [698, 341] on button "Next" at bounding box center [705, 349] width 59 height 30
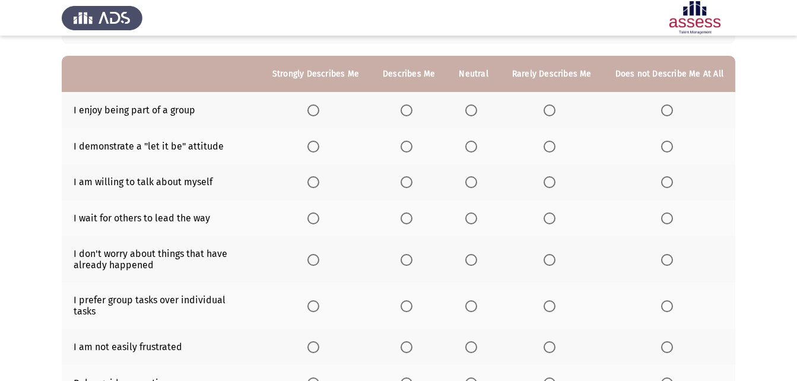
scroll to position [84, 0]
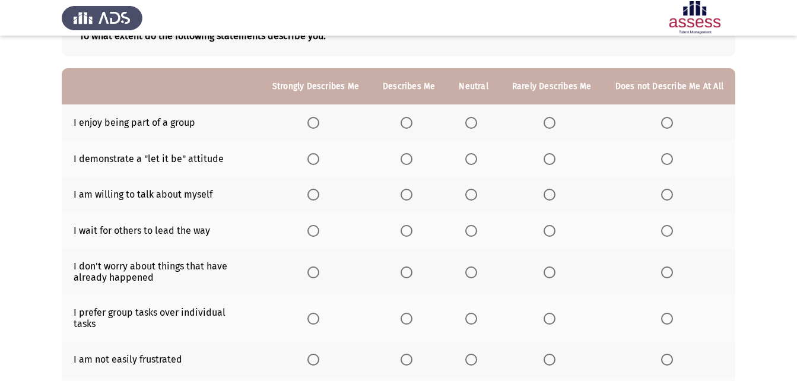
click at [411, 122] on span "Select an option" at bounding box center [407, 123] width 12 height 12
click at [411, 122] on input "Select an option" at bounding box center [407, 123] width 12 height 12
click at [553, 194] on span "Select an option" at bounding box center [550, 195] width 12 height 12
click at [553, 194] on input "Select an option" at bounding box center [550, 195] width 12 height 12
click at [474, 157] on span "Select an option" at bounding box center [472, 159] width 12 height 12
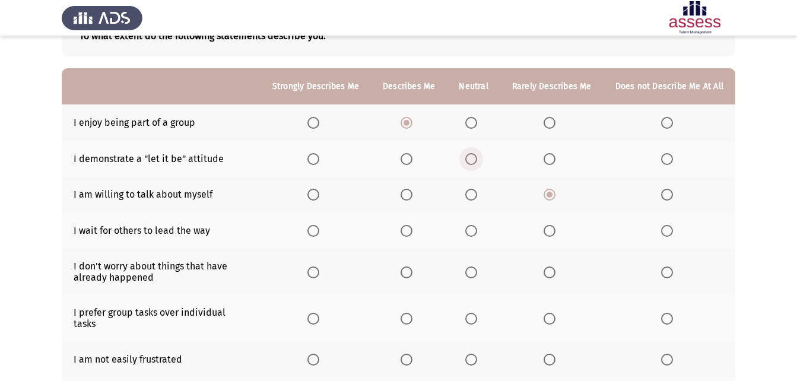
click at [474, 157] on input "Select an option" at bounding box center [472, 159] width 12 height 12
click at [471, 195] on span "Select an option" at bounding box center [471, 195] width 0 height 0
click at [475, 194] on input "Select an option" at bounding box center [472, 195] width 12 height 12
click at [411, 229] on span "Select an option" at bounding box center [407, 231] width 12 height 12
click at [411, 229] on input "Select an option" at bounding box center [407, 231] width 12 height 12
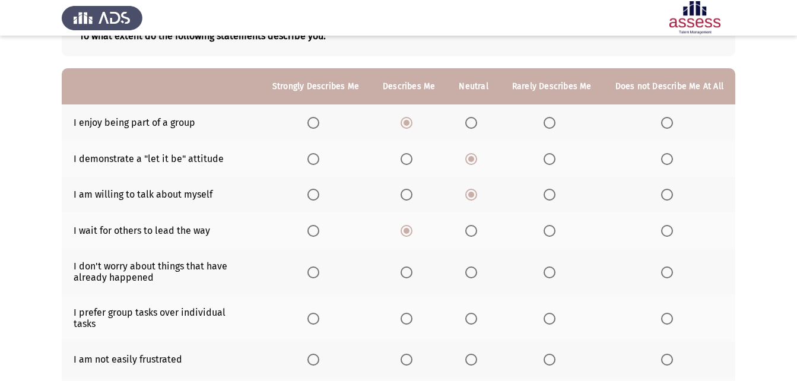
click at [475, 268] on span "Select an option" at bounding box center [472, 273] width 12 height 12
click at [475, 268] on input "Select an option" at bounding box center [472, 273] width 12 height 12
click at [413, 313] on span "Select an option" at bounding box center [407, 319] width 12 height 12
click at [413, 313] on input "Select an option" at bounding box center [407, 319] width 12 height 12
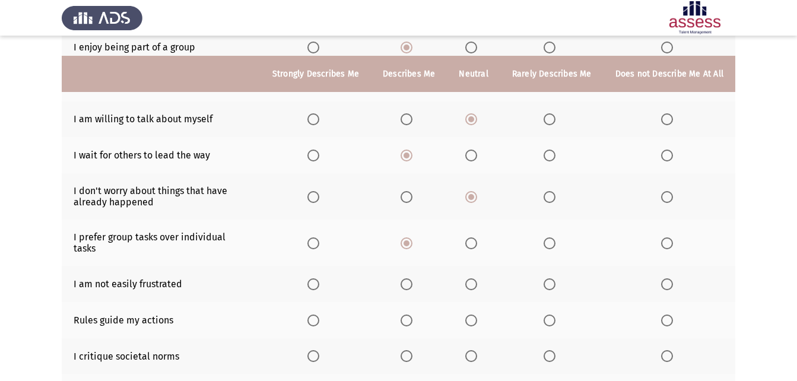
scroll to position [180, 0]
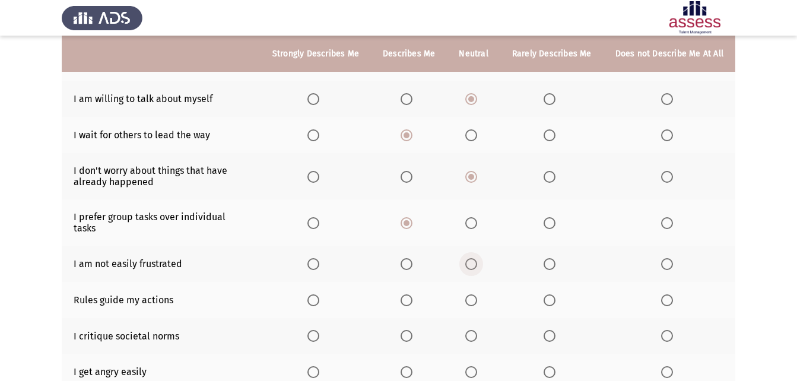
click at [477, 258] on span "Select an option" at bounding box center [472, 264] width 12 height 12
click at [477, 258] on input "Select an option" at bounding box center [472, 264] width 12 height 12
click at [472, 295] on span "Select an option" at bounding box center [472, 301] width 12 height 12
click at [472, 295] on input "Select an option" at bounding box center [472, 301] width 12 height 12
click at [477, 330] on span "Select an option" at bounding box center [472, 336] width 12 height 12
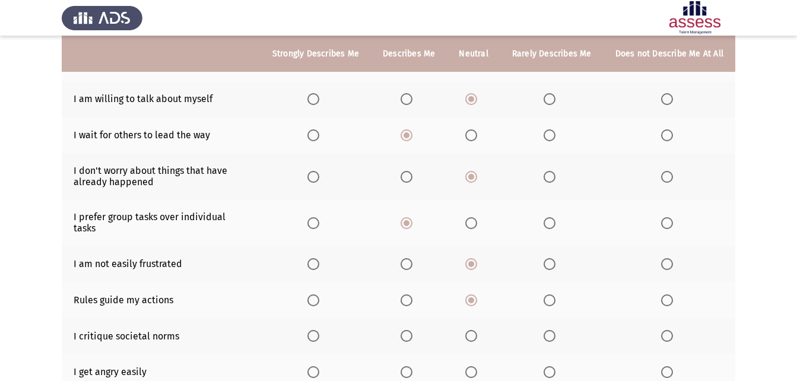
click at [477, 330] on input "Select an option" at bounding box center [472, 336] width 12 height 12
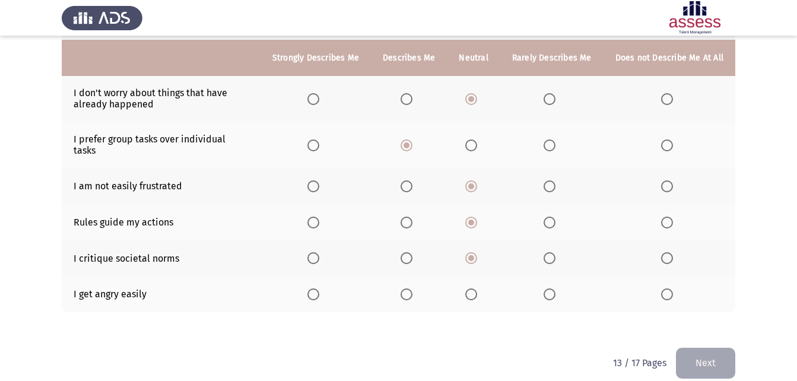
scroll to position [262, 0]
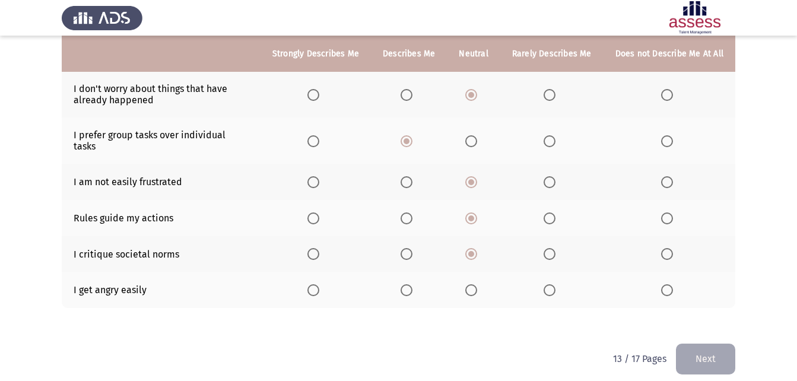
click at [469, 284] on span "Select an option" at bounding box center [472, 290] width 12 height 12
click at [469, 284] on input "Select an option" at bounding box center [472, 290] width 12 height 12
click at [726, 346] on button "Next" at bounding box center [705, 359] width 59 height 30
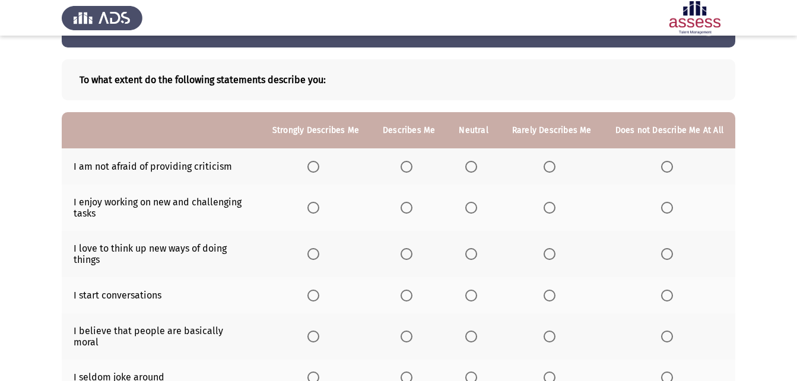
scroll to position [39, 0]
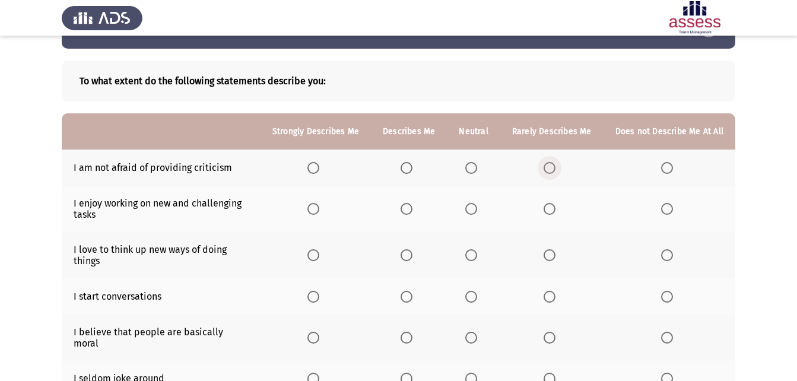
click at [556, 167] on span "Select an option" at bounding box center [550, 168] width 12 height 12
click at [556, 167] on input "Select an option" at bounding box center [550, 168] width 12 height 12
click at [409, 204] on span "Select an option" at bounding box center [407, 209] width 12 height 12
click at [409, 204] on input "Select an option" at bounding box center [407, 209] width 12 height 12
click at [413, 256] on span "Select an option" at bounding box center [407, 255] width 12 height 12
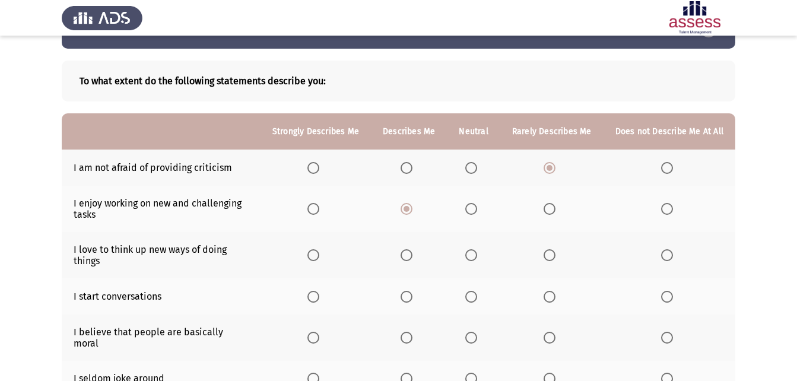
click at [413, 256] on input "Select an option" at bounding box center [407, 255] width 12 height 12
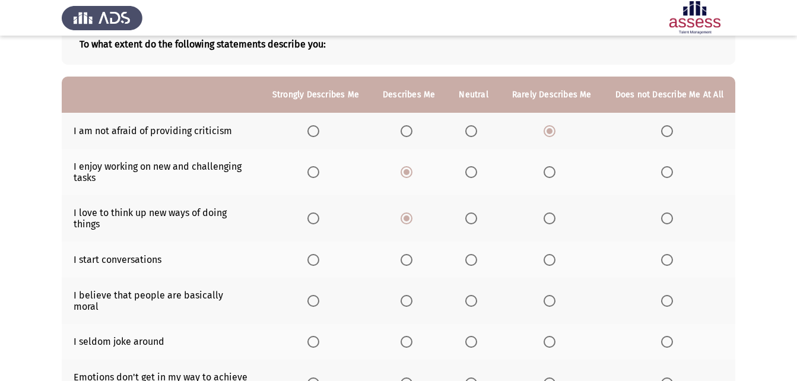
scroll to position [91, 0]
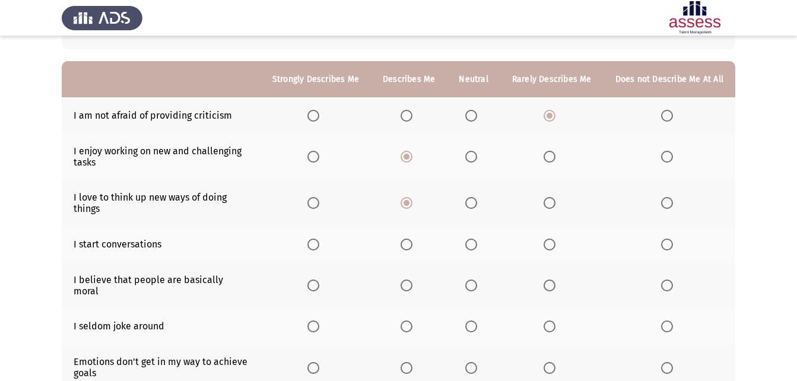
click at [477, 239] on span "Select an option" at bounding box center [472, 245] width 12 height 12
click at [477, 239] on input "Select an option" at bounding box center [472, 245] width 12 height 12
click at [407, 280] on span "Select an option" at bounding box center [407, 286] width 12 height 12
click at [407, 280] on input "Select an option" at bounding box center [407, 286] width 12 height 12
click at [474, 321] on span "Select an option" at bounding box center [472, 327] width 12 height 12
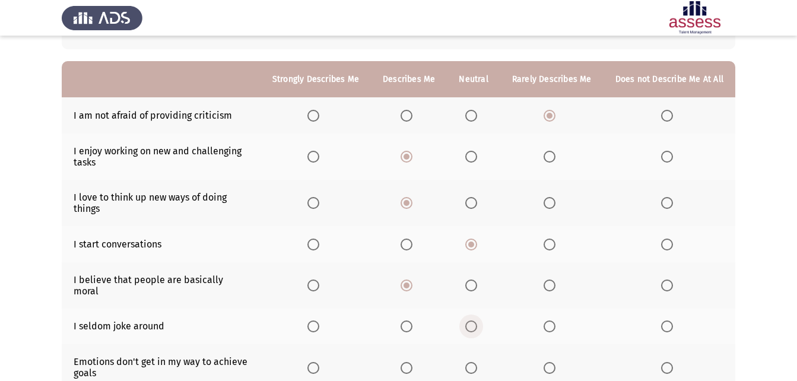
click at [474, 321] on input "Select an option" at bounding box center [472, 327] width 12 height 12
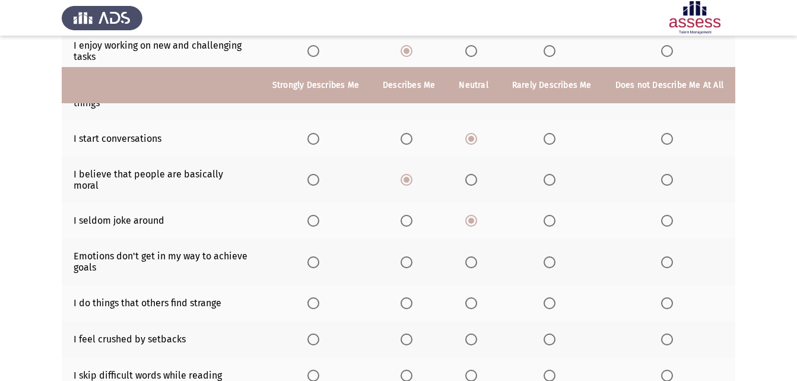
scroll to position [185, 0]
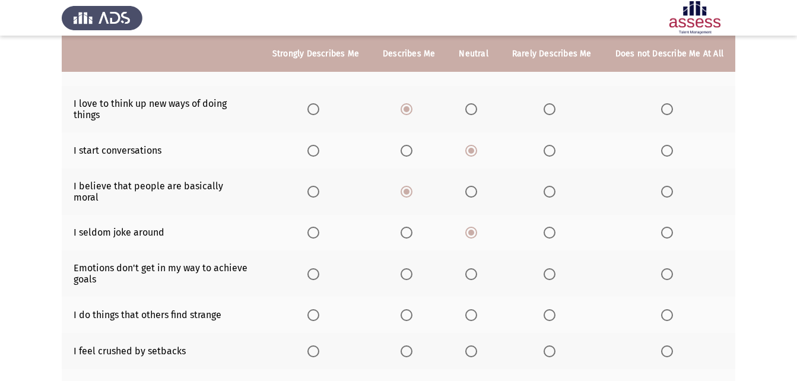
click at [471, 268] on span "Select an option" at bounding box center [472, 274] width 12 height 12
click at [471, 268] on input "Select an option" at bounding box center [472, 274] width 12 height 12
click at [408, 309] on span "Select an option" at bounding box center [407, 315] width 12 height 12
click at [408, 309] on input "Select an option" at bounding box center [407, 315] width 12 height 12
click at [474, 346] on span "Select an option" at bounding box center [472, 352] width 12 height 12
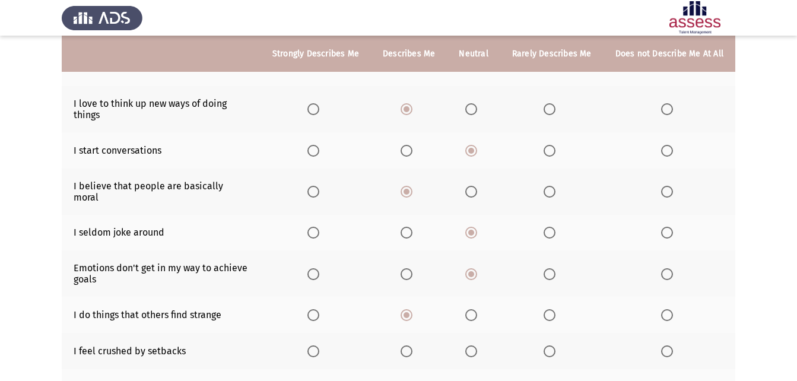
click at [474, 346] on input "Select an option" at bounding box center [472, 352] width 12 height 12
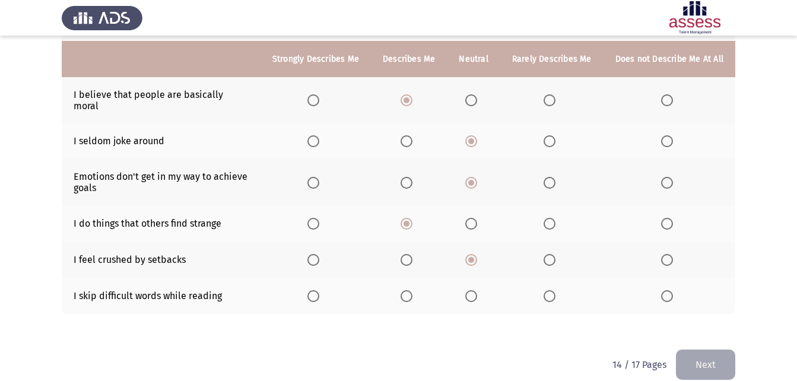
scroll to position [282, 0]
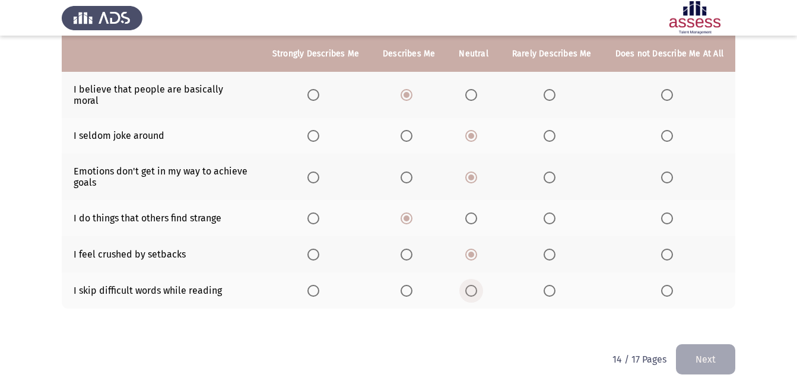
click at [477, 285] on span "Select an option" at bounding box center [472, 291] width 12 height 12
click at [477, 285] on input "Select an option" at bounding box center [472, 291] width 12 height 12
click at [701, 344] on button "Next" at bounding box center [705, 359] width 59 height 30
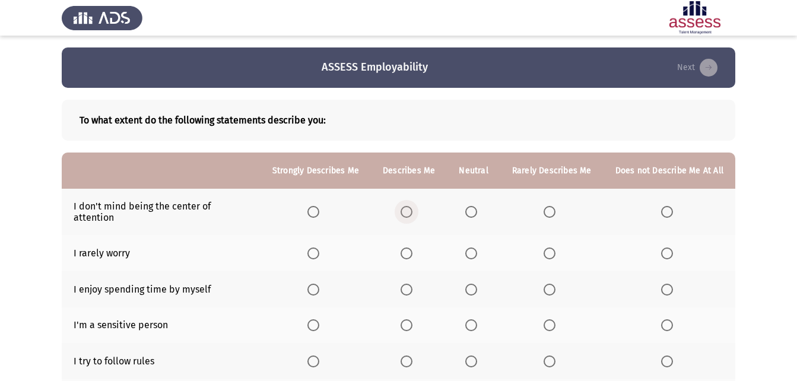
click at [409, 207] on span "Select an option" at bounding box center [407, 212] width 12 height 12
click at [409, 207] on input "Select an option" at bounding box center [407, 212] width 12 height 12
click at [477, 247] on mat-radio-button "Select an option" at bounding box center [474, 253] width 17 height 12
click at [477, 248] on span "Select an option" at bounding box center [472, 254] width 12 height 12
click at [477, 248] on input "Select an option" at bounding box center [472, 254] width 12 height 12
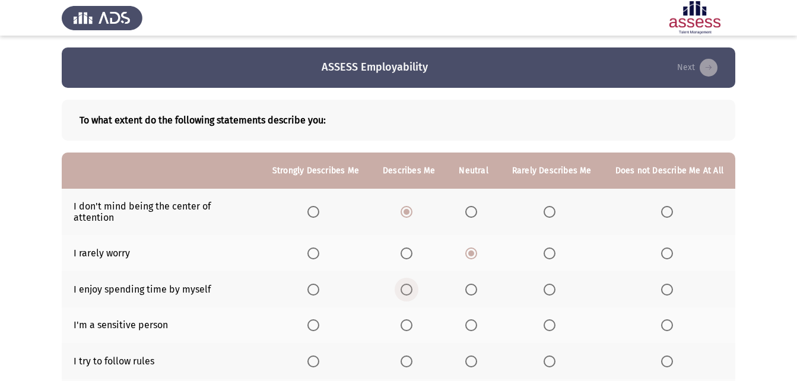
click at [410, 284] on span "Select an option" at bounding box center [407, 290] width 12 height 12
click at [410, 284] on input "Select an option" at bounding box center [407, 290] width 12 height 12
click at [476, 319] on span "Select an option" at bounding box center [472, 325] width 12 height 12
click at [476, 319] on input "Select an option" at bounding box center [472, 325] width 12 height 12
click at [477, 356] on span "Select an option" at bounding box center [472, 362] width 12 height 12
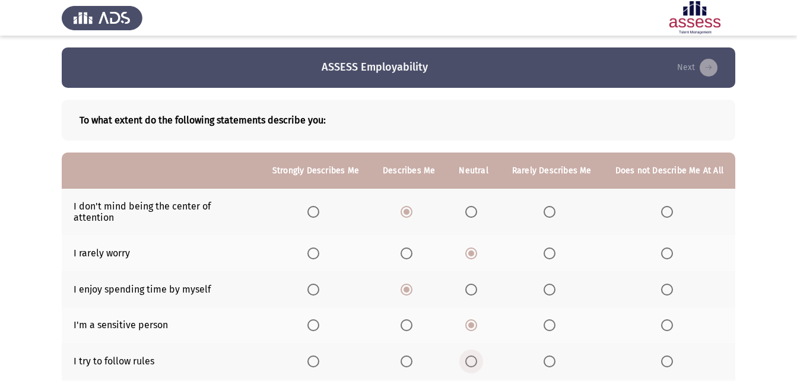
click at [477, 356] on input "Select an option" at bounding box center [472, 362] width 12 height 12
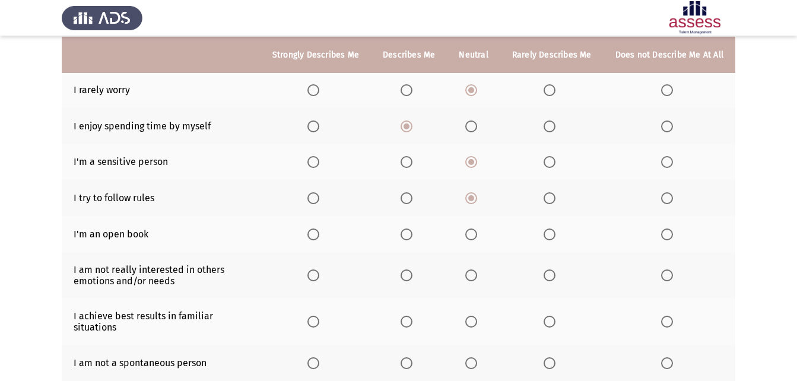
scroll to position [164, 0]
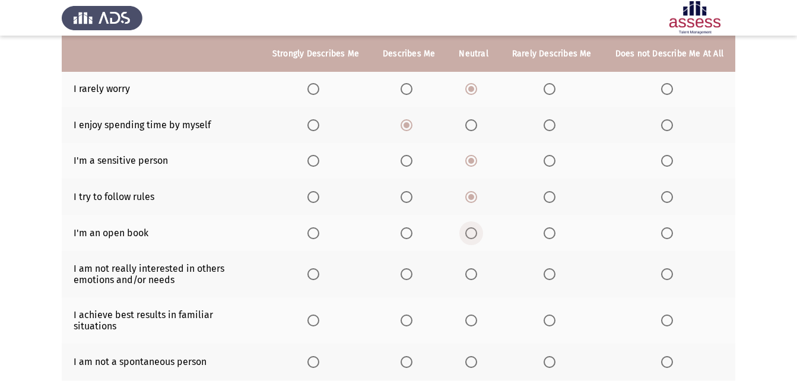
click at [477, 227] on span "Select an option" at bounding box center [472, 233] width 12 height 12
click at [477, 227] on input "Select an option" at bounding box center [472, 233] width 12 height 12
click at [411, 268] on span "Select an option" at bounding box center [407, 274] width 12 height 12
click at [411, 268] on input "Select an option" at bounding box center [407, 274] width 12 height 12
click at [476, 315] on span "Select an option" at bounding box center [472, 321] width 12 height 12
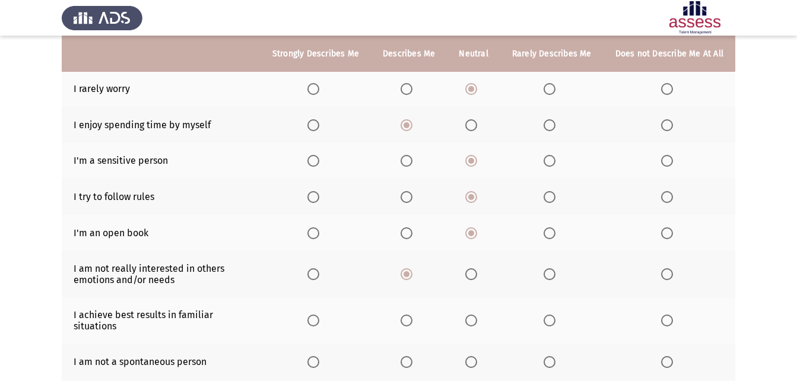
click at [476, 315] on input "Select an option" at bounding box center [472, 321] width 12 height 12
click at [473, 356] on span "Select an option" at bounding box center [472, 362] width 12 height 12
click at [473, 356] on input "Select an option" at bounding box center [472, 362] width 12 height 12
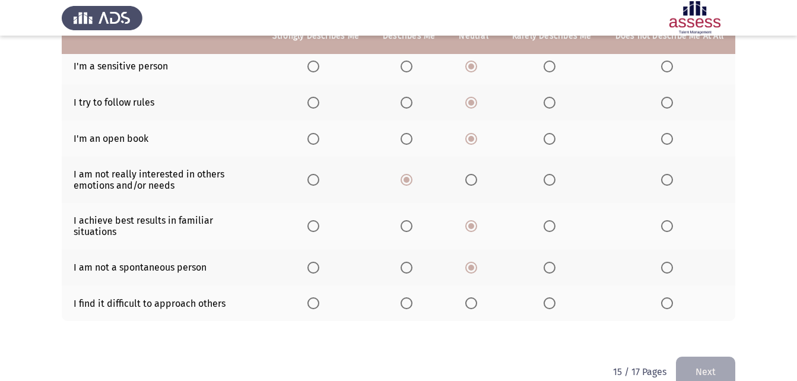
scroll to position [264, 0]
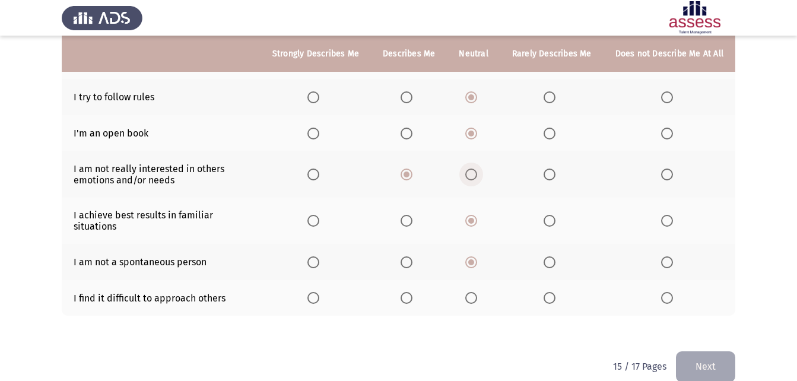
click at [477, 169] on span "Select an option" at bounding box center [472, 175] width 12 height 12
click at [477, 169] on input "Select an option" at bounding box center [472, 175] width 12 height 12
click at [476, 292] on span "Select an option" at bounding box center [472, 298] width 12 height 12
click at [476, 292] on input "Select an option" at bounding box center [472, 298] width 12 height 12
click at [711, 355] on button "Next" at bounding box center [705, 367] width 59 height 30
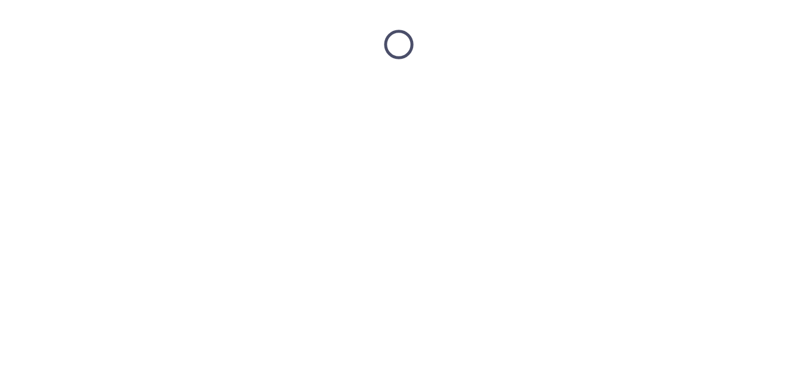
scroll to position [0, 0]
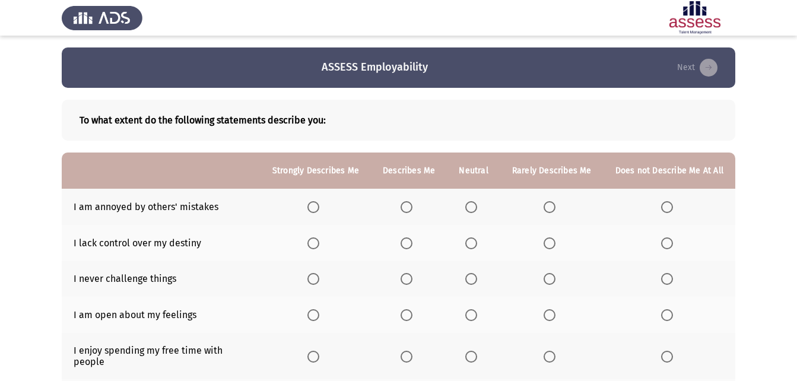
click at [412, 209] on span "Select an option" at bounding box center [407, 207] width 12 height 12
click at [412, 209] on input "Select an option" at bounding box center [407, 207] width 12 height 12
click at [472, 242] on span "Select an option" at bounding box center [472, 244] width 12 height 12
click at [472, 242] on input "Select an option" at bounding box center [472, 244] width 12 height 12
click at [474, 275] on span "Select an option" at bounding box center [472, 279] width 12 height 12
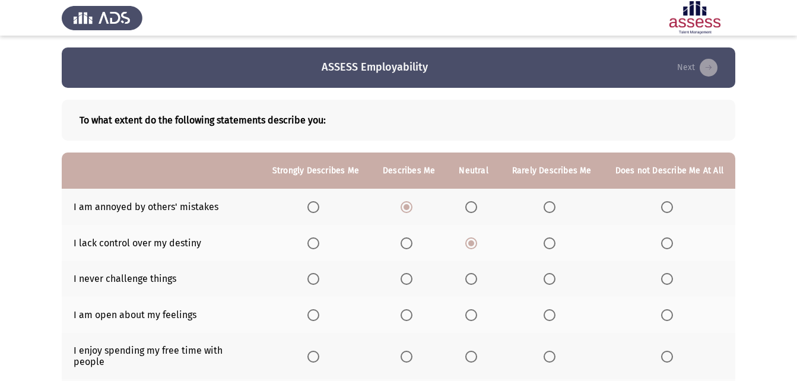
click at [474, 275] on input "Select an option" at bounding box center [472, 279] width 12 height 12
click at [413, 314] on span "Select an option" at bounding box center [407, 315] width 12 height 12
click at [413, 314] on input "Select an option" at bounding box center [407, 315] width 12 height 12
click at [470, 351] on span "Select an option" at bounding box center [472, 357] width 12 height 12
click at [470, 351] on input "Select an option" at bounding box center [472, 357] width 12 height 12
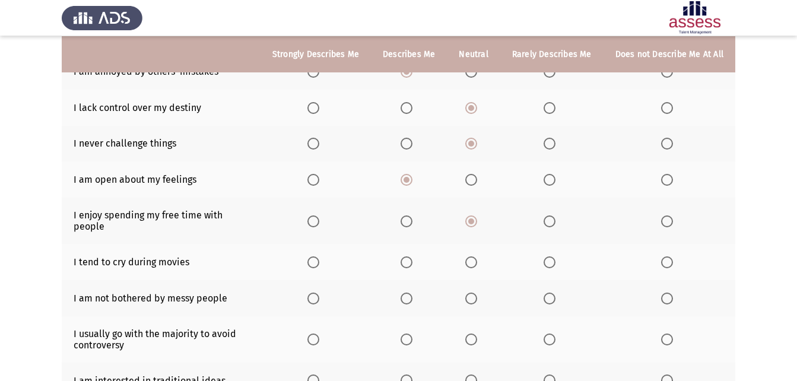
scroll to position [136, 0]
click at [476, 256] on span "Select an option" at bounding box center [472, 262] width 12 height 12
click at [476, 256] on input "Select an option" at bounding box center [472, 262] width 12 height 12
click at [411, 292] on span "Select an option" at bounding box center [407, 298] width 12 height 12
click at [411, 292] on input "Select an option" at bounding box center [407, 298] width 12 height 12
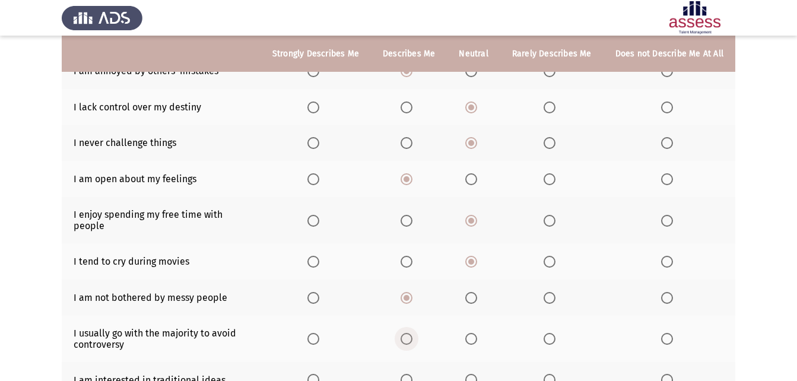
click at [413, 333] on span "Select an option" at bounding box center [407, 339] width 12 height 12
click at [413, 333] on input "Select an option" at bounding box center [407, 339] width 12 height 12
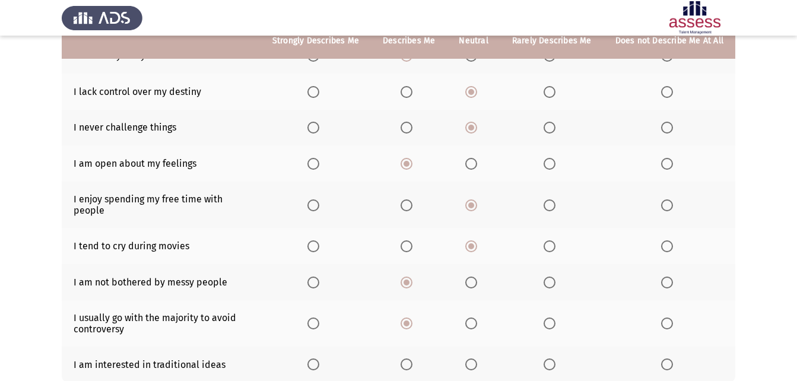
scroll to position [226, 0]
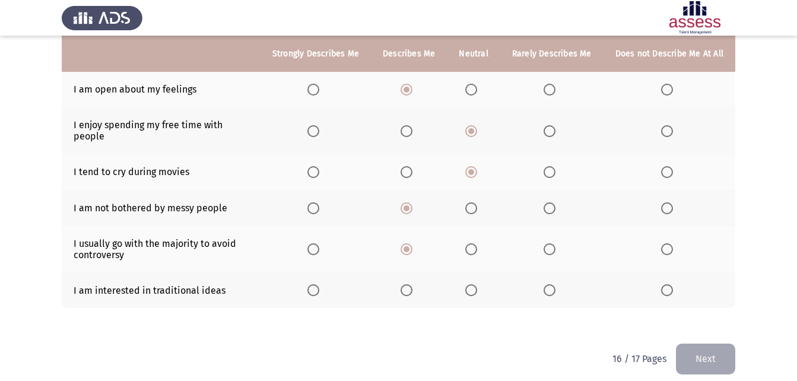
click at [550, 284] on span "Select an option" at bounding box center [550, 290] width 12 height 12
click at [550, 284] on input "Select an option" at bounding box center [550, 290] width 12 height 12
click at [696, 344] on button "Next" at bounding box center [705, 359] width 59 height 30
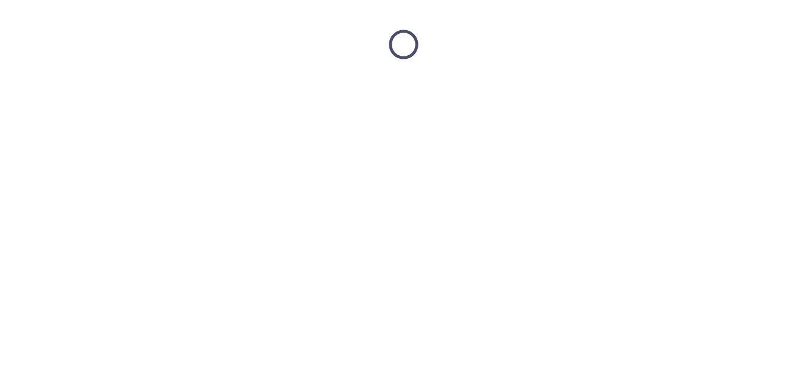
scroll to position [0, 0]
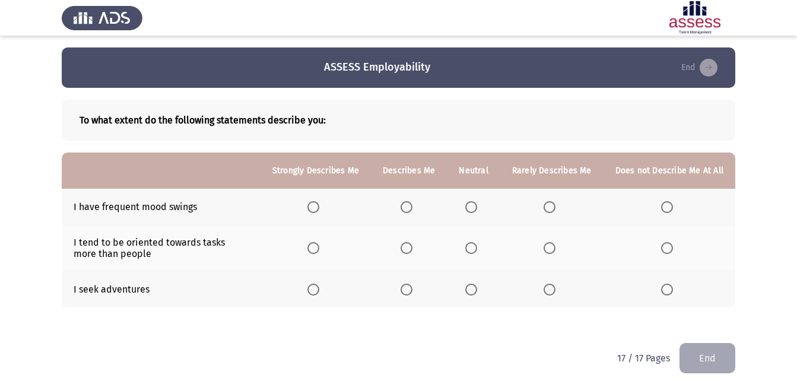
click at [477, 203] on span "Select an option" at bounding box center [472, 207] width 12 height 12
click at [477, 203] on input "Select an option" at bounding box center [472, 207] width 12 height 12
click at [407, 295] on span "Select an option" at bounding box center [407, 290] width 12 height 12
click at [407, 295] on input "Select an option" at bounding box center [407, 290] width 12 height 12
click at [474, 249] on span "Select an option" at bounding box center [472, 248] width 12 height 12
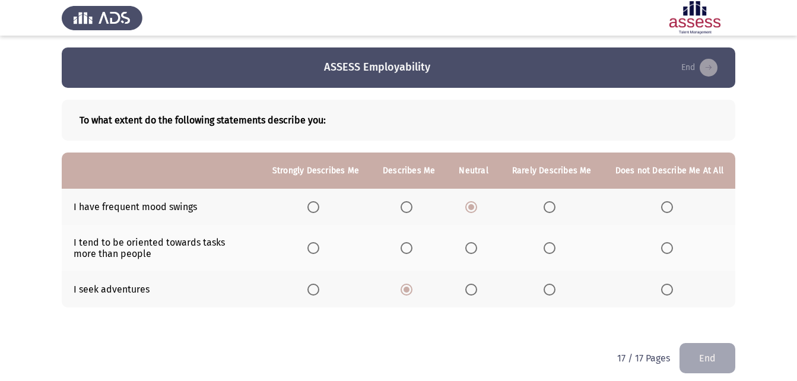
click at [474, 249] on input "Select an option" at bounding box center [472, 248] width 12 height 12
click at [697, 352] on button "End" at bounding box center [708, 358] width 56 height 30
